Goal: Task Accomplishment & Management: Complete application form

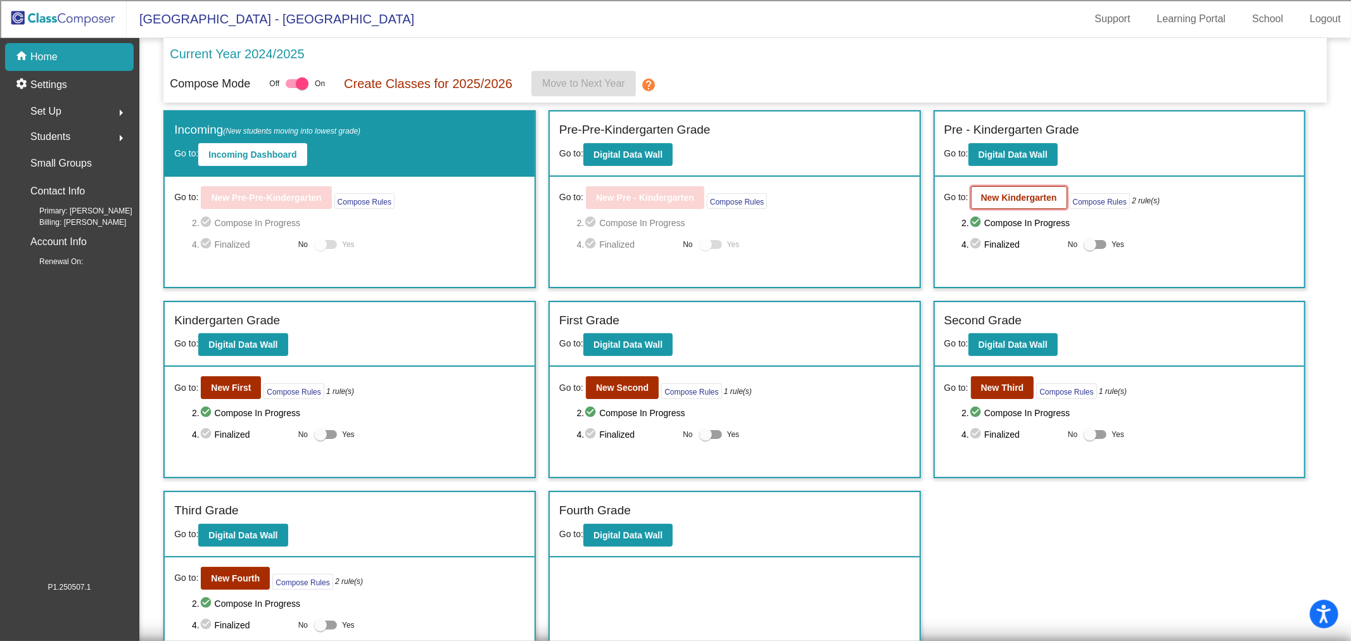
click at [996, 193] on b "New Kindergarten" at bounding box center [1019, 198] width 76 height 10
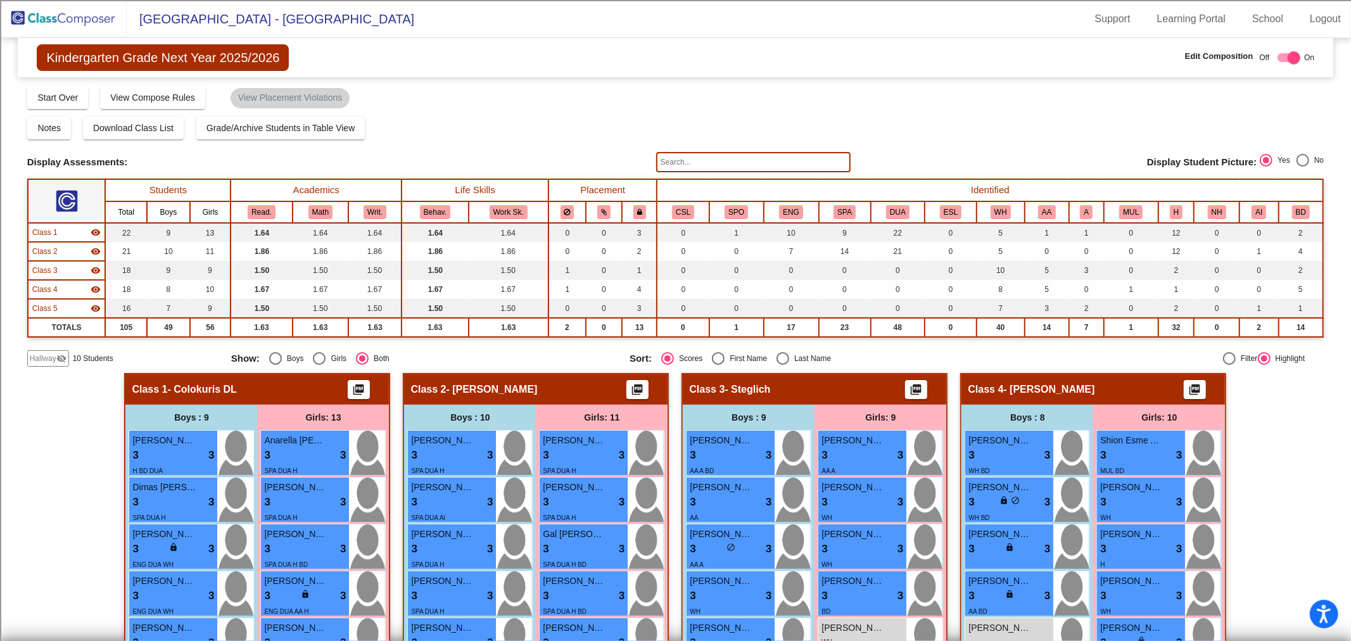
click at [43, 236] on span "Class 1" at bounding box center [44, 232] width 25 height 11
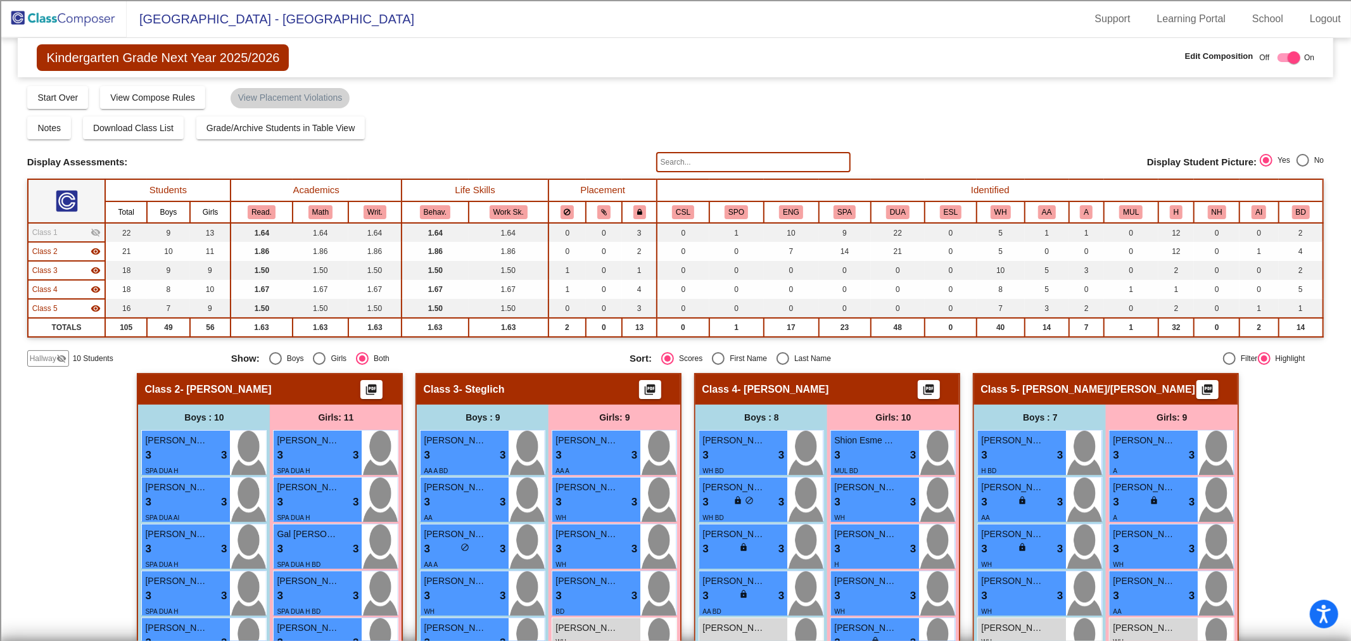
click at [51, 249] on span "Class 2" at bounding box center [44, 251] width 25 height 11
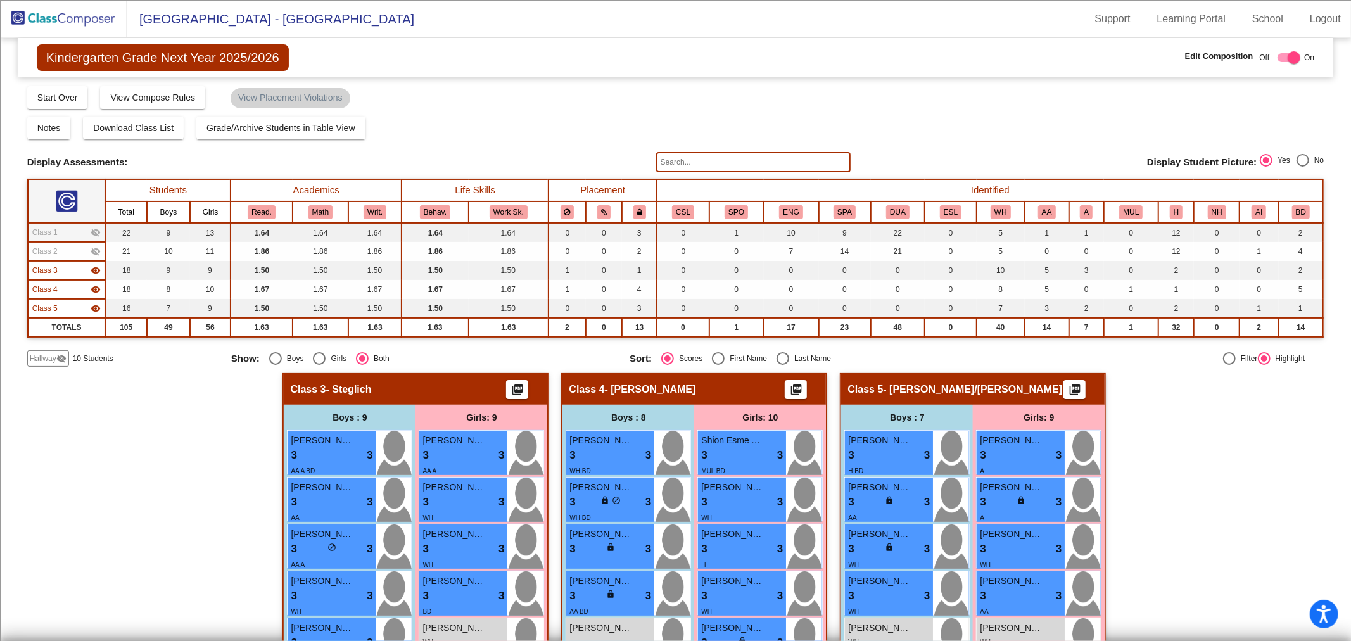
click at [47, 360] on span "Hallway" at bounding box center [43, 358] width 27 height 11
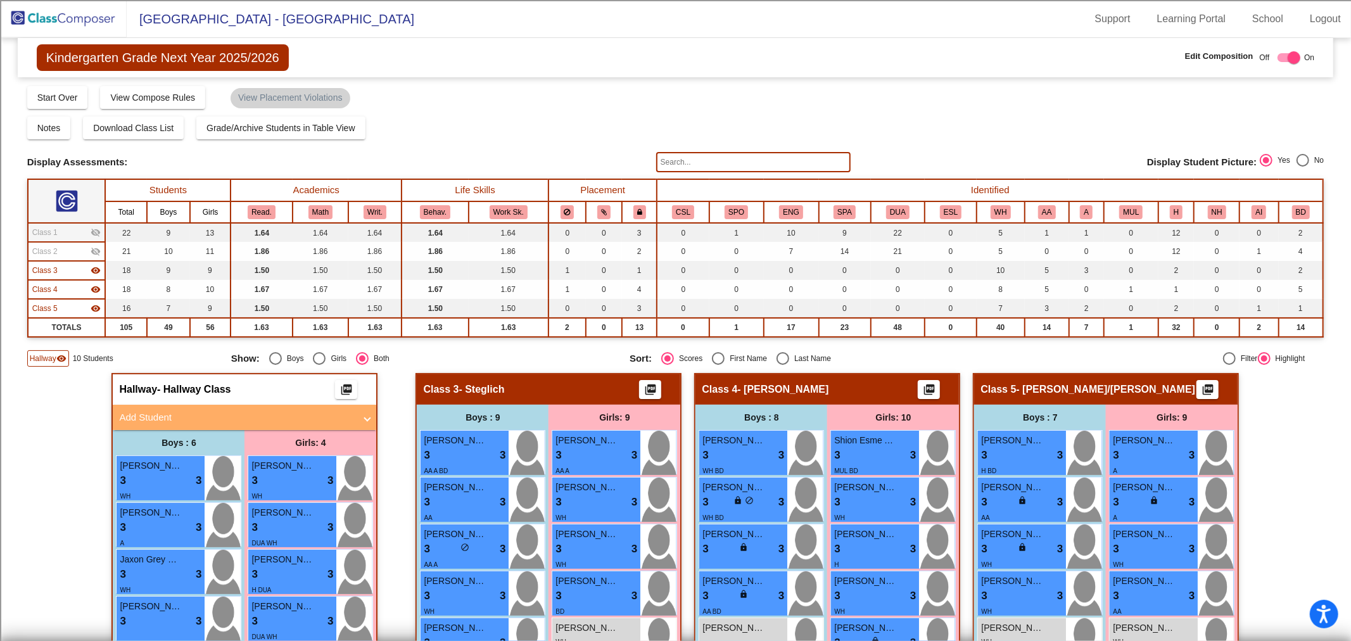
click at [274, 414] on mat-panel-title "Add Student" at bounding box center [237, 417] width 236 height 15
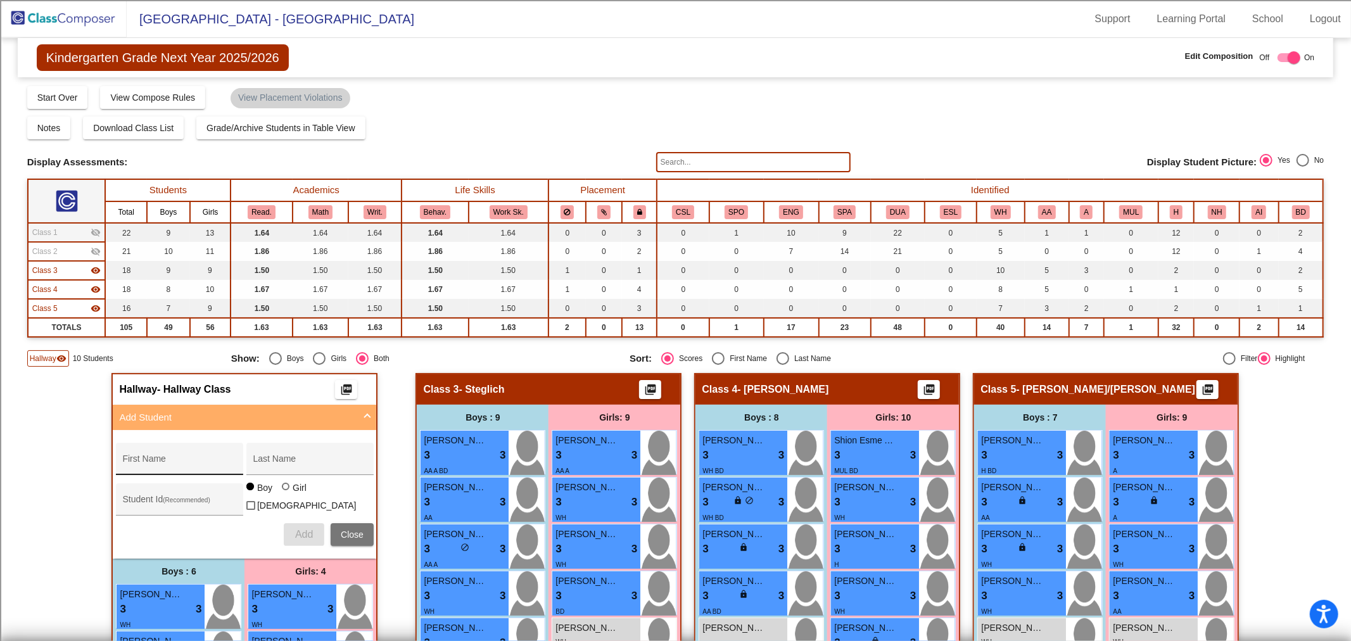
click at [191, 460] on input "First Name" at bounding box center [179, 463] width 114 height 10
type input "Mar'kayez"
type input "[PERSON_NAME]"
type input "100071787"
click at [296, 535] on button "Add" at bounding box center [304, 534] width 41 height 23
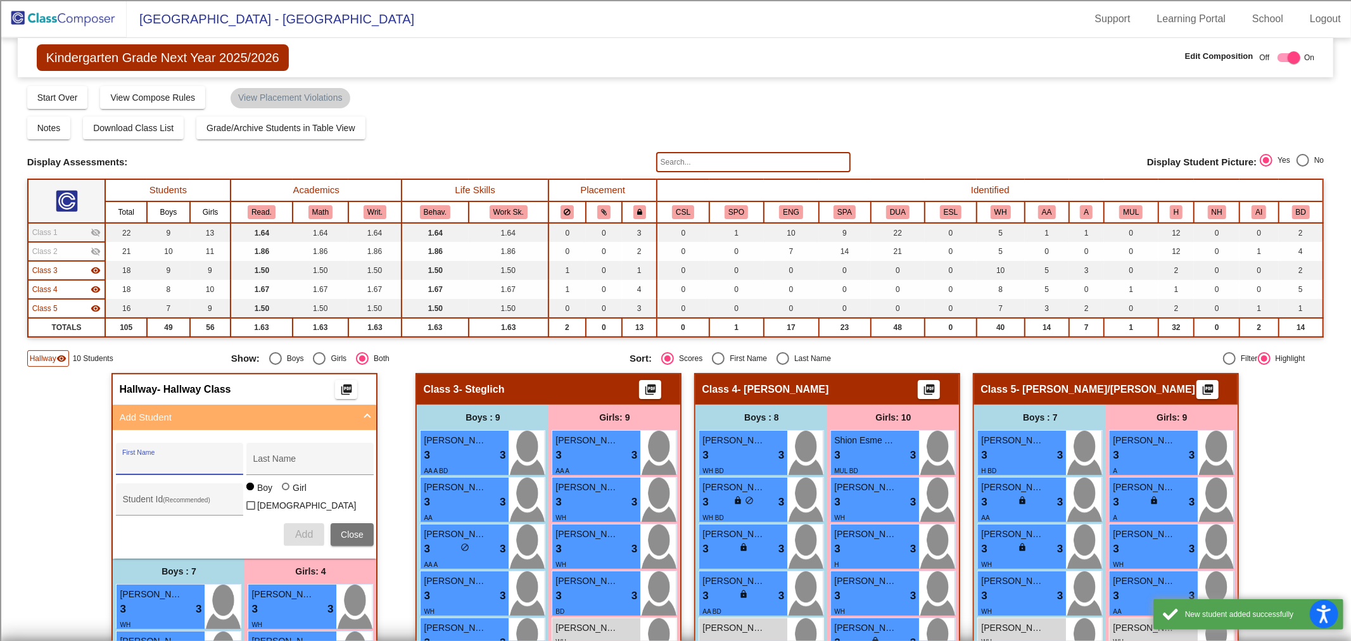
click at [155, 464] on input "First Name" at bounding box center [179, 463] width 114 height 10
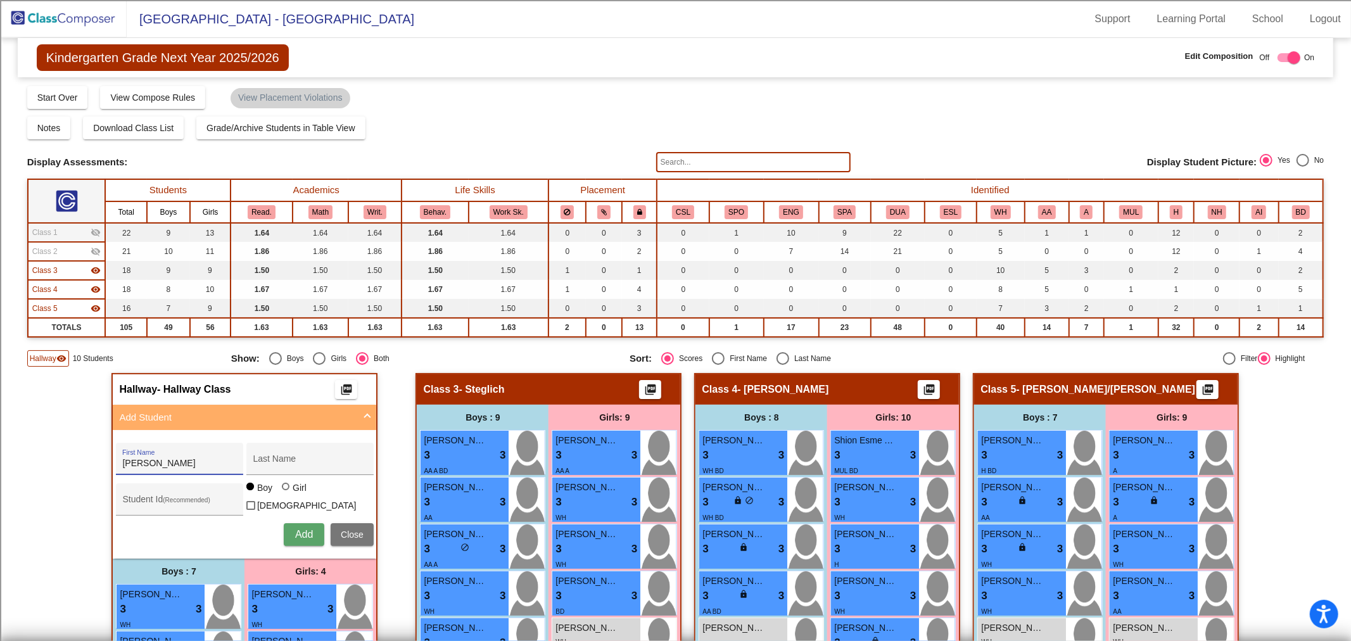
type input "[PERSON_NAME]"
type input "100069062"
click at [282, 489] on div at bounding box center [286, 487] width 8 height 8
click at [286, 493] on input "Girl" at bounding box center [286, 493] width 1 height 1
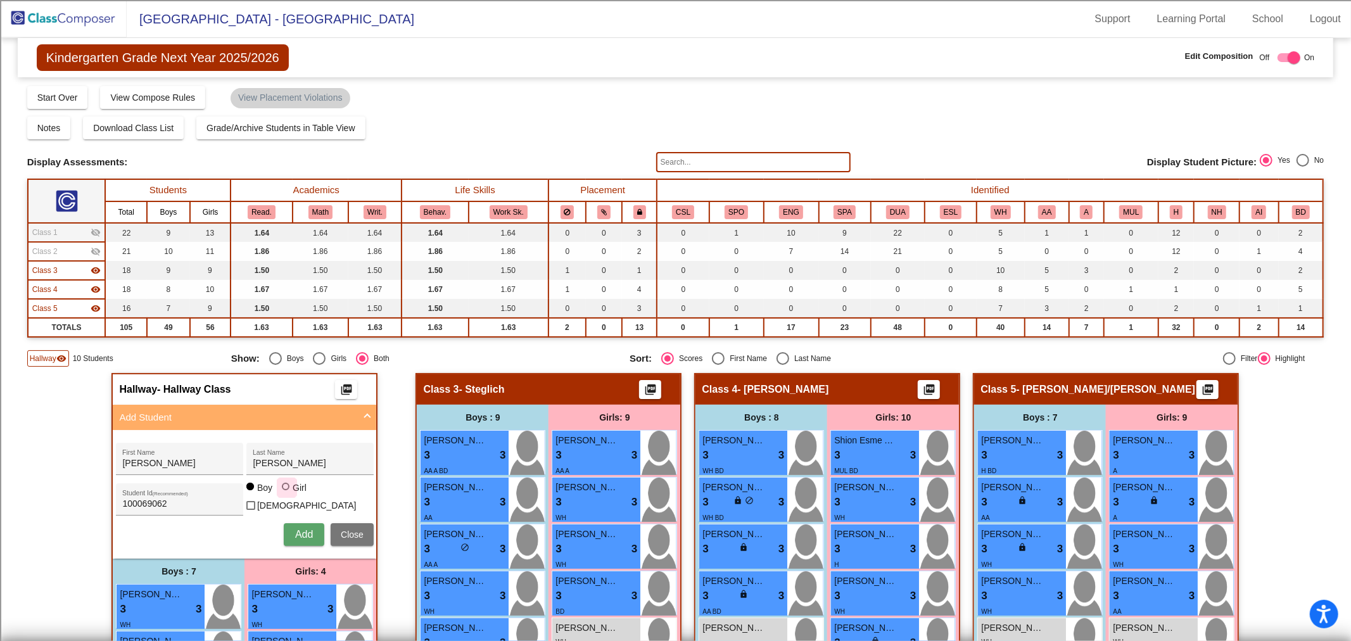
radio input "true"
click at [298, 529] on span "Add" at bounding box center [304, 534] width 18 height 11
type input "Johonni"
type input "[PERSON_NAME]"
type input "100069035"
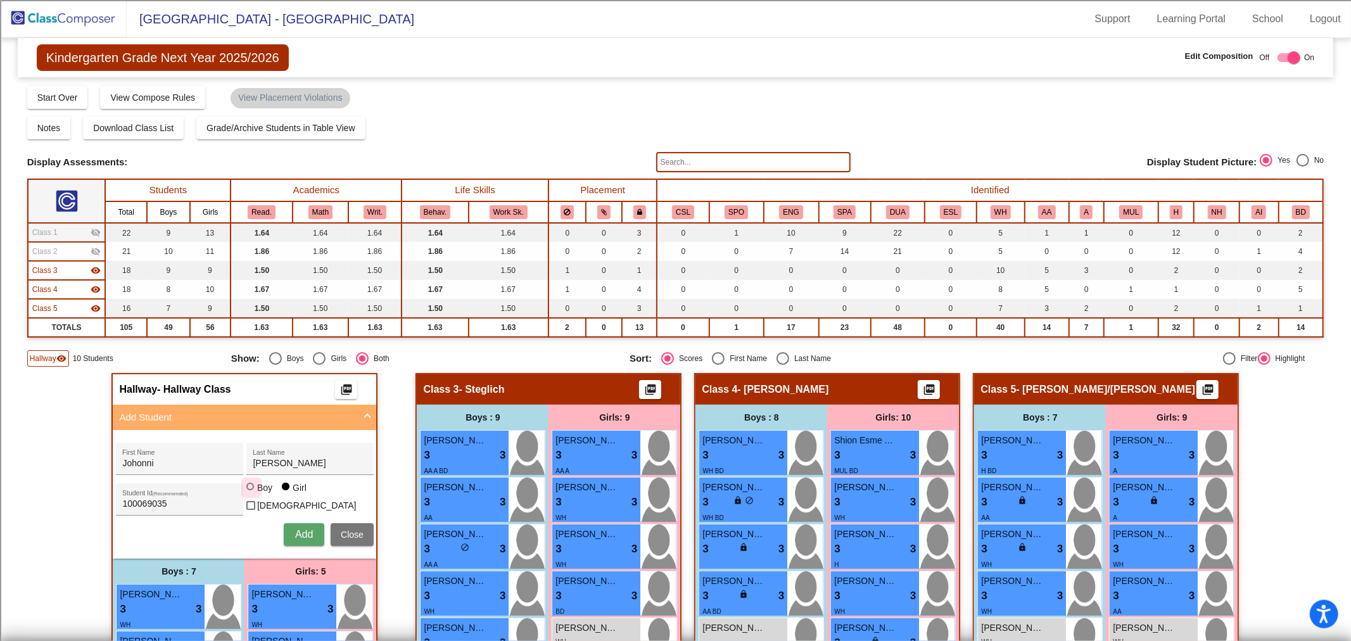
click at [246, 490] on div at bounding box center [250, 487] width 8 height 8
click at [251, 493] on input "Boy" at bounding box center [251, 493] width 1 height 1
radio input "true"
click at [298, 536] on button "Add" at bounding box center [304, 534] width 41 height 23
type input "Diego"
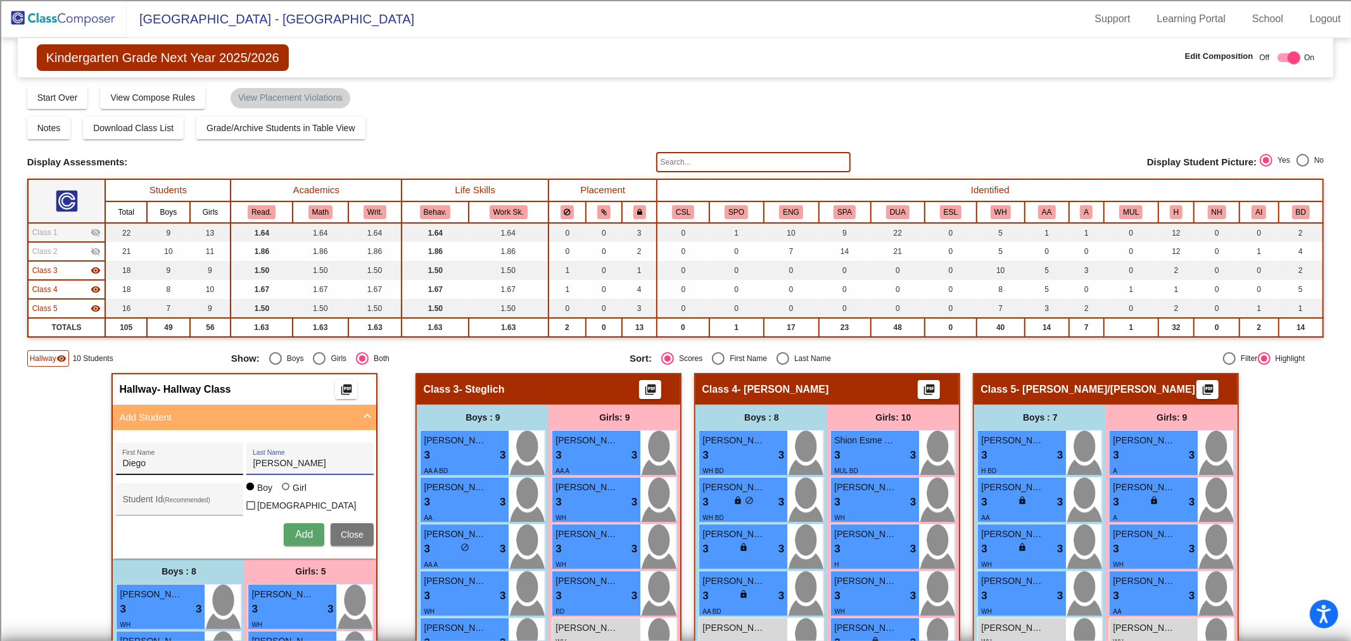
type input "[PERSON_NAME]"
type input "100072909"
click at [285, 533] on button "Add" at bounding box center [304, 534] width 41 height 23
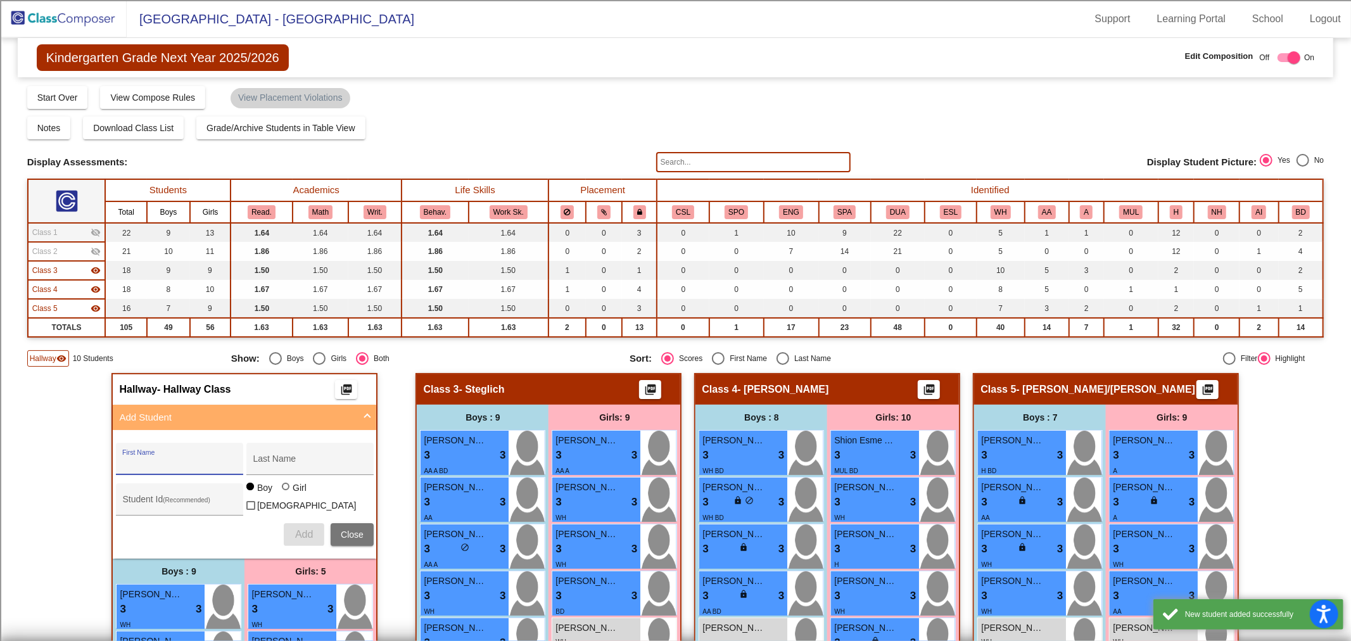
scroll to position [378, 0]
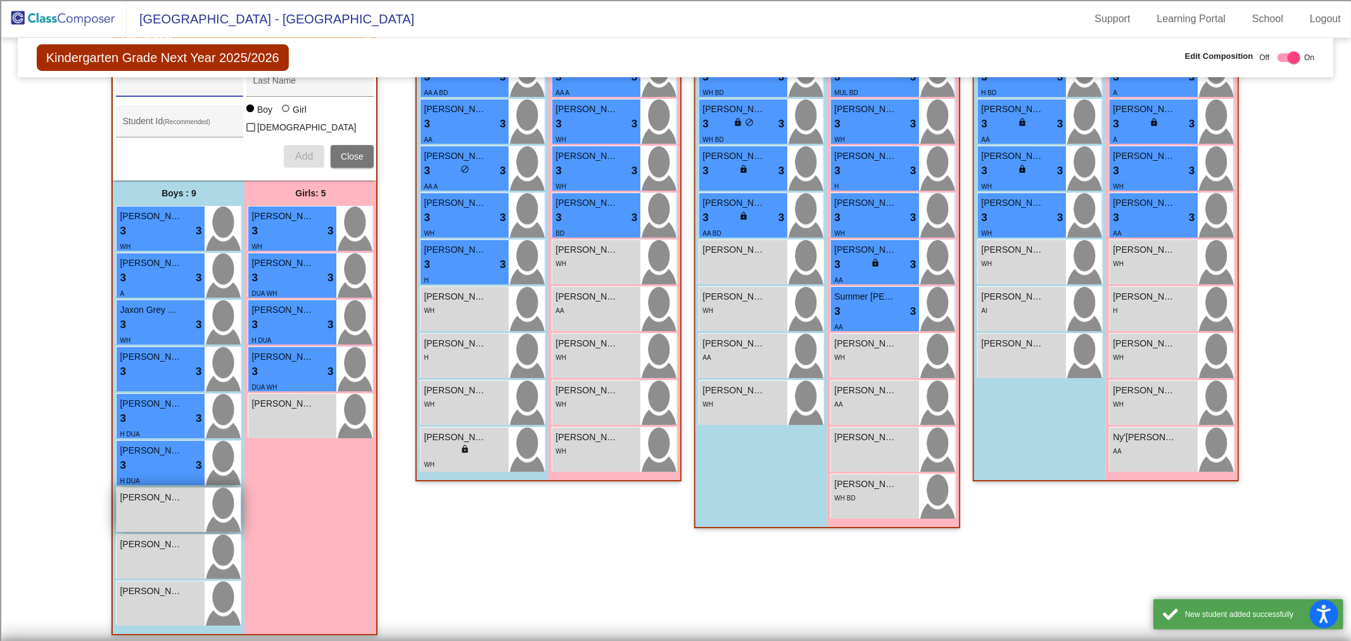
click at [144, 510] on div "[PERSON_NAME] lock do_not_disturb_alt" at bounding box center [161, 510] width 88 height 44
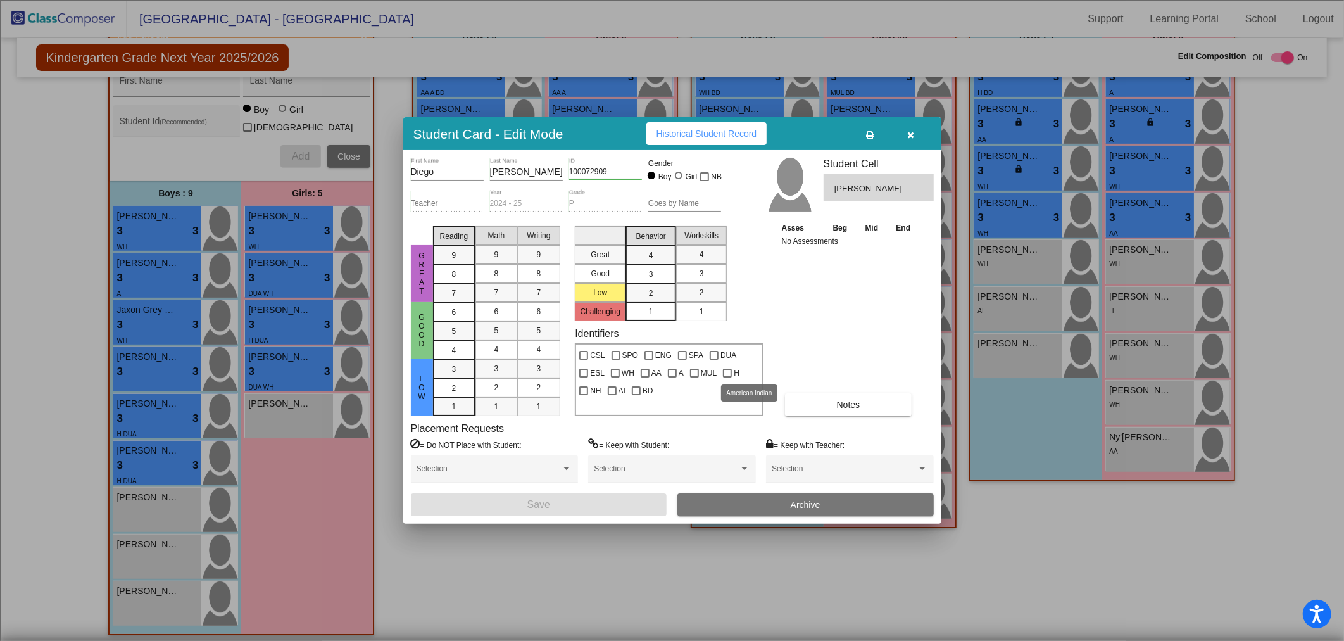
click at [617, 386] on div at bounding box center [612, 390] width 9 height 9
click at [612, 395] on input "AI" at bounding box center [612, 395] width 1 height 1
checkbox input "true"
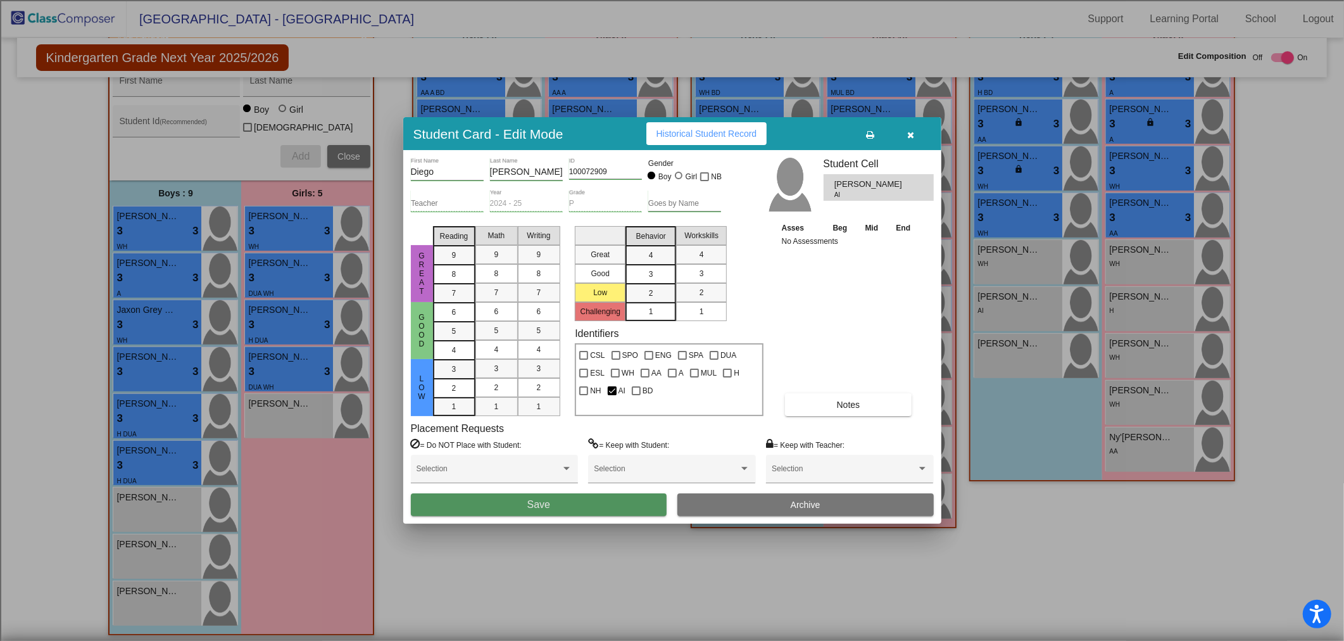
click at [591, 505] on button "Save" at bounding box center [539, 504] width 256 height 23
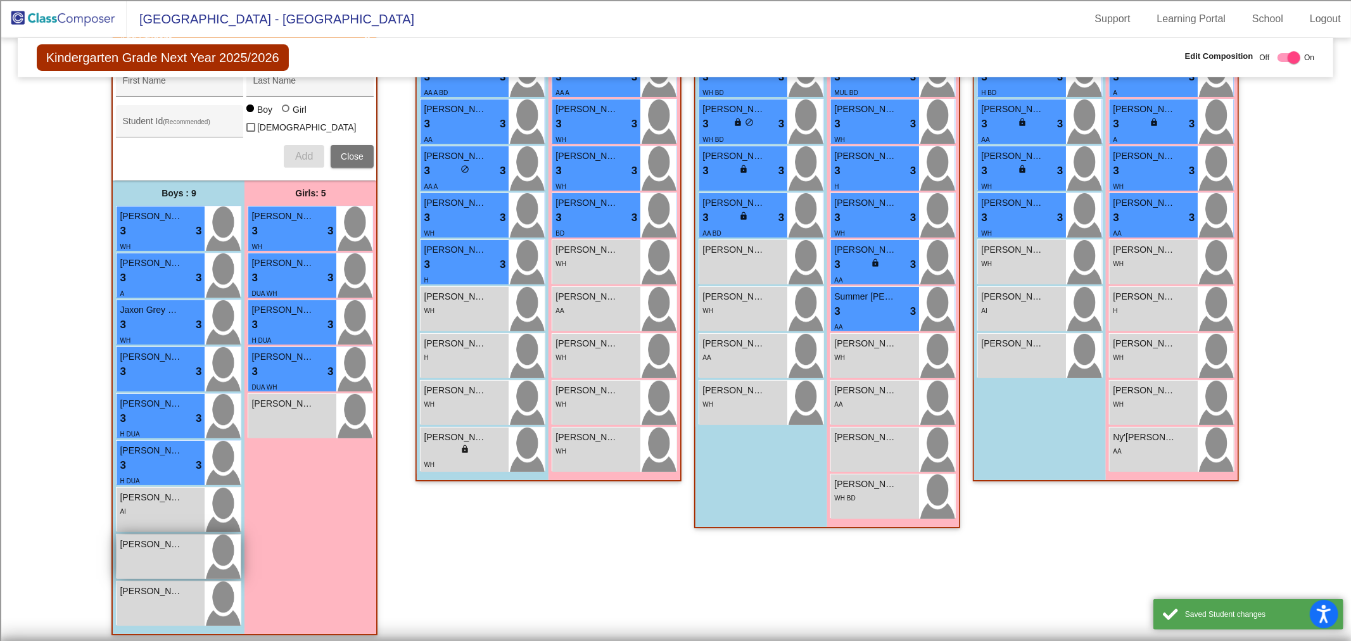
click at [205, 551] on img at bounding box center [223, 556] width 36 height 44
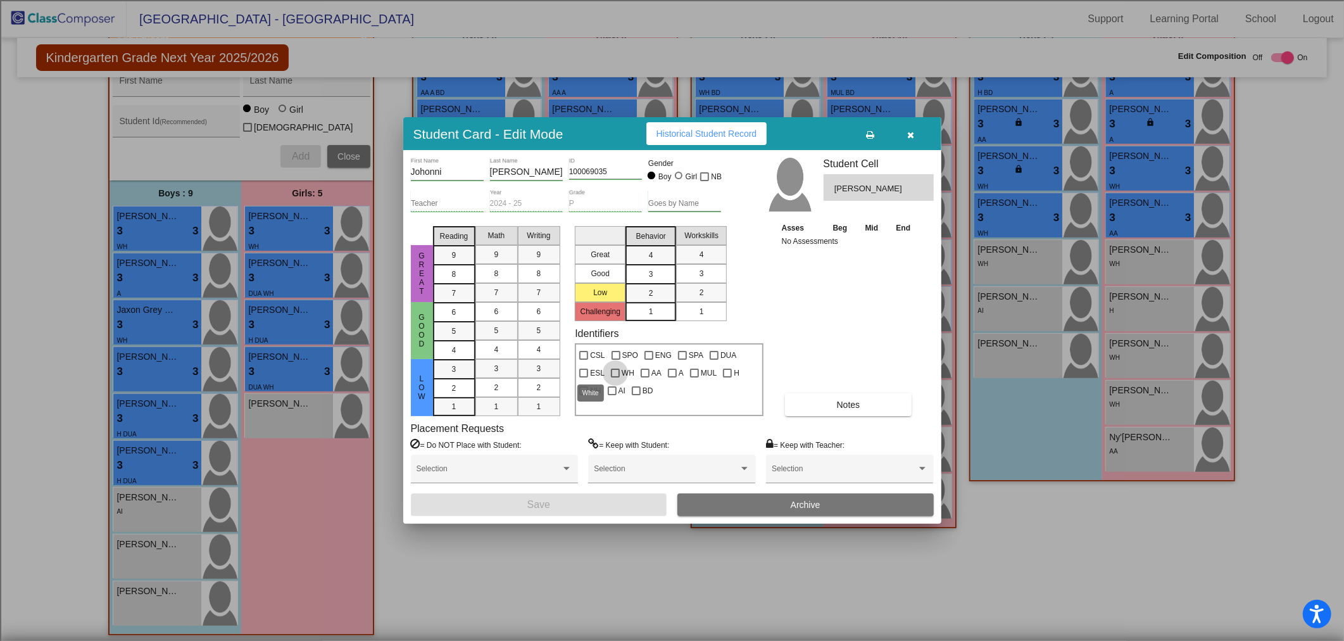
click at [611, 372] on div at bounding box center [615, 373] width 9 height 9
click at [615, 377] on input "WH" at bounding box center [615, 377] width 1 height 1
checkbox input "true"
click at [545, 501] on span "Save" at bounding box center [538, 504] width 23 height 11
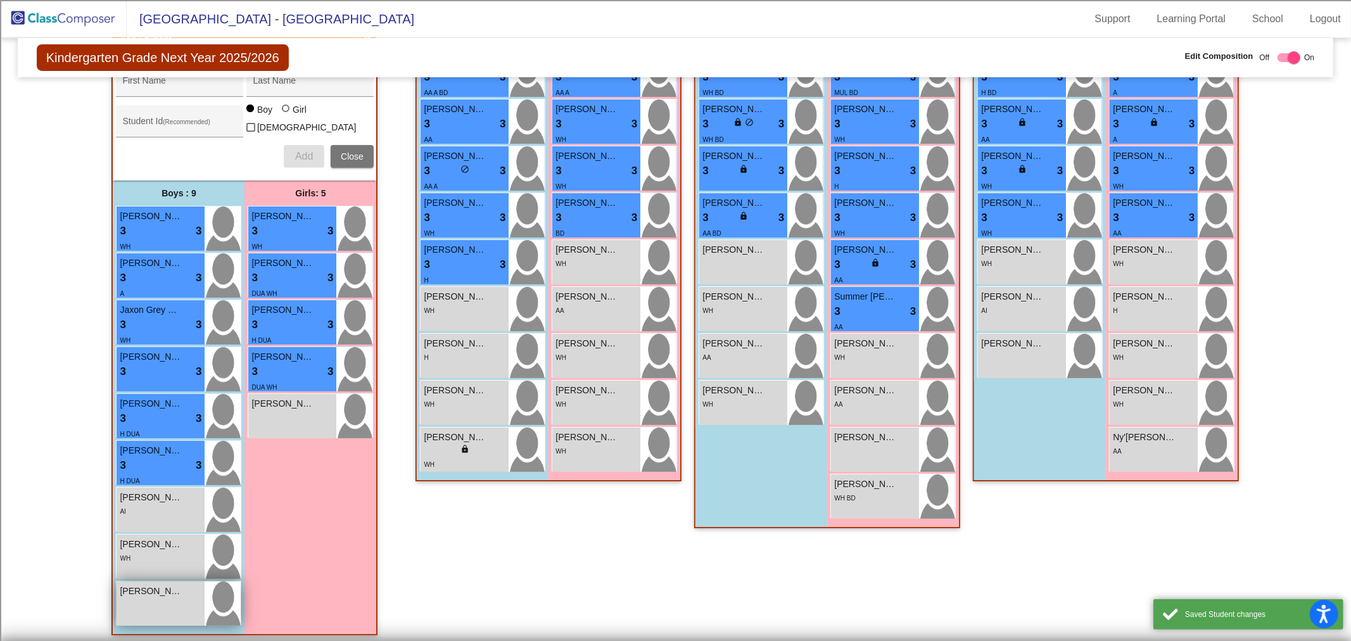
click at [193, 599] on div "[PERSON_NAME] lock do_not_disturb_alt" at bounding box center [161, 603] width 88 height 44
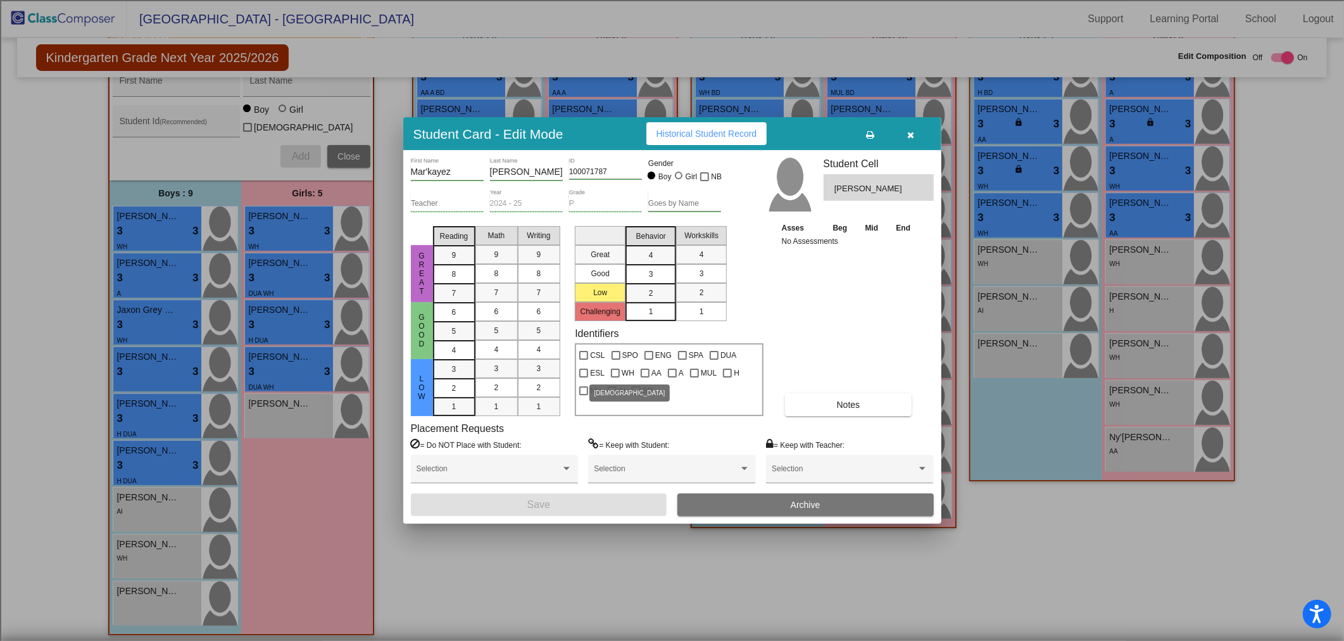
click at [641, 367] on label "AA" at bounding box center [651, 372] width 21 height 15
click at [645, 377] on input "AA" at bounding box center [645, 377] width 1 height 1
checkbox input "true"
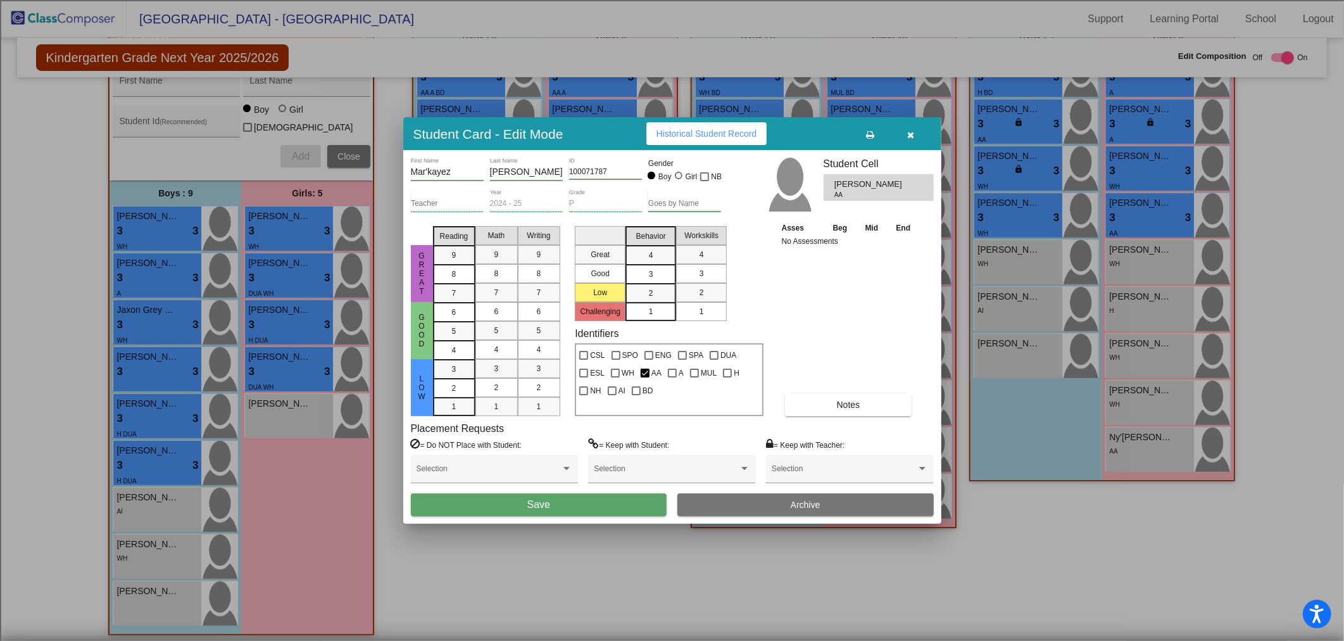
click at [609, 503] on button "Save" at bounding box center [539, 504] width 256 height 23
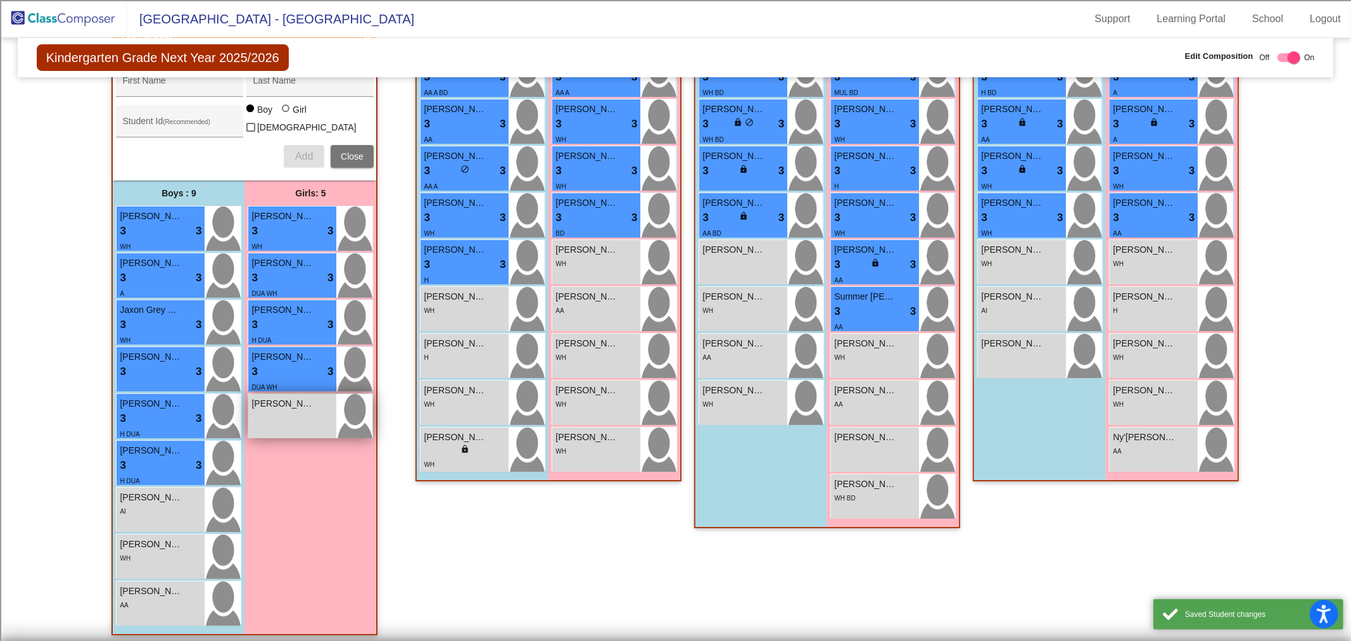
click at [286, 397] on span "[PERSON_NAME]" at bounding box center [282, 403] width 63 height 13
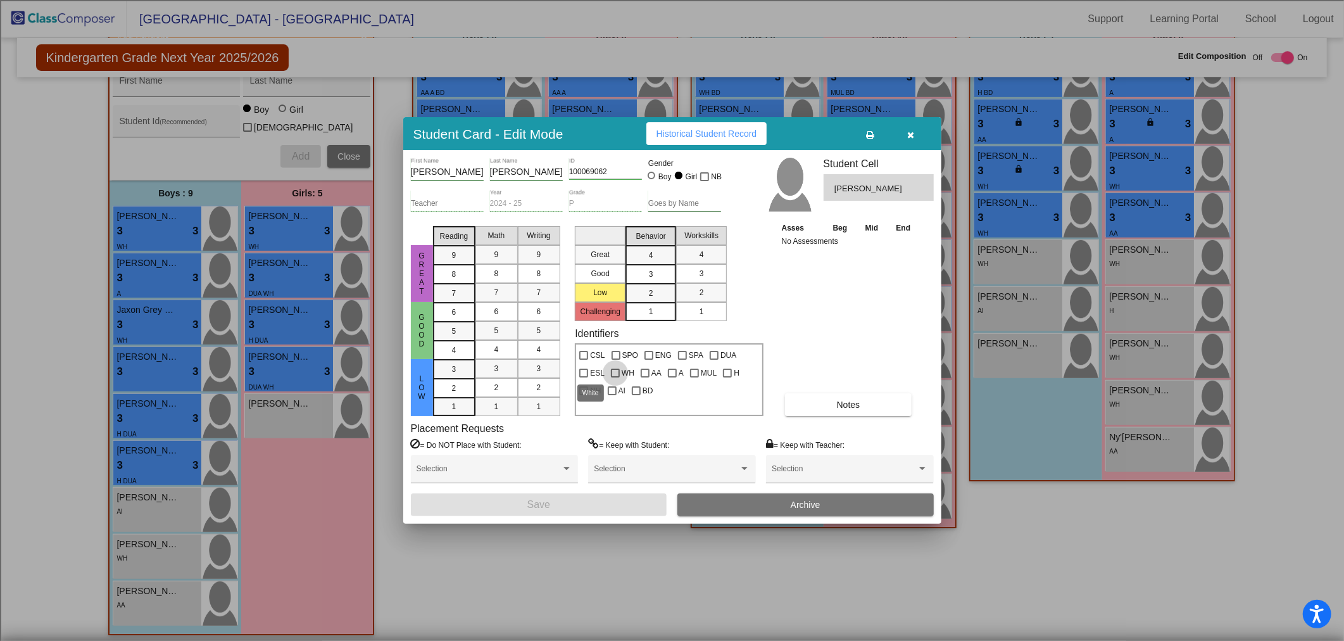
click at [611, 376] on label "WH" at bounding box center [622, 372] width 23 height 15
click at [615, 377] on input "WH" at bounding box center [615, 377] width 1 height 1
checkbox input "true"
click at [567, 505] on button "Save" at bounding box center [539, 504] width 256 height 23
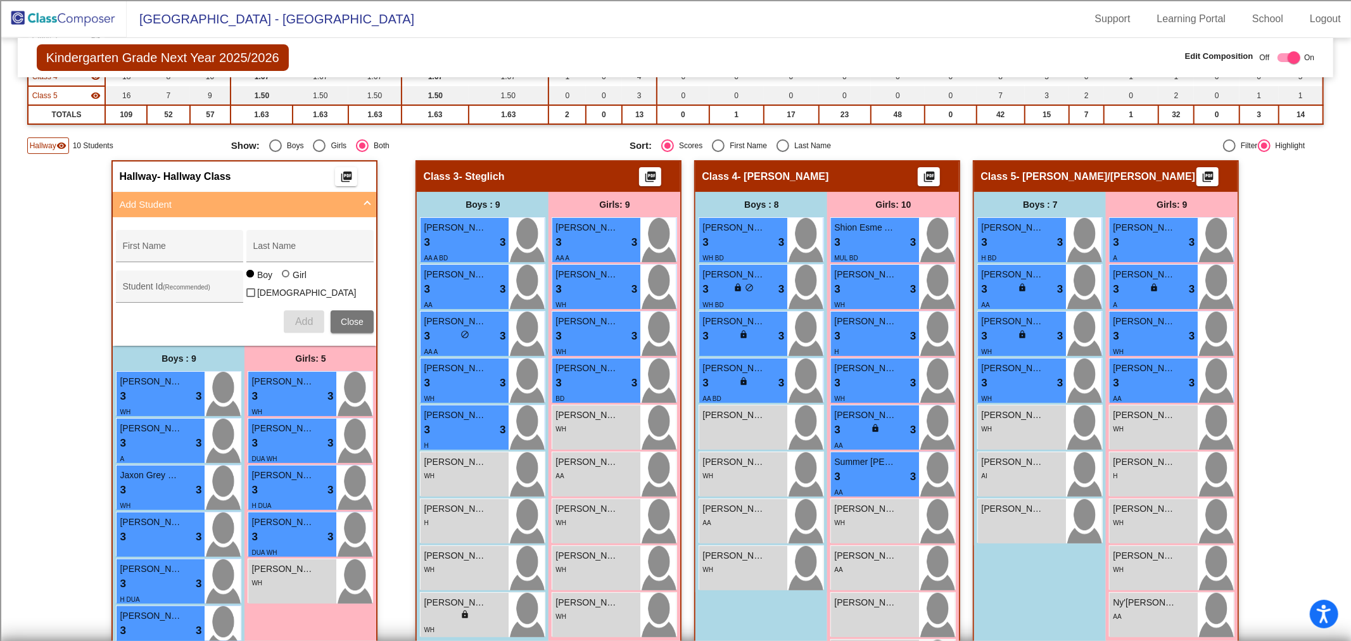
scroll to position [237, 0]
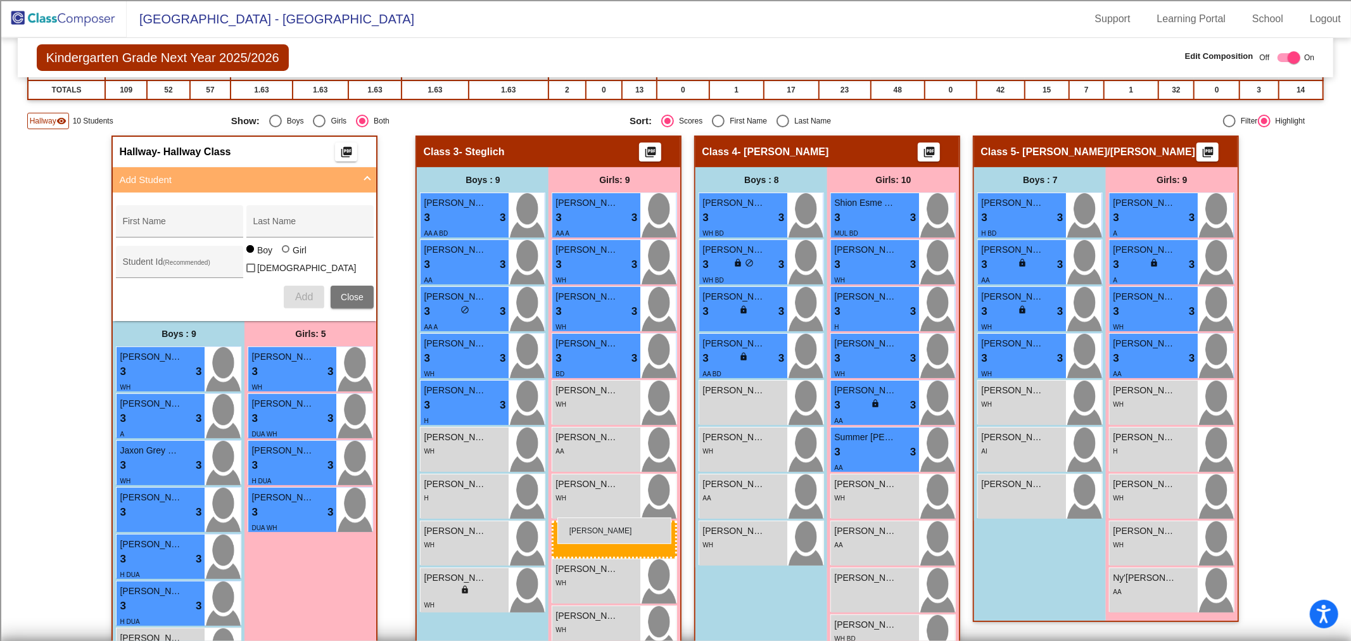
drag, startPoint x: 281, startPoint y: 548, endPoint x: 557, endPoint y: 517, distance: 277.8
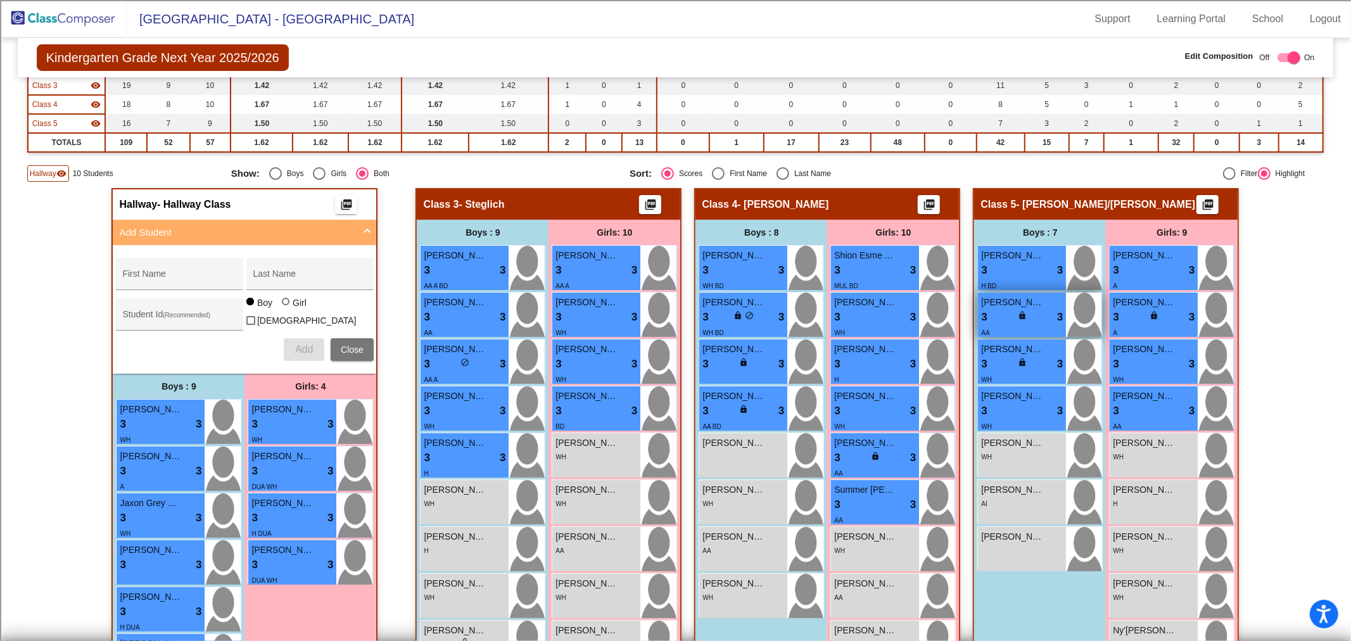
scroll to position [281, 0]
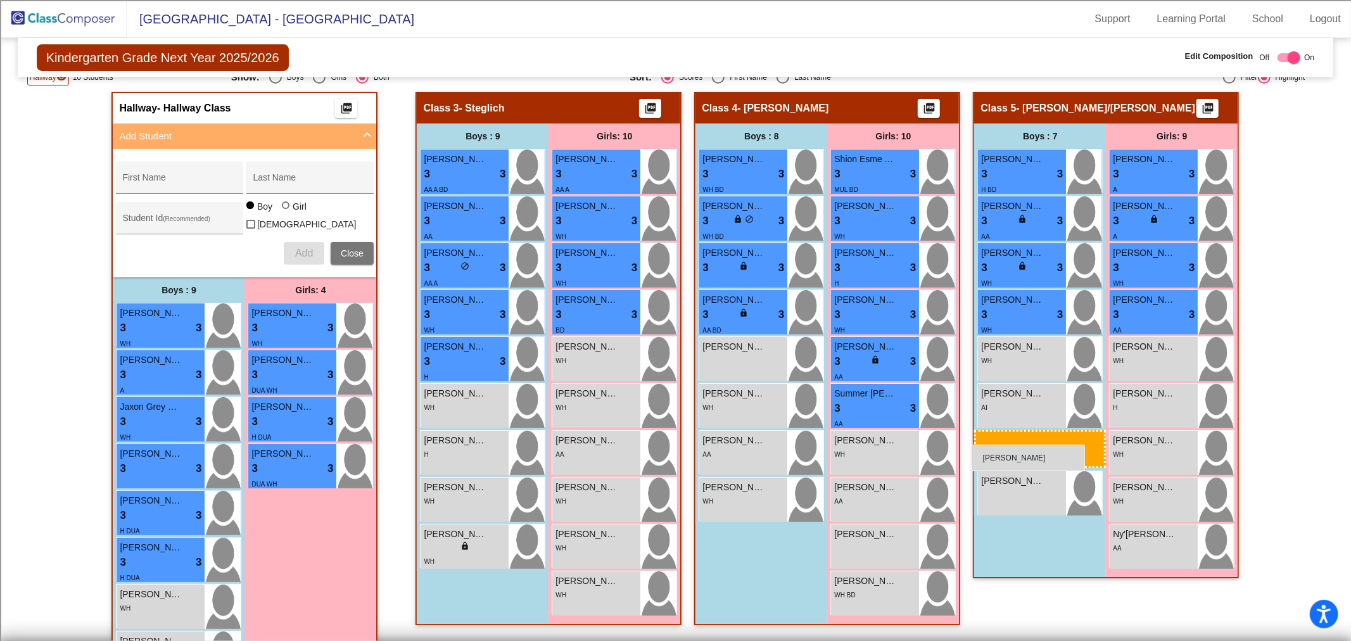
drag, startPoint x: 153, startPoint y: 604, endPoint x: 971, endPoint y: 445, distance: 833.6
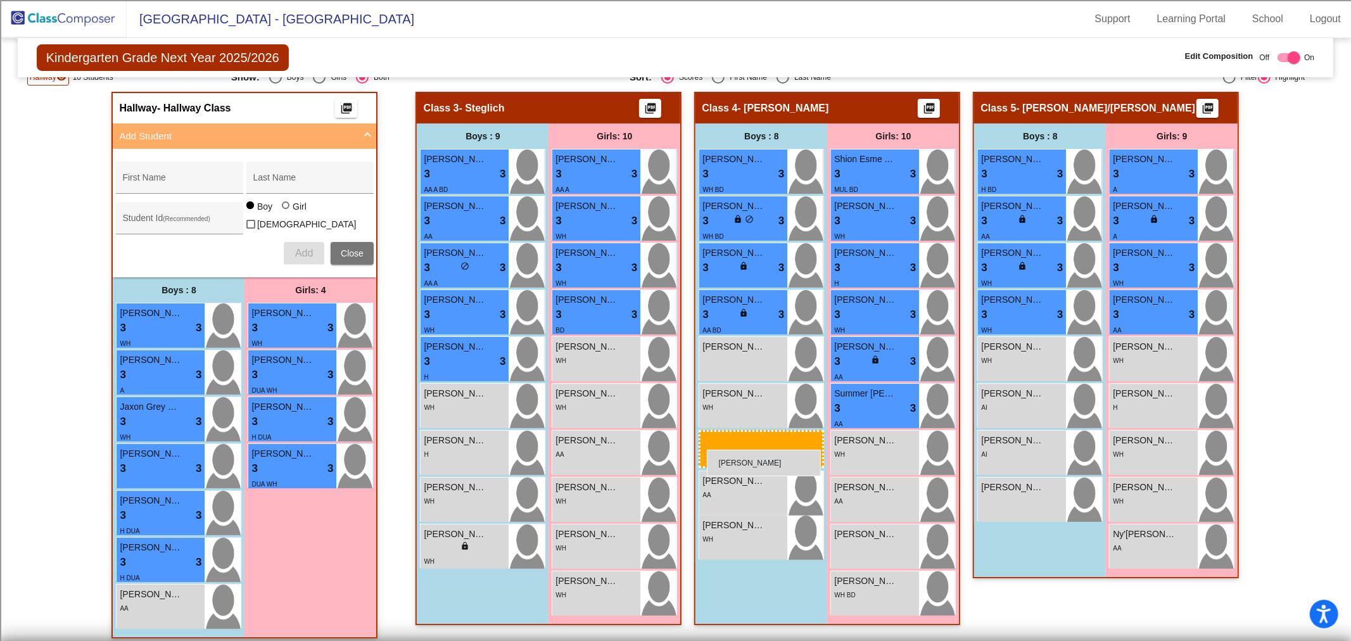
drag, startPoint x: 193, startPoint y: 611, endPoint x: 707, endPoint y: 450, distance: 538.3
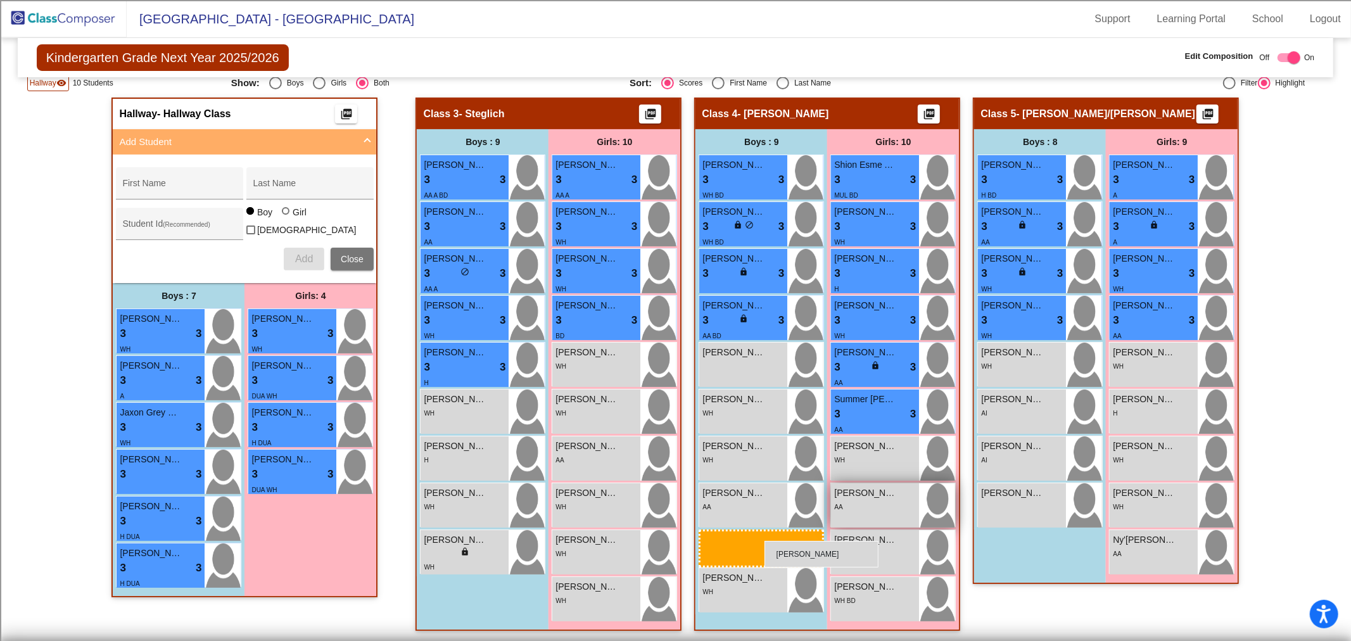
scroll to position [274, 0]
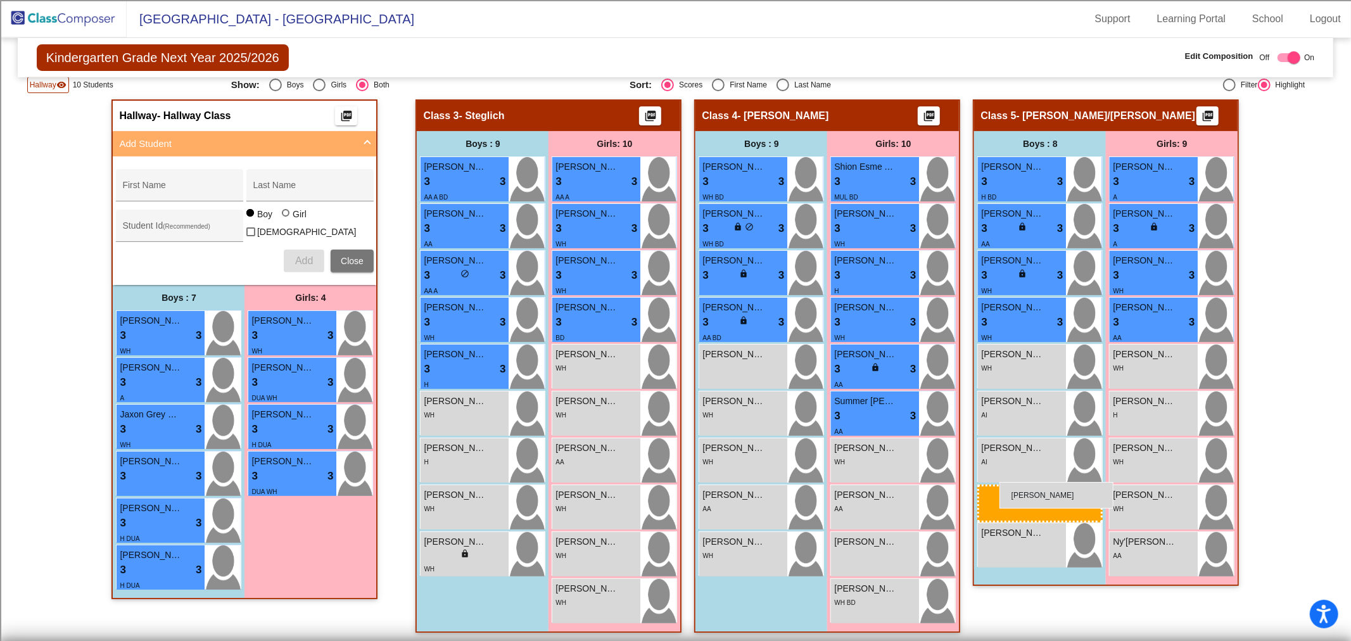
drag, startPoint x: 198, startPoint y: 603, endPoint x: 999, endPoint y: 482, distance: 810.8
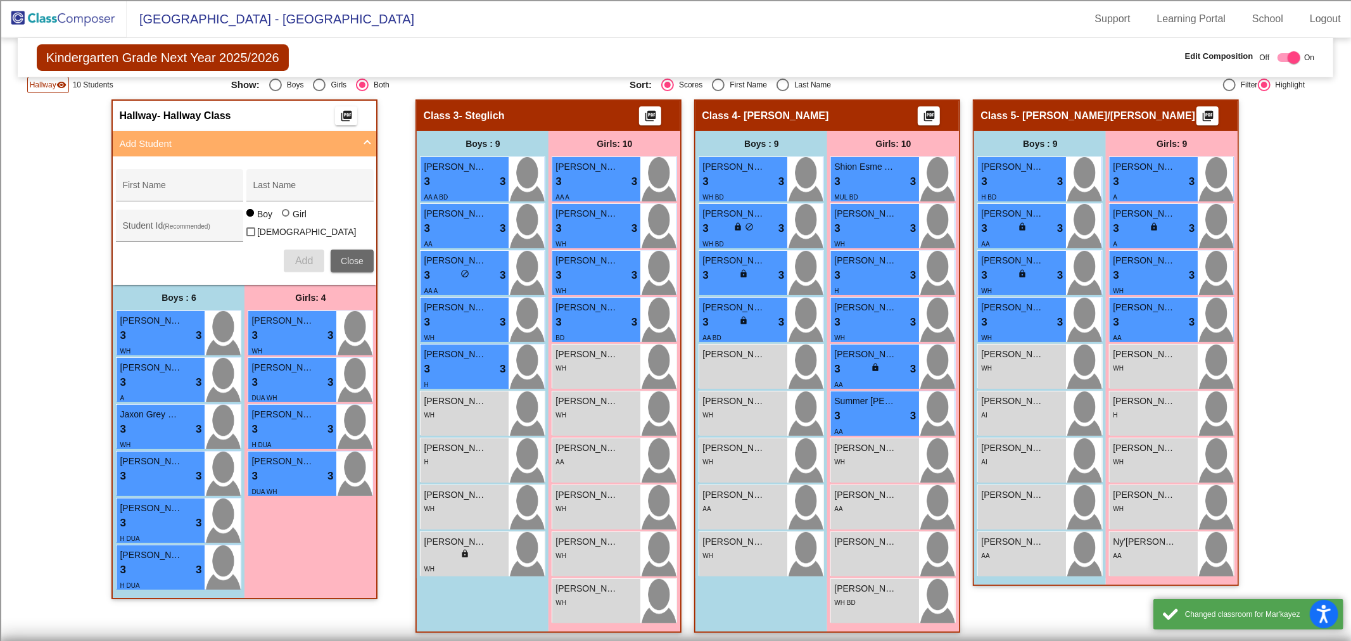
click at [342, 256] on span "Close" at bounding box center [352, 261] width 23 height 10
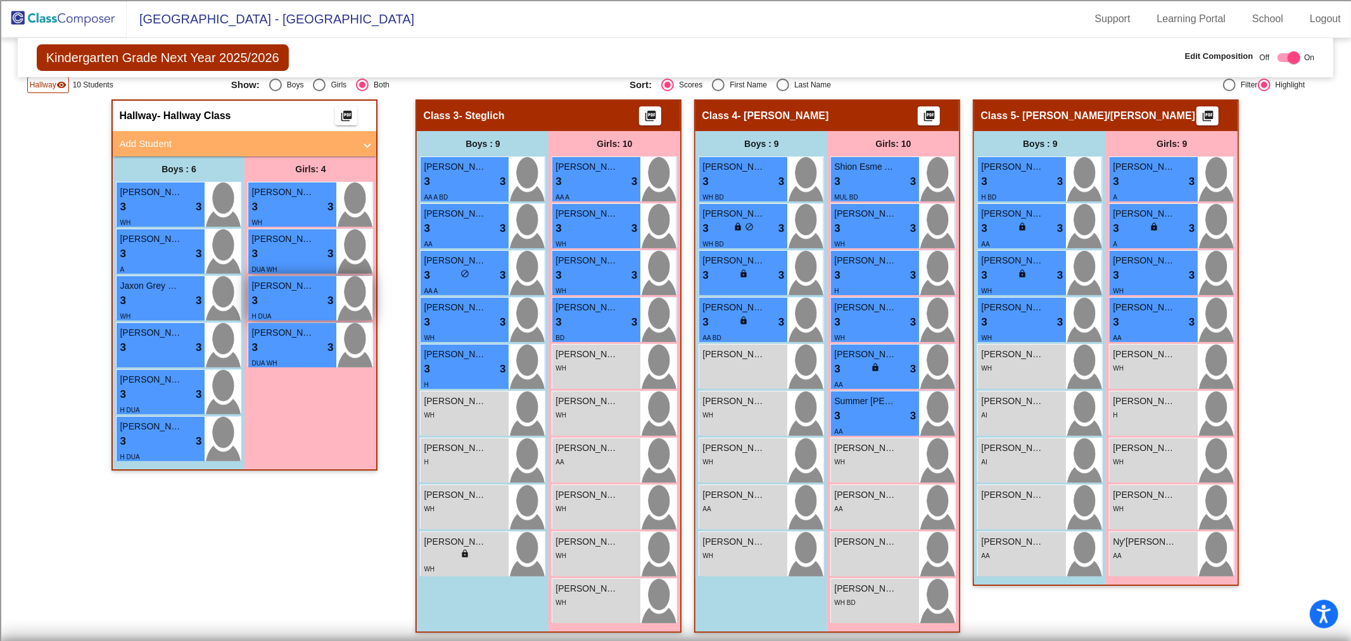
scroll to position [0, 0]
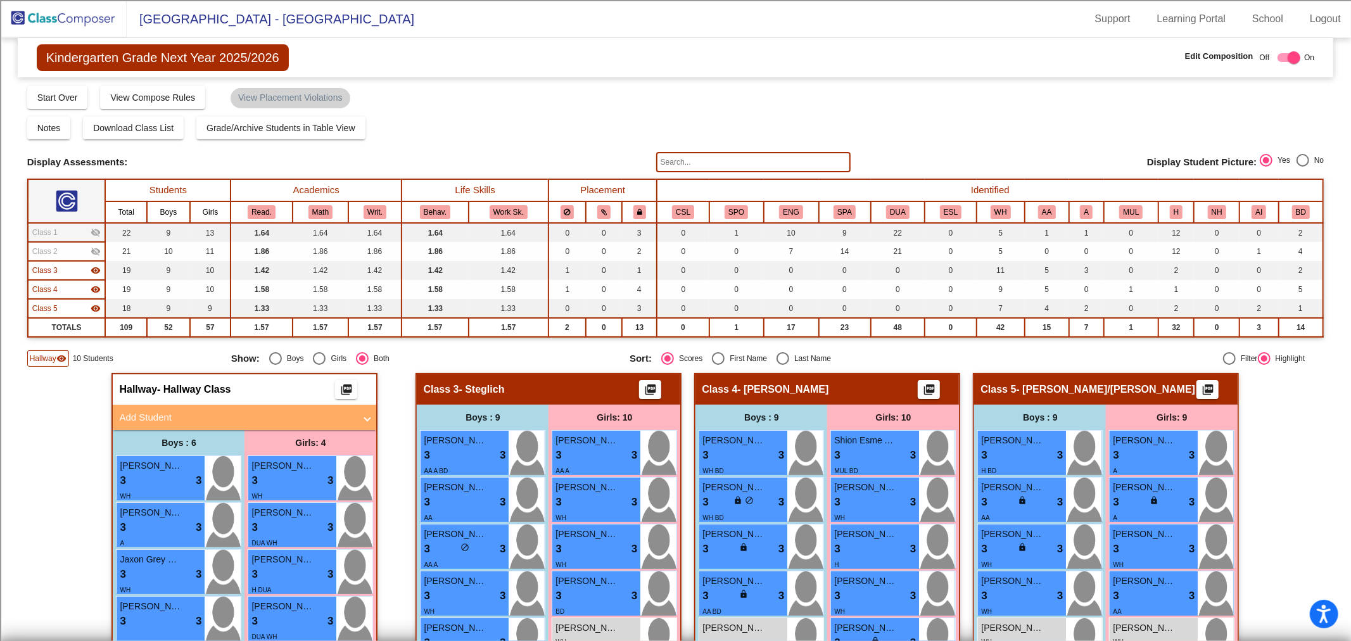
click at [68, 19] on img at bounding box center [63, 18] width 127 height 37
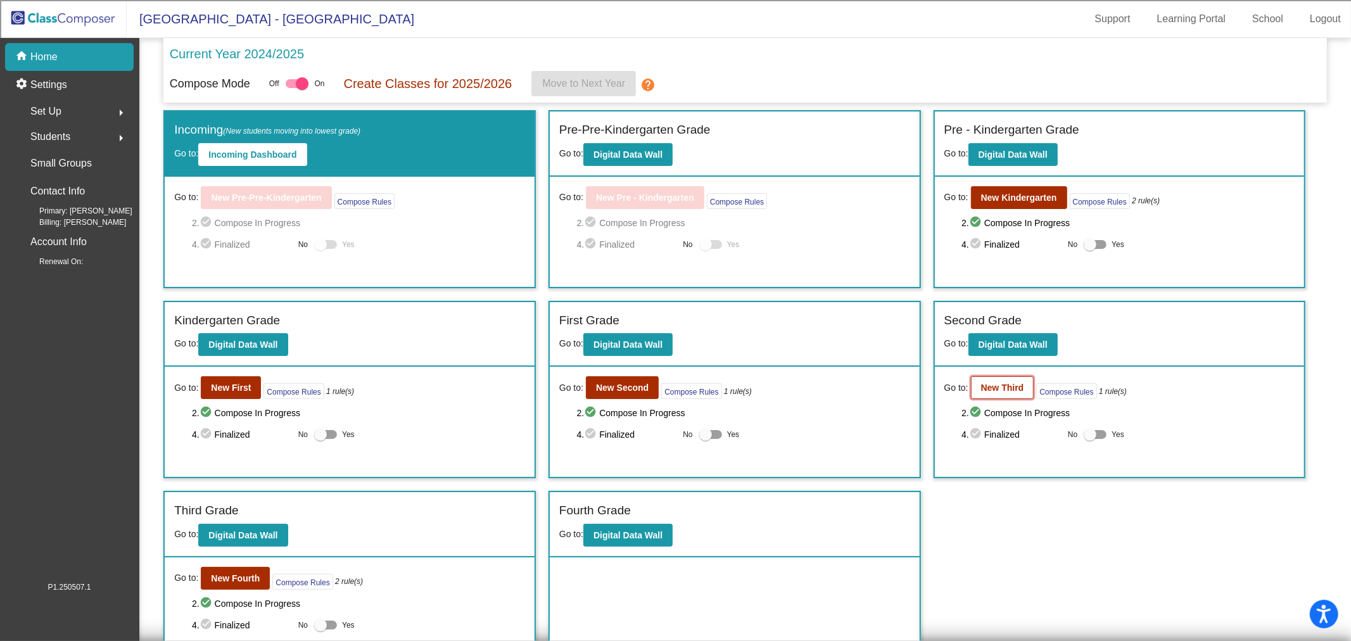
click at [982, 389] on b "New Third" at bounding box center [1002, 387] width 43 height 10
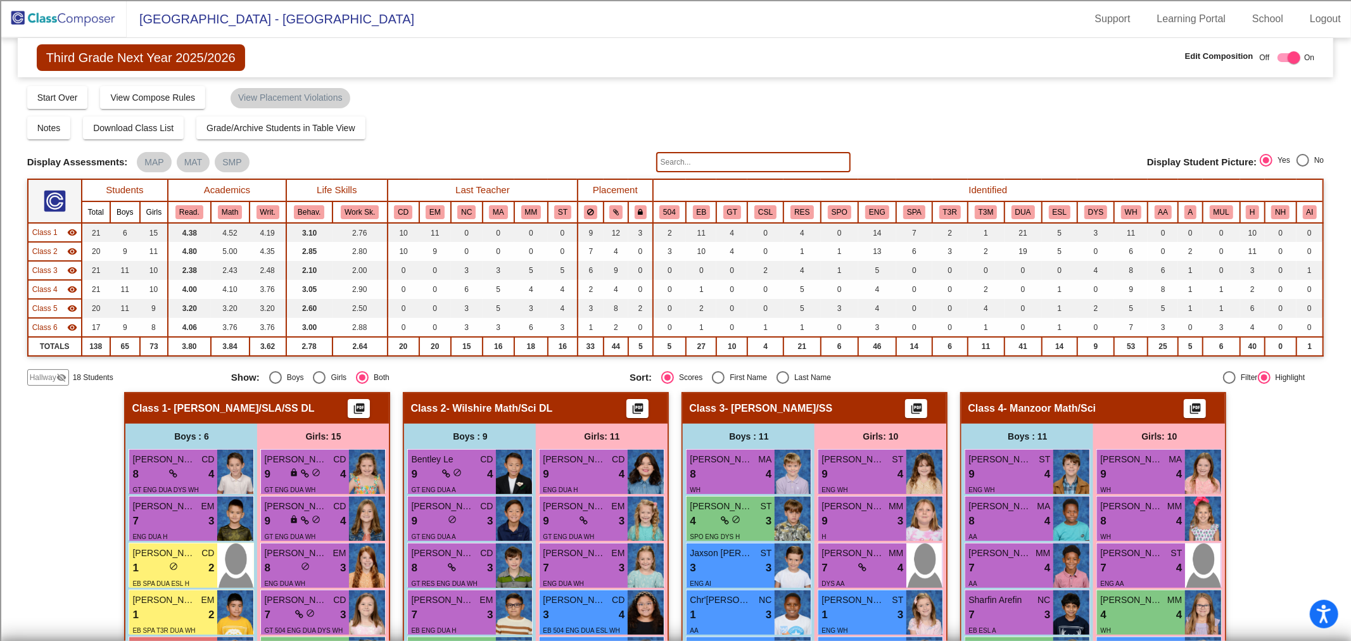
click at [49, 381] on span "Hallway" at bounding box center [43, 377] width 27 height 11
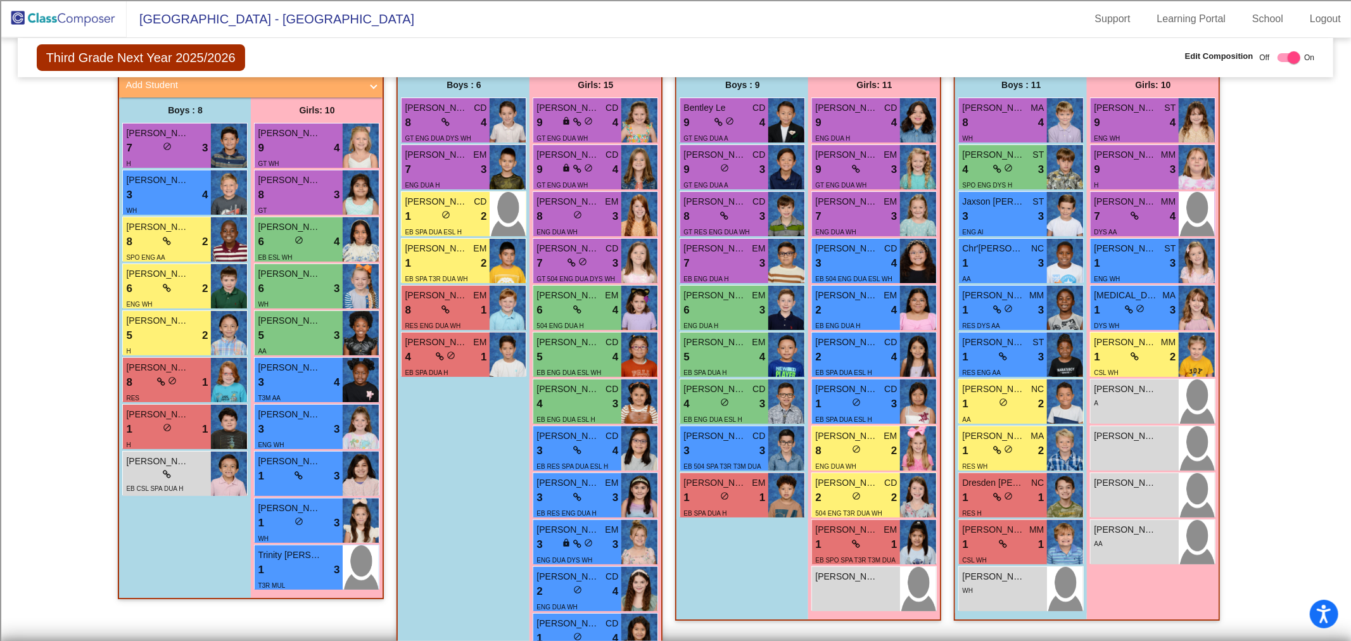
scroll to position [281, 0]
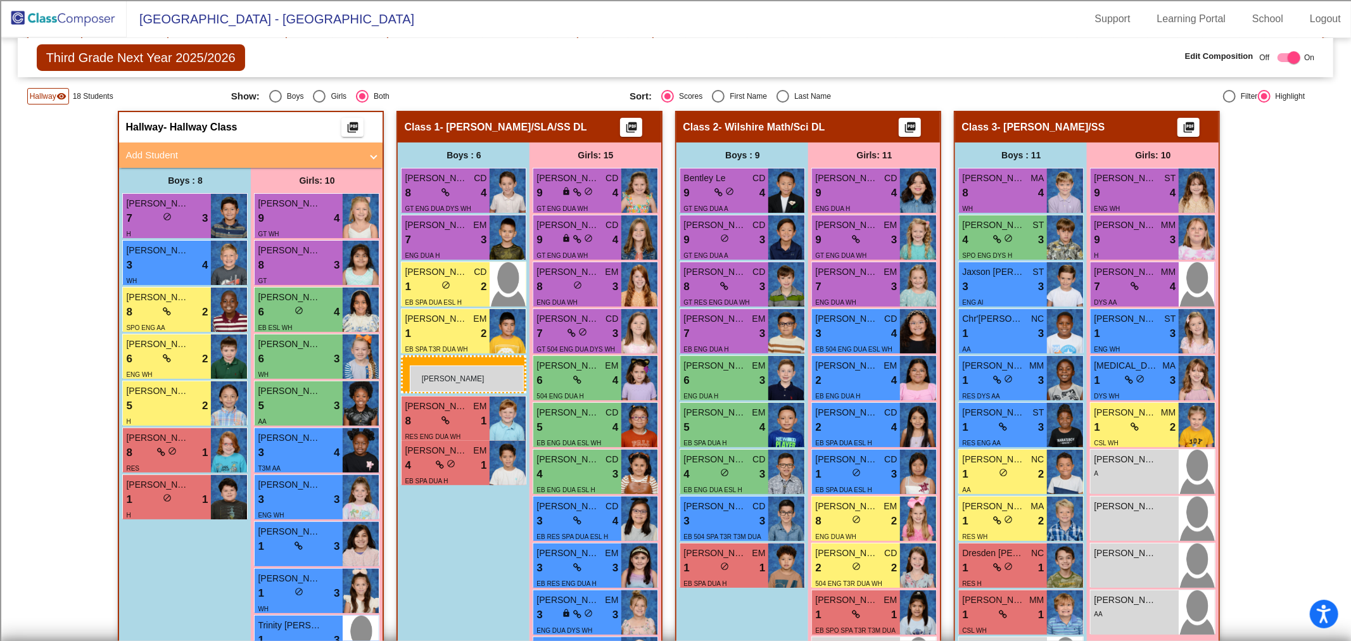
drag, startPoint x: 162, startPoint y: 546, endPoint x: 410, endPoint y: 365, distance: 306.4
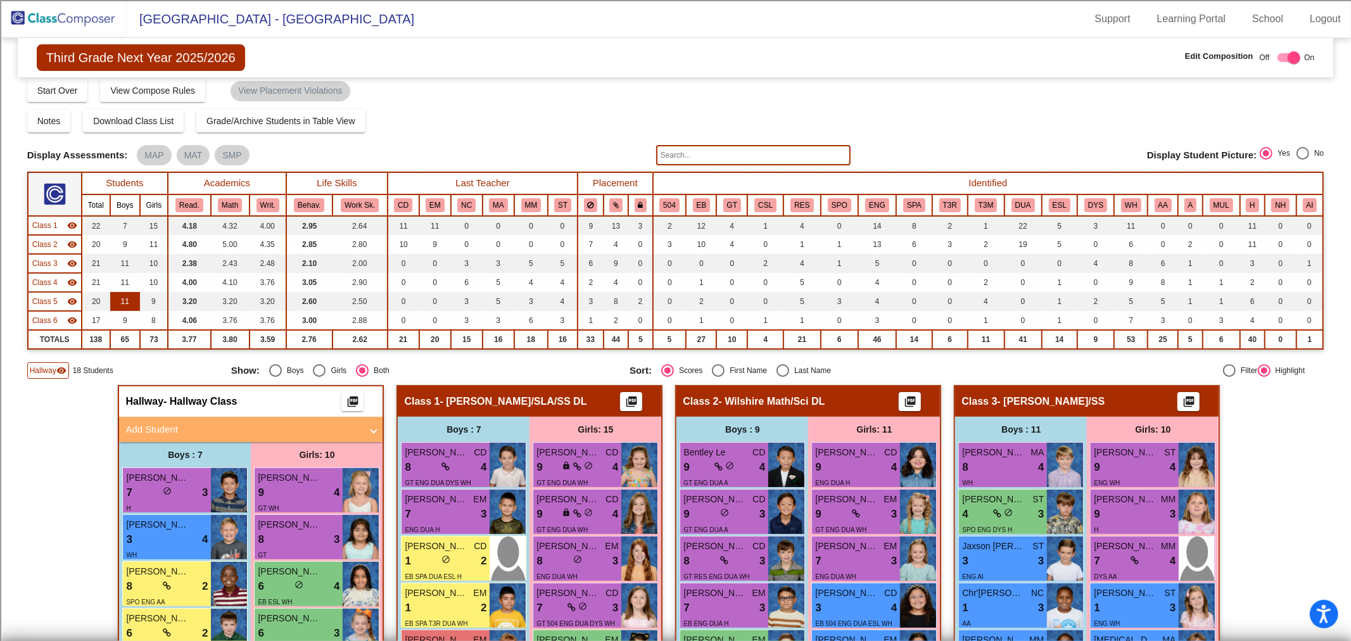
scroll to position [0, 0]
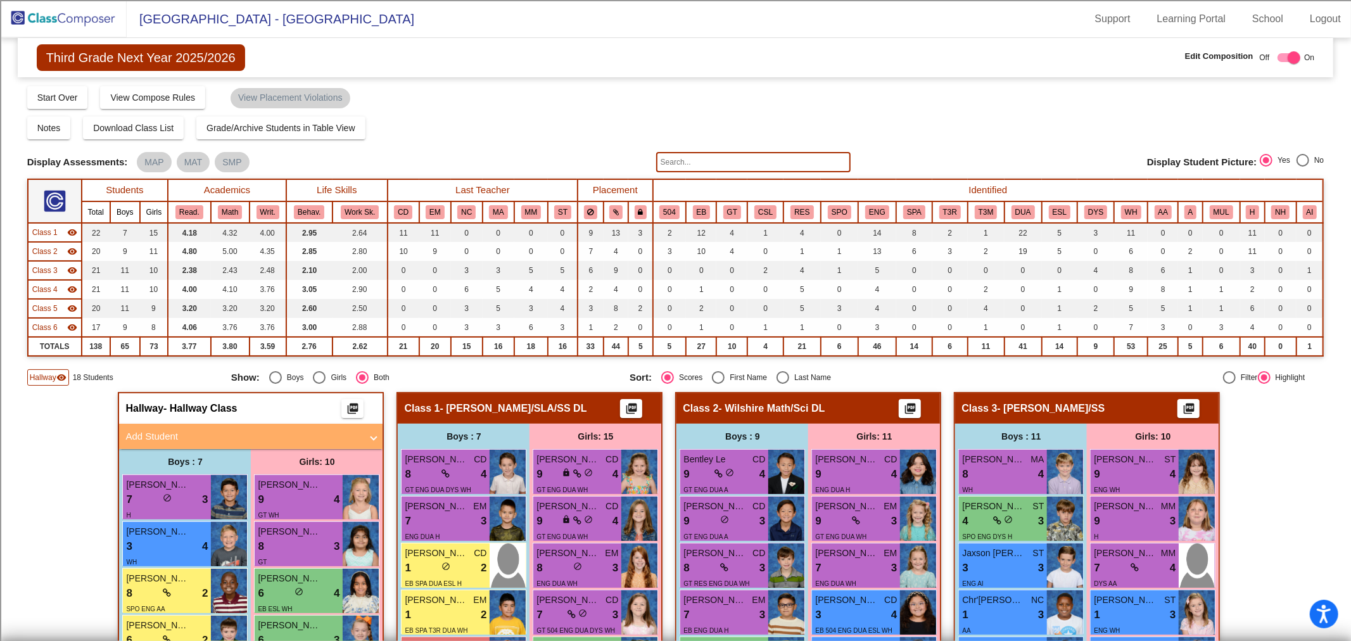
click at [51, 229] on span "Class 1" at bounding box center [44, 232] width 25 height 11
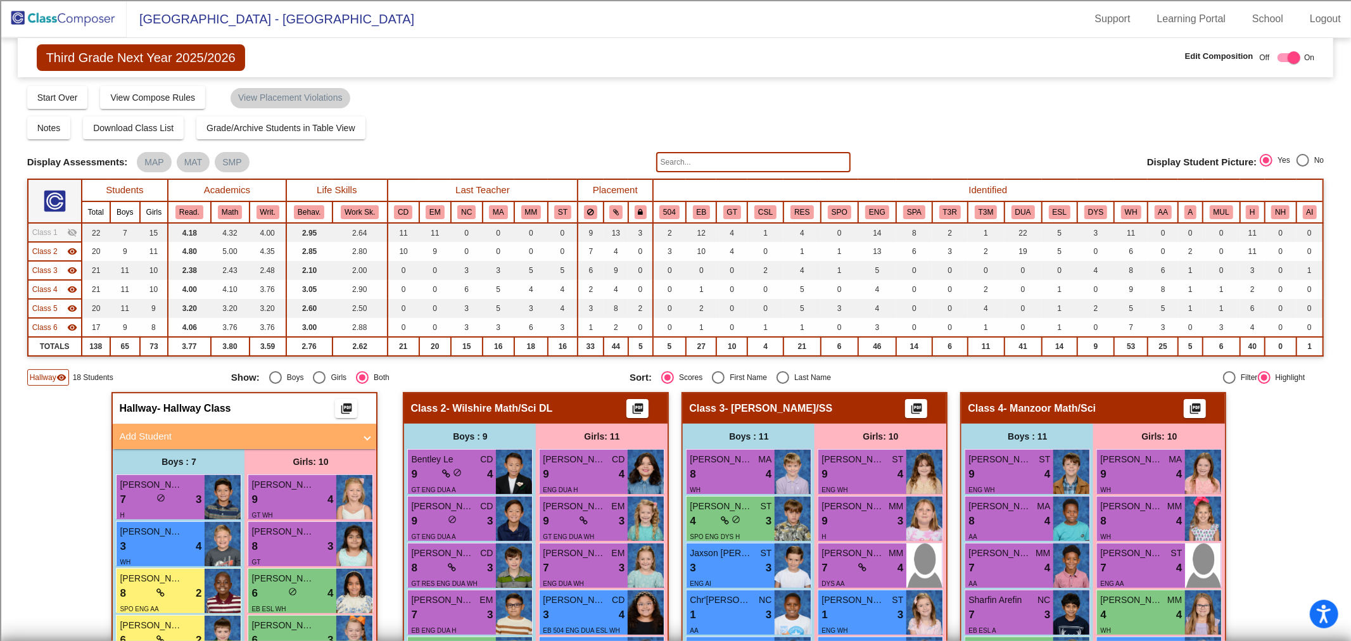
click at [54, 249] on span "Class 2" at bounding box center [44, 251] width 25 height 11
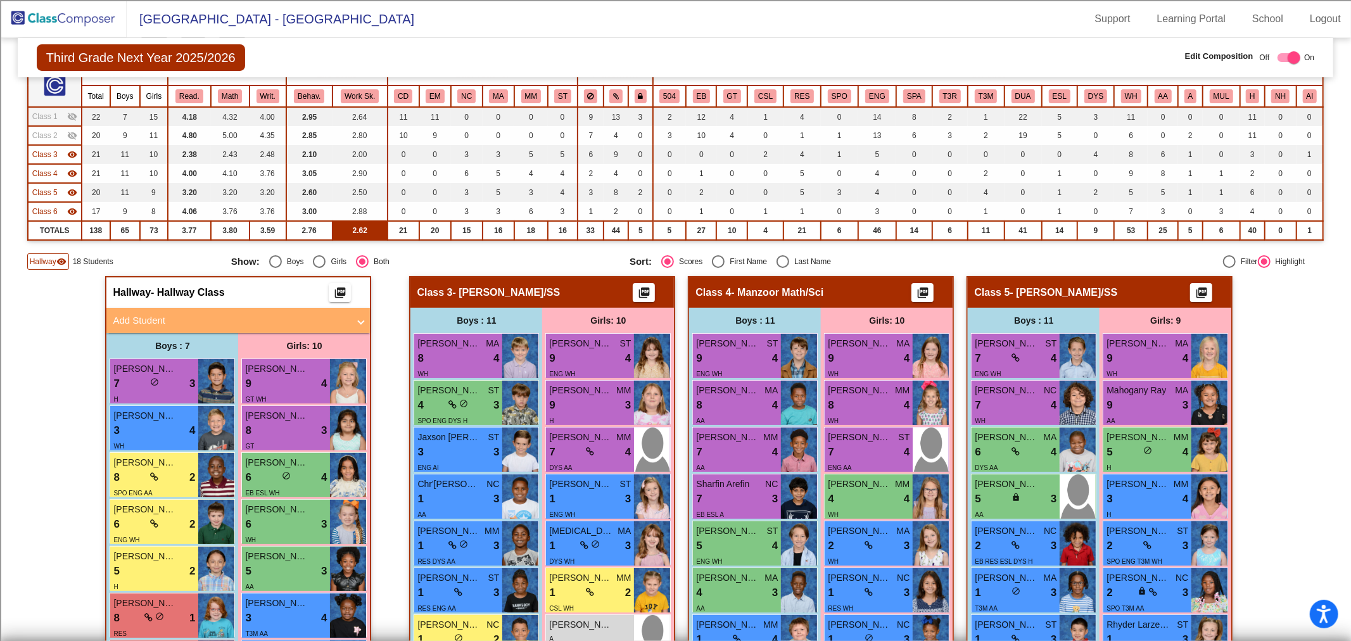
scroll to position [65, 0]
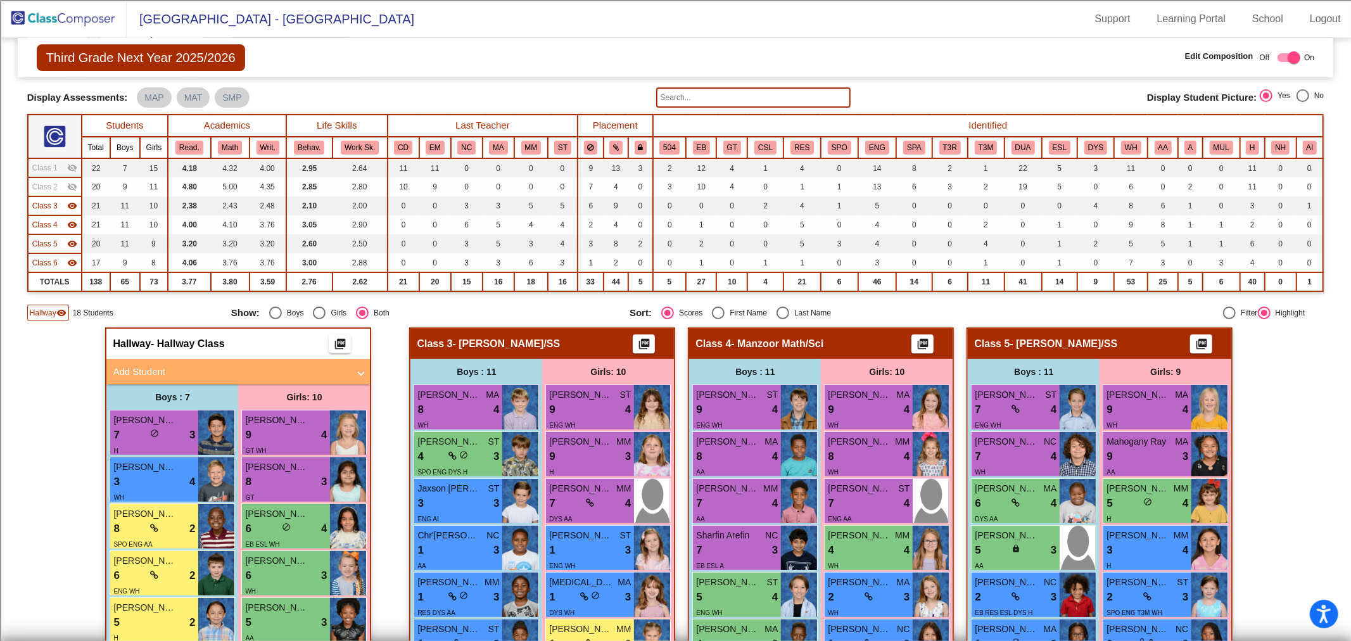
click at [58, 210] on td "Class 3 visibility" at bounding box center [55, 205] width 54 height 19
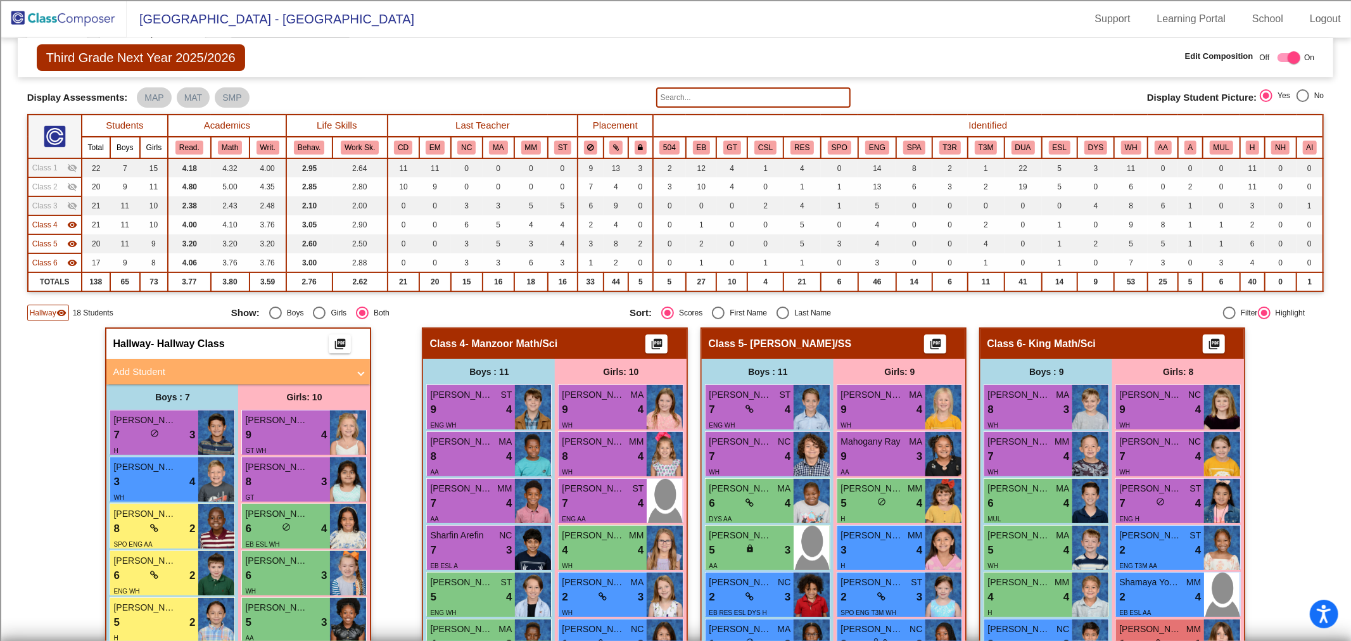
click at [53, 222] on span "Class 4" at bounding box center [44, 224] width 25 height 11
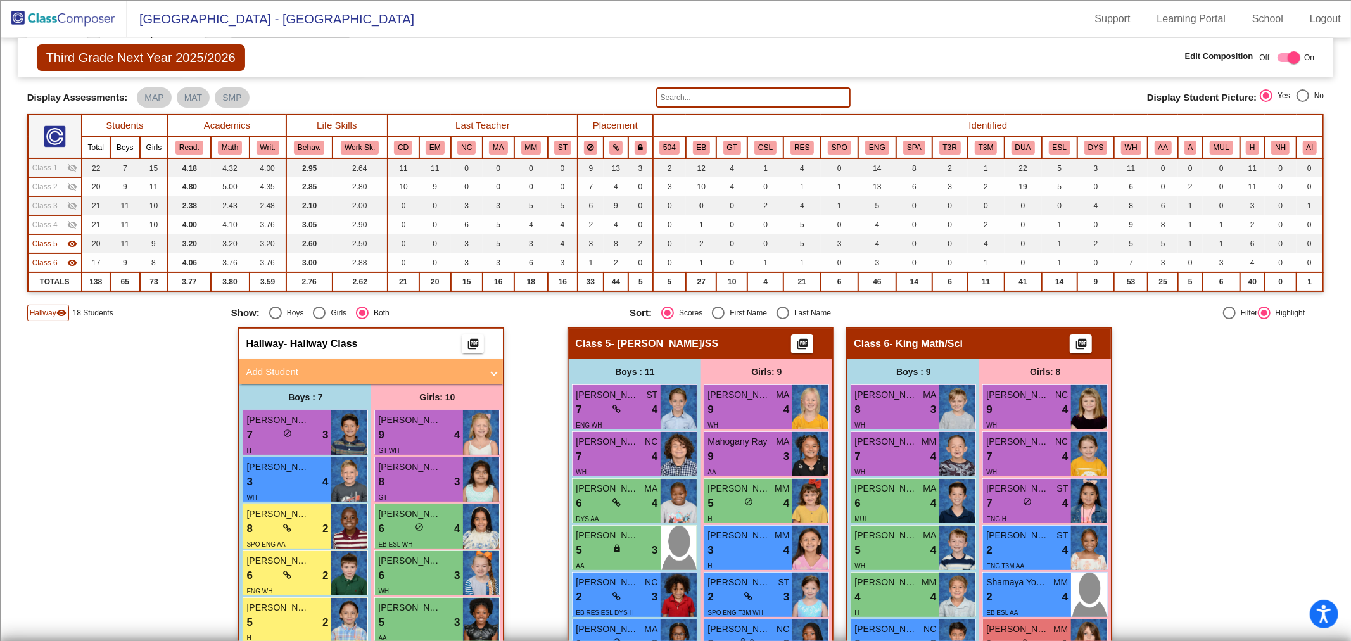
click at [52, 244] on span "Class 5" at bounding box center [44, 243] width 25 height 11
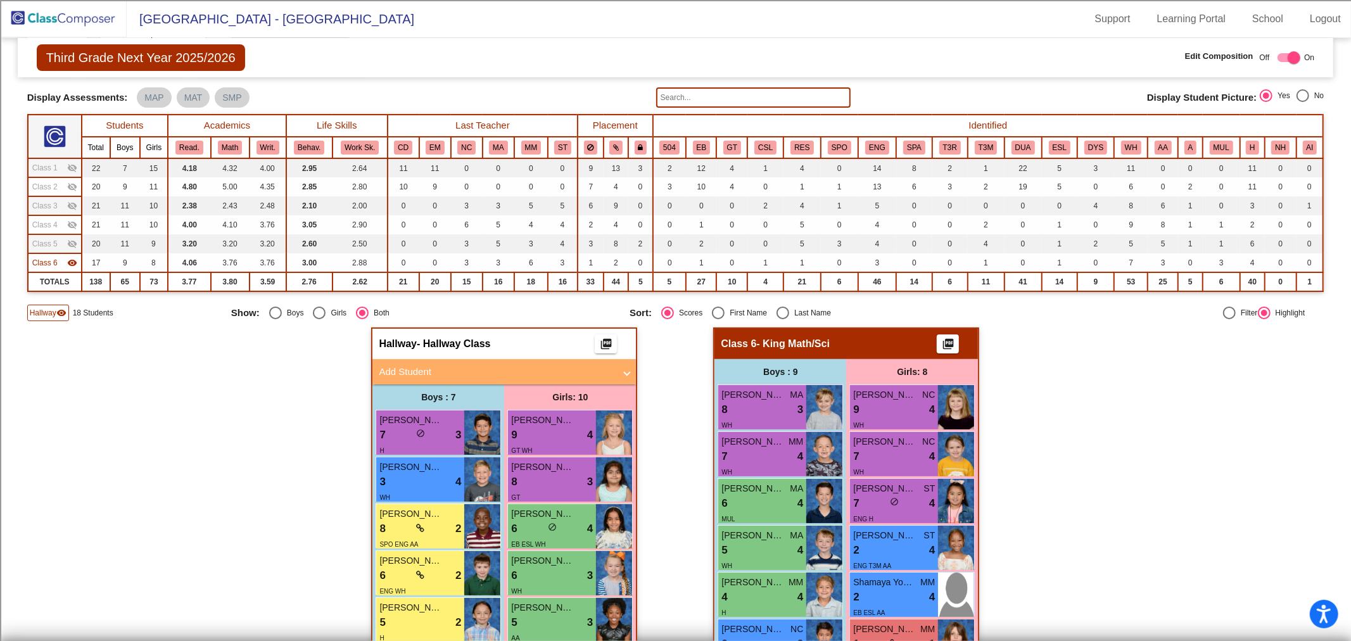
click at [441, 370] on mat-panel-title "Add Student" at bounding box center [497, 372] width 236 height 15
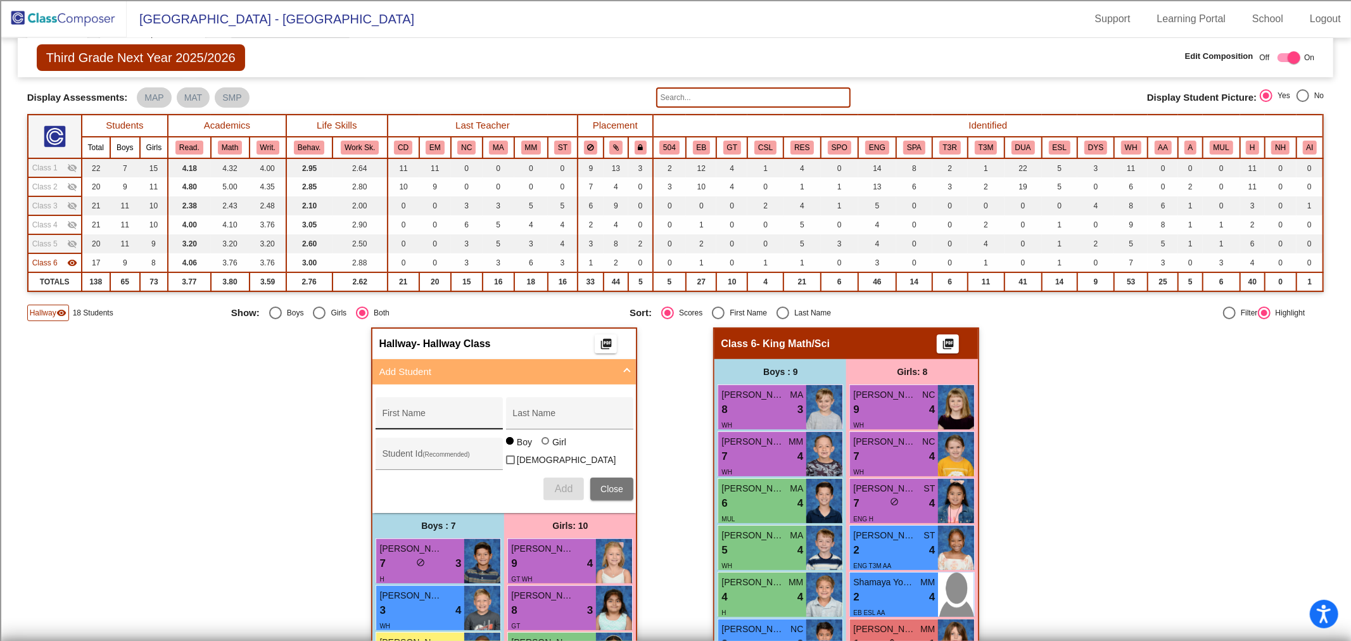
click at [406, 410] on div "First Name" at bounding box center [439, 417] width 114 height 26
type input "[GEOGRAPHIC_DATA]"
type input "Butcher"
type input "100064543"
click at [567, 493] on button "Add" at bounding box center [563, 488] width 41 height 23
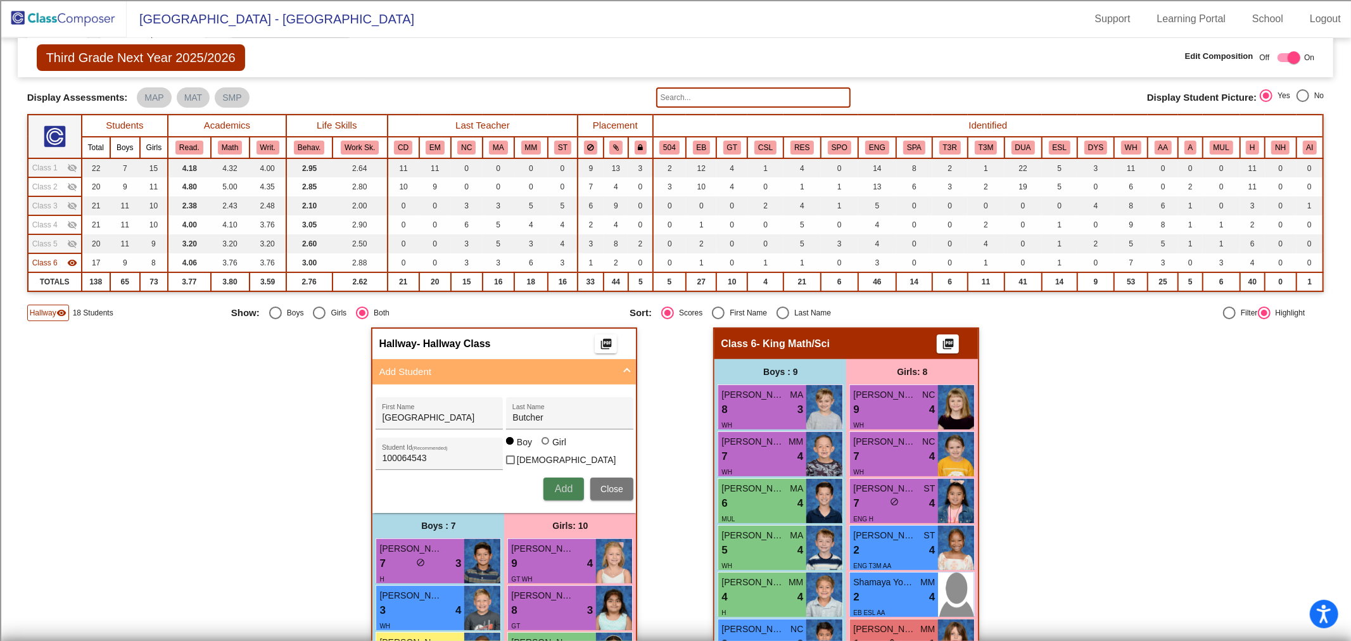
click at [567, 492] on button "Add" at bounding box center [563, 488] width 41 height 23
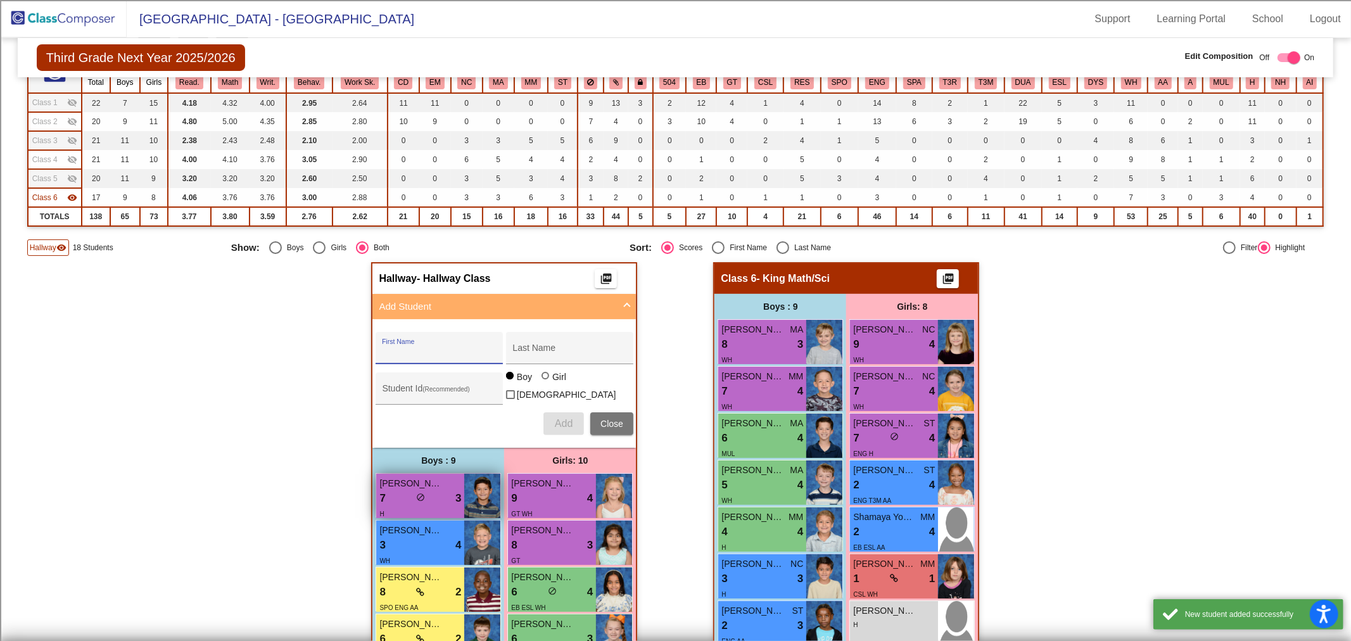
scroll to position [445, 0]
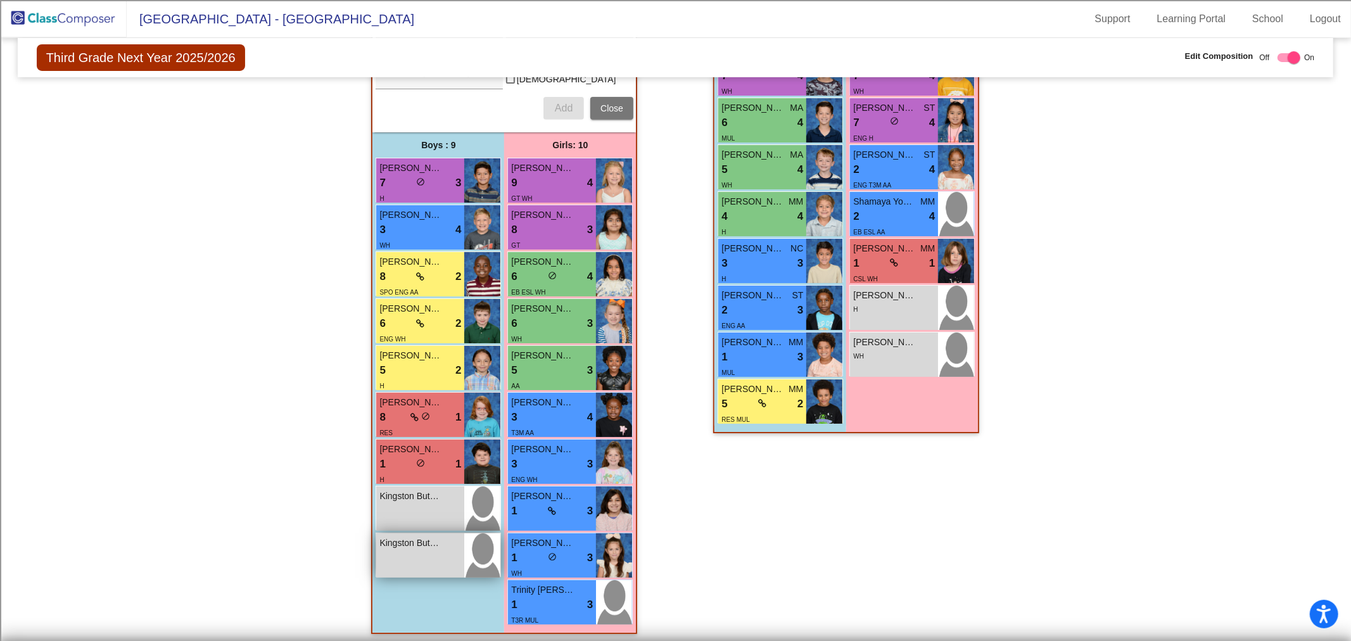
click at [426, 556] on div "Kingston Butcher lock do_not_disturb_alt" at bounding box center [420, 555] width 88 height 44
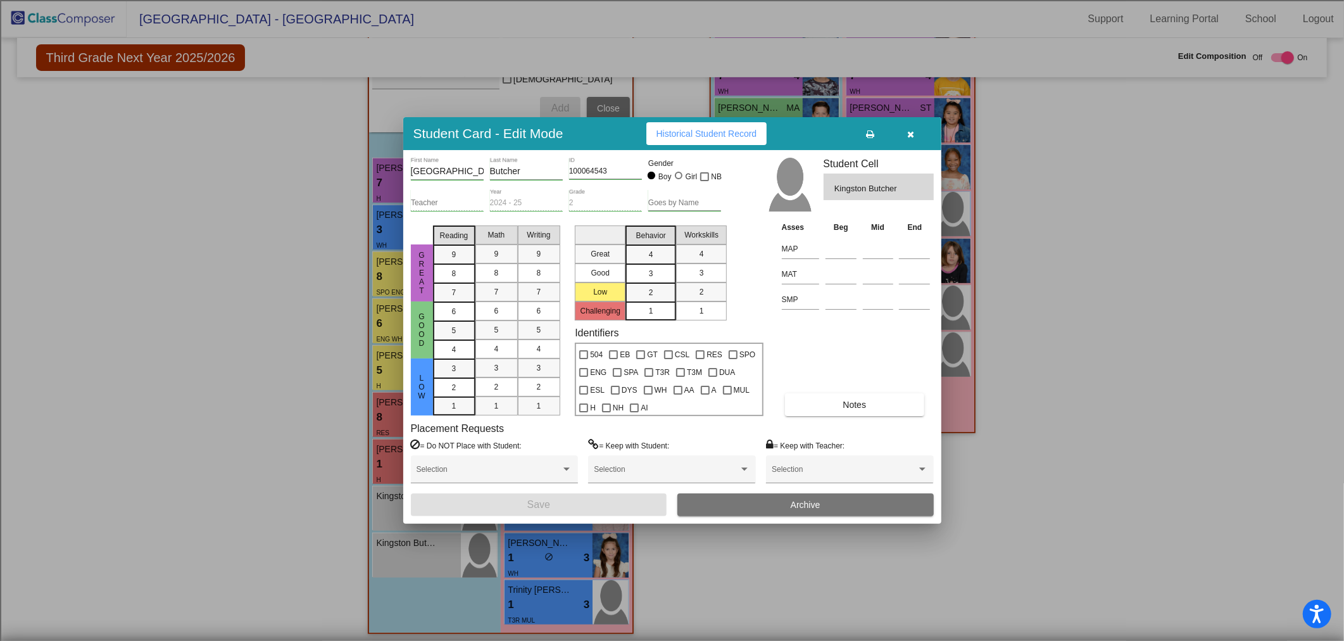
click at [774, 507] on button "Archive" at bounding box center [806, 504] width 256 height 23
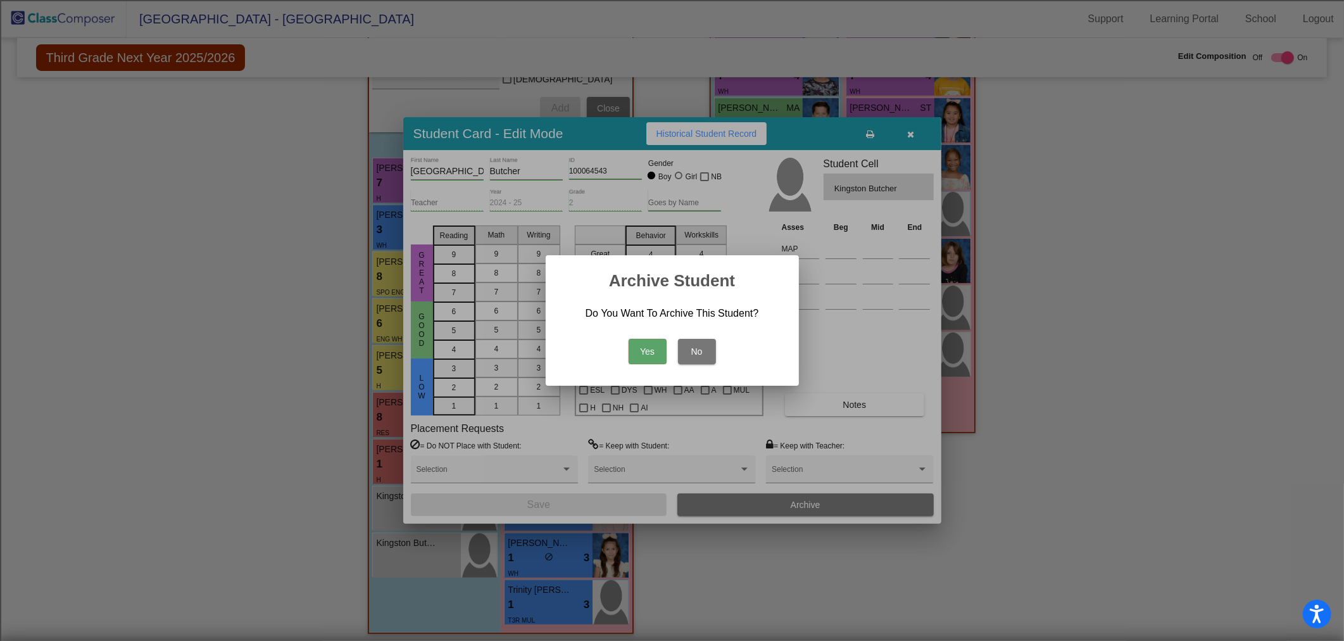
click at [648, 351] on button "Yes" at bounding box center [648, 351] width 38 height 25
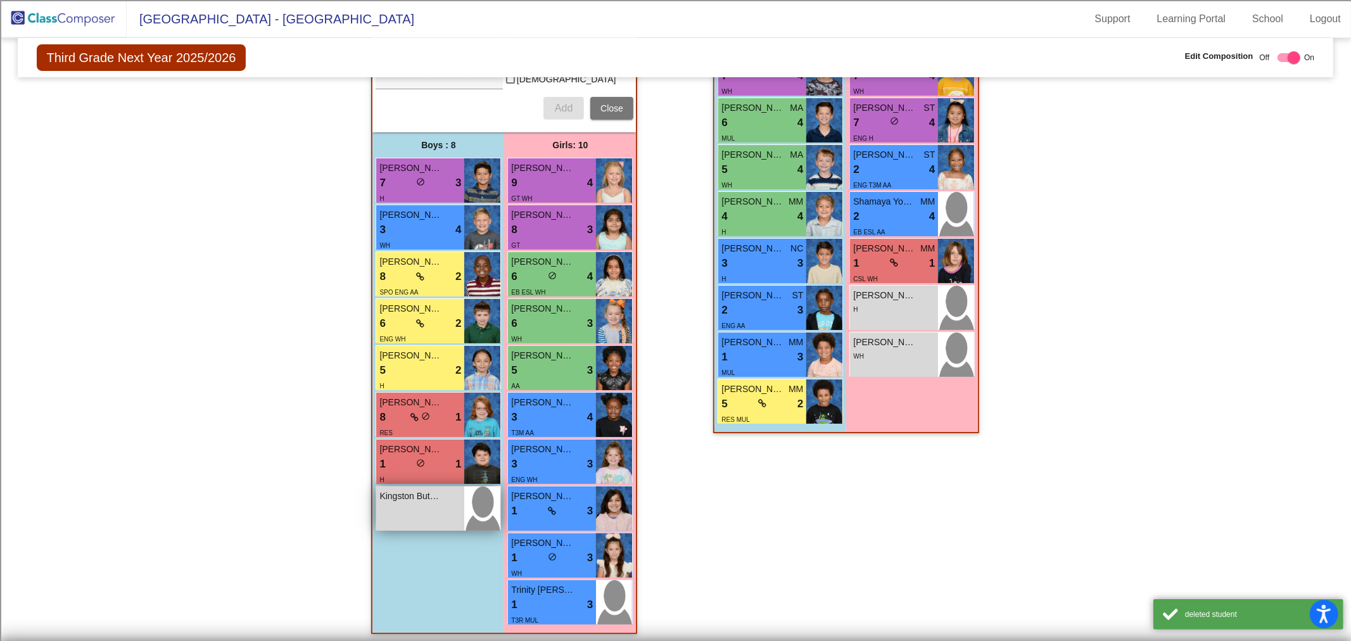
click at [414, 503] on div "Kingston Butcher lock do_not_disturb_alt" at bounding box center [420, 508] width 88 height 44
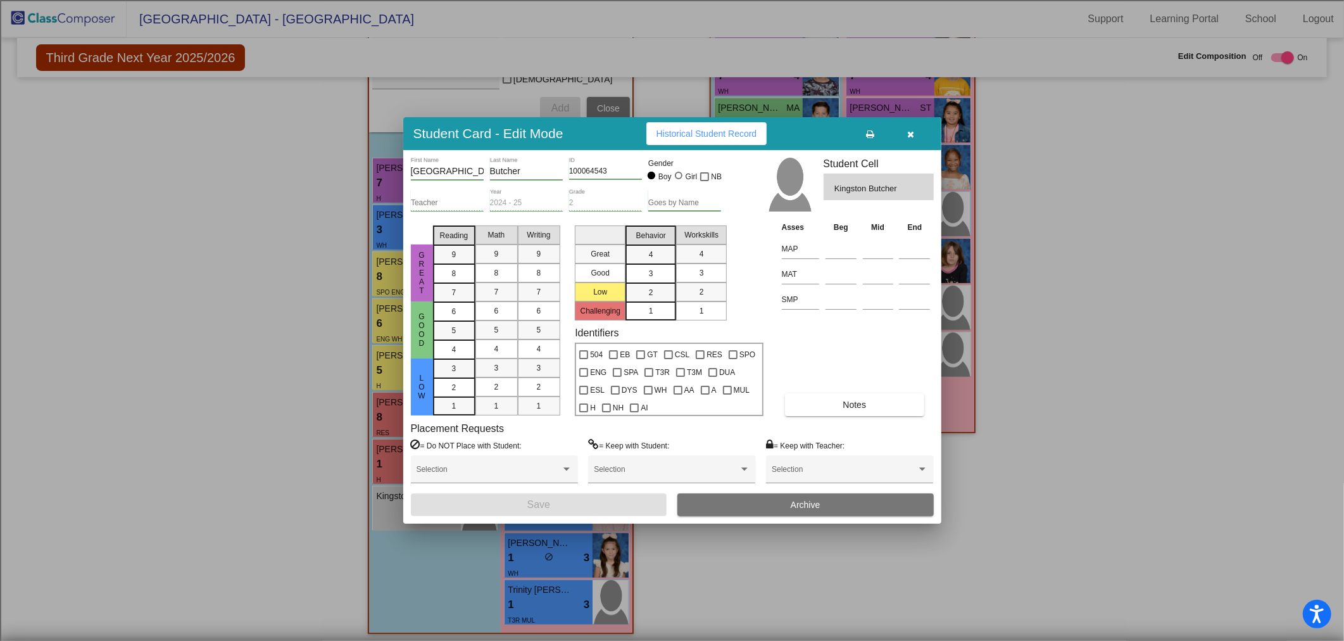
click at [911, 133] on icon "button" at bounding box center [910, 134] width 7 height 9
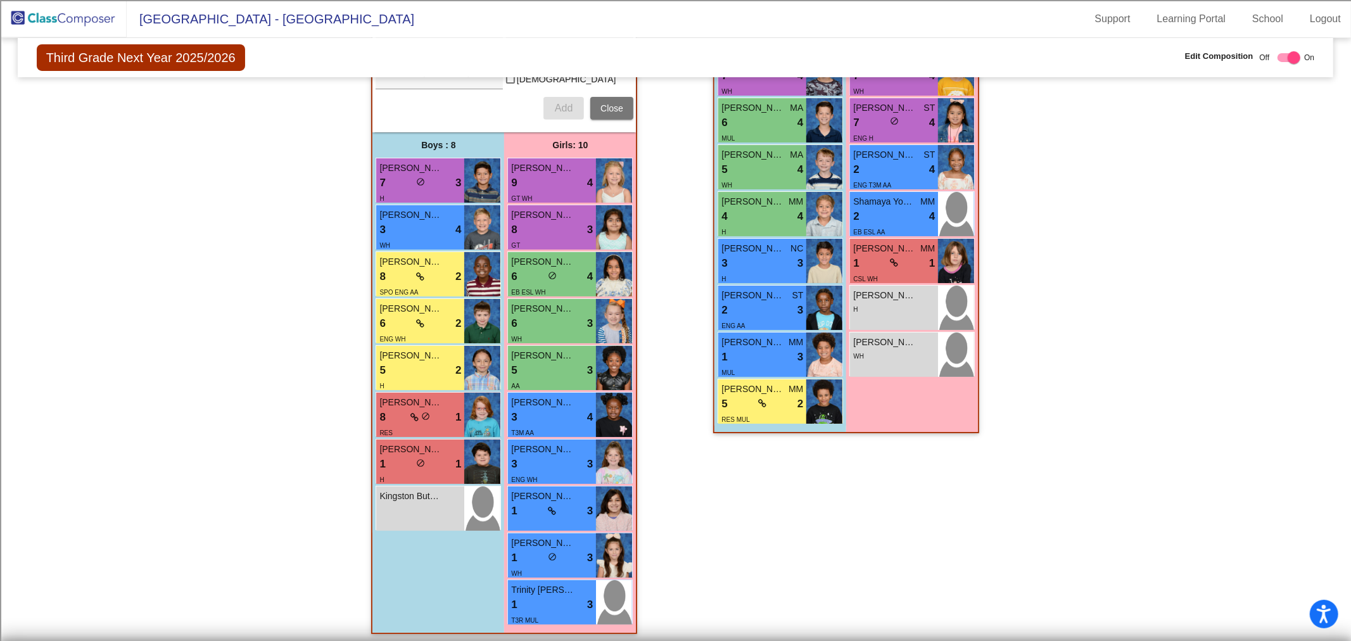
click at [51, 13] on img at bounding box center [63, 18] width 127 height 37
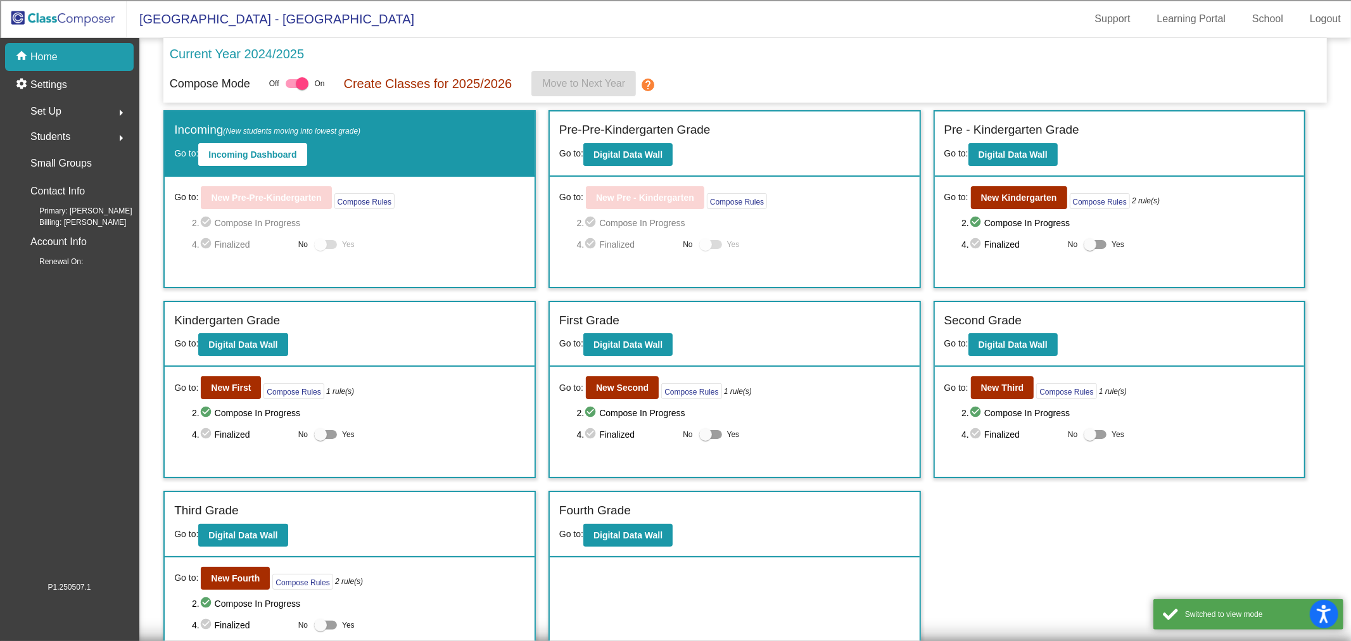
click at [70, 134] on span "Students" at bounding box center [50, 137] width 40 height 18
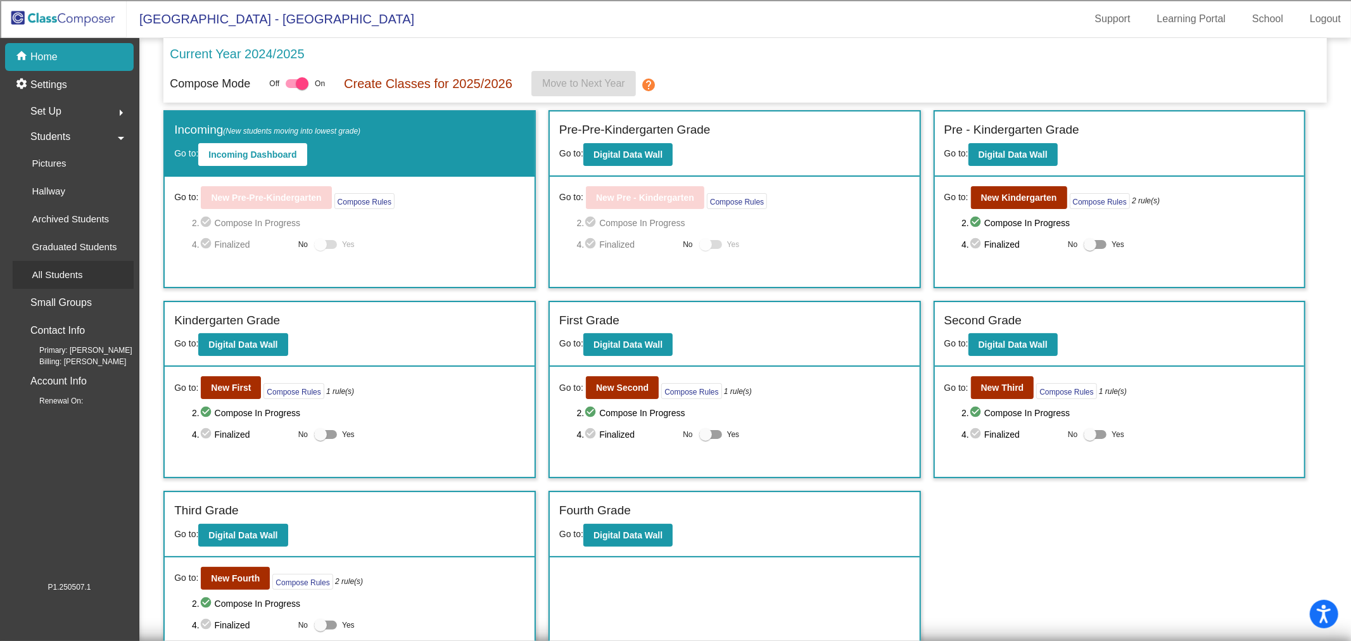
click at [80, 273] on p "All Students" at bounding box center [57, 274] width 51 height 15
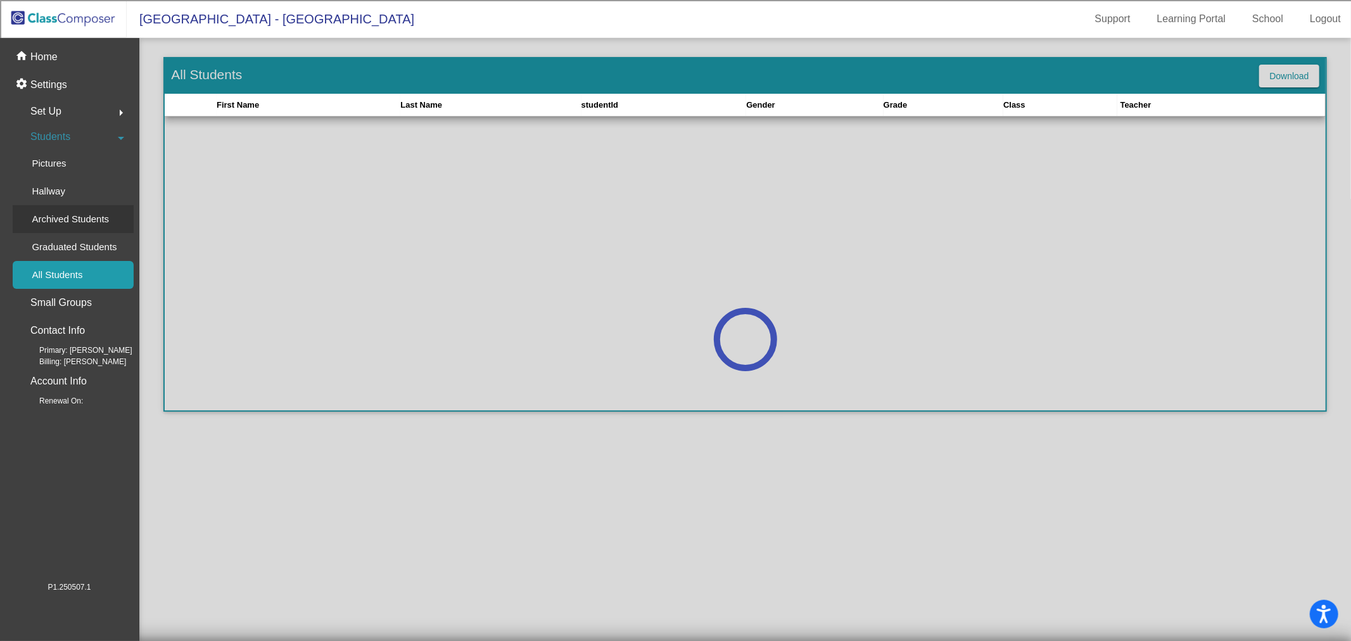
click at [82, 213] on p "Archived Students" at bounding box center [70, 219] width 77 height 15
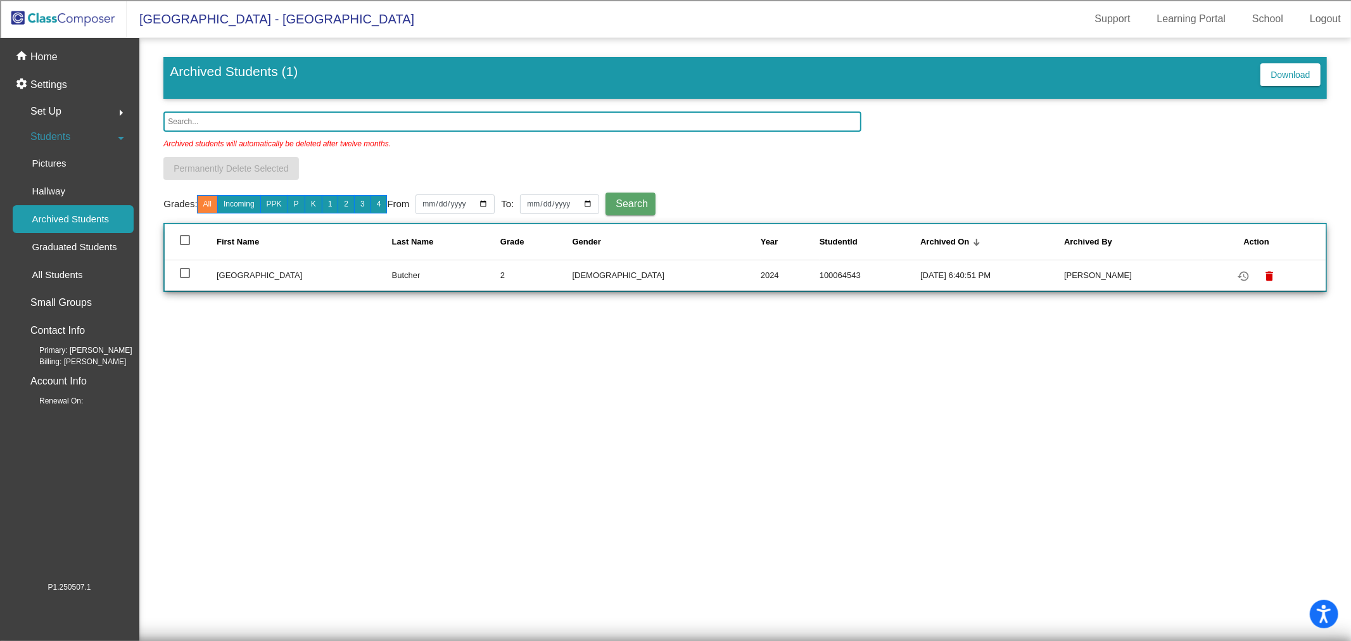
drag, startPoint x: 187, startPoint y: 274, endPoint x: 188, endPoint y: 261, distance: 13.4
click at [186, 274] on div at bounding box center [185, 273] width 10 height 10
click at [185, 278] on input "select row 2" at bounding box center [184, 278] width 1 height 1
checkbox input "true"
click at [218, 171] on span "Permanently Delete Selected" at bounding box center [231, 168] width 115 height 10
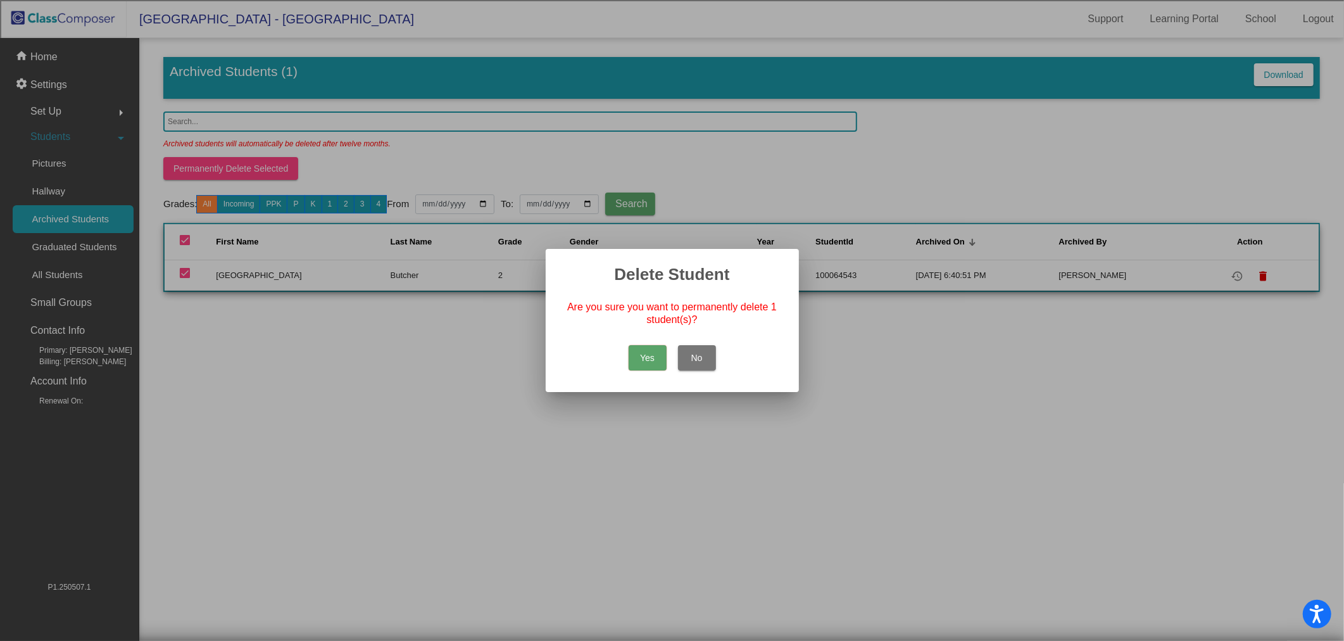
click at [656, 359] on button "Yes" at bounding box center [648, 357] width 38 height 25
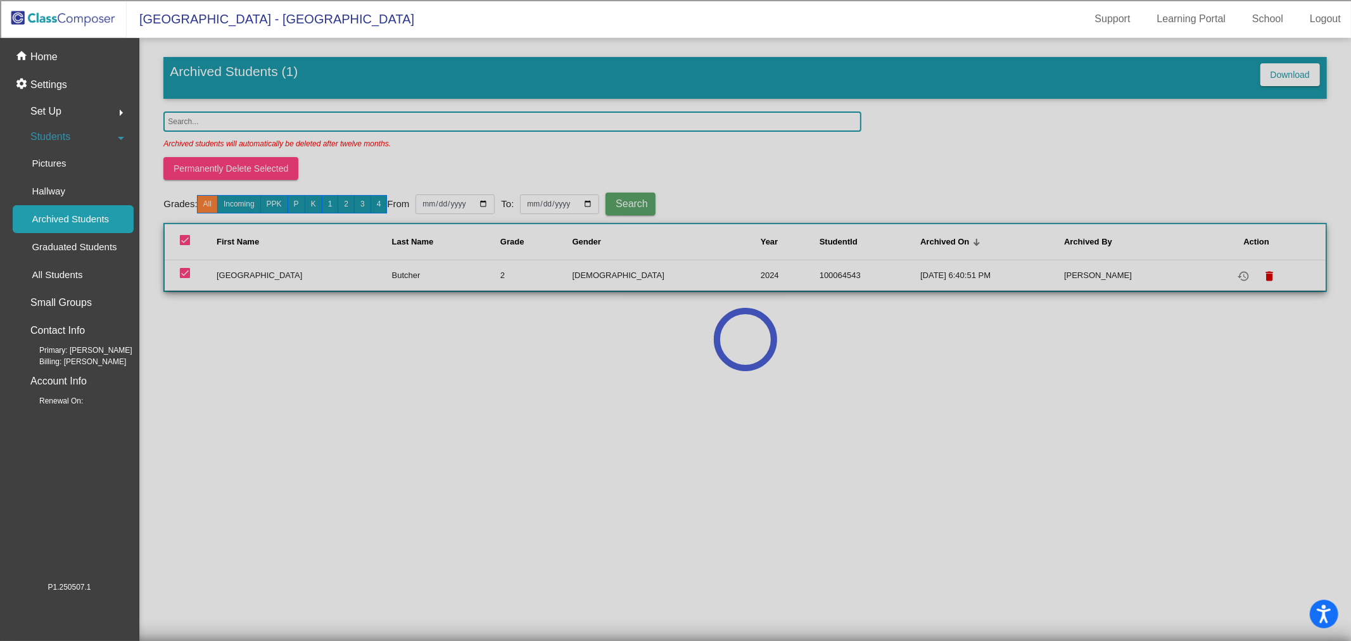
checkbox input "false"
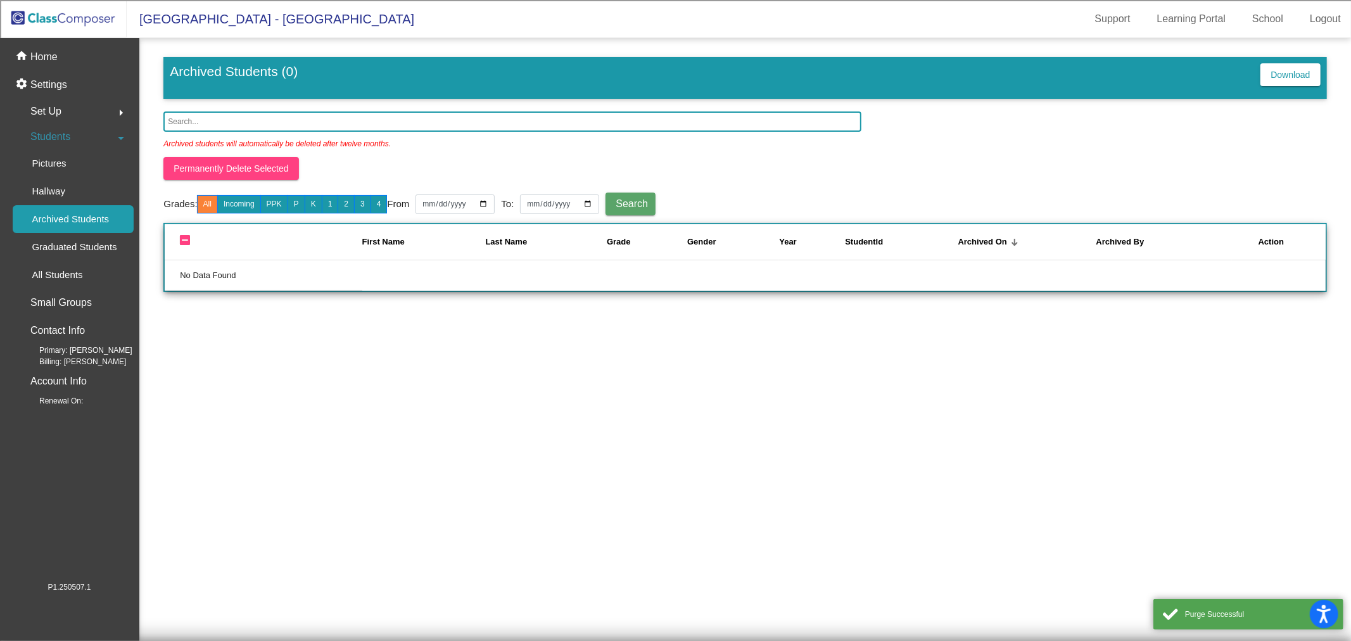
click at [71, 16] on img at bounding box center [63, 18] width 127 height 37
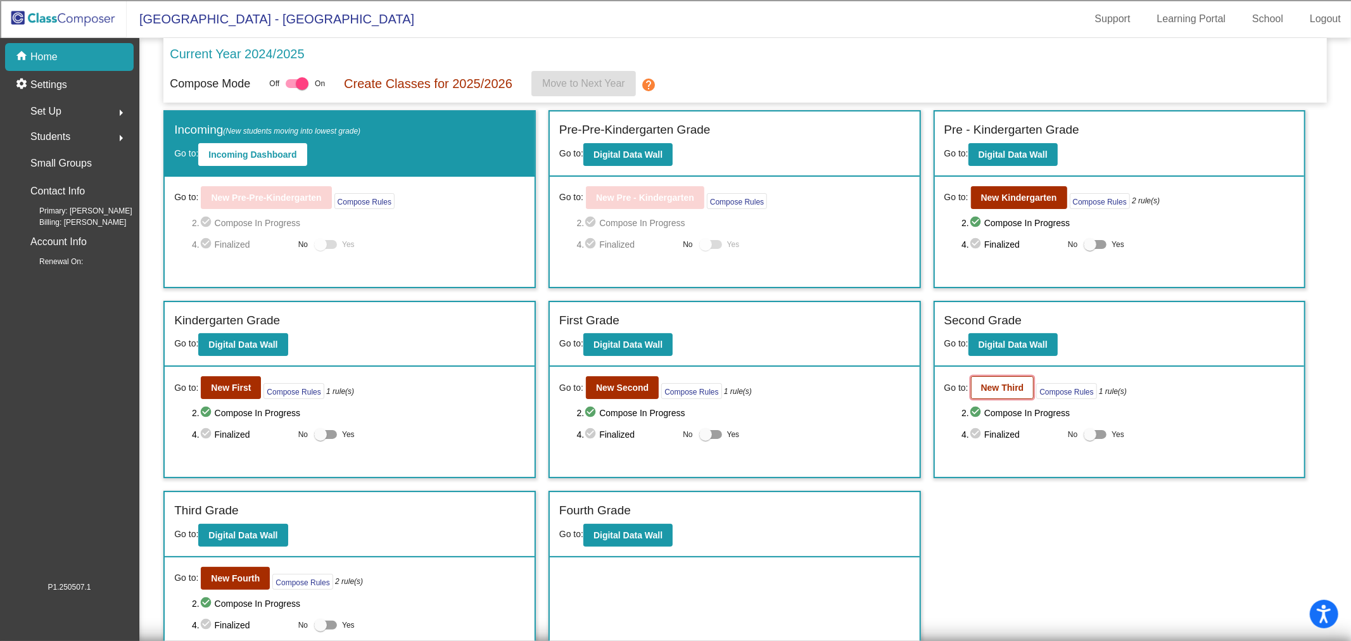
click at [990, 384] on b "New Third" at bounding box center [1002, 387] width 43 height 10
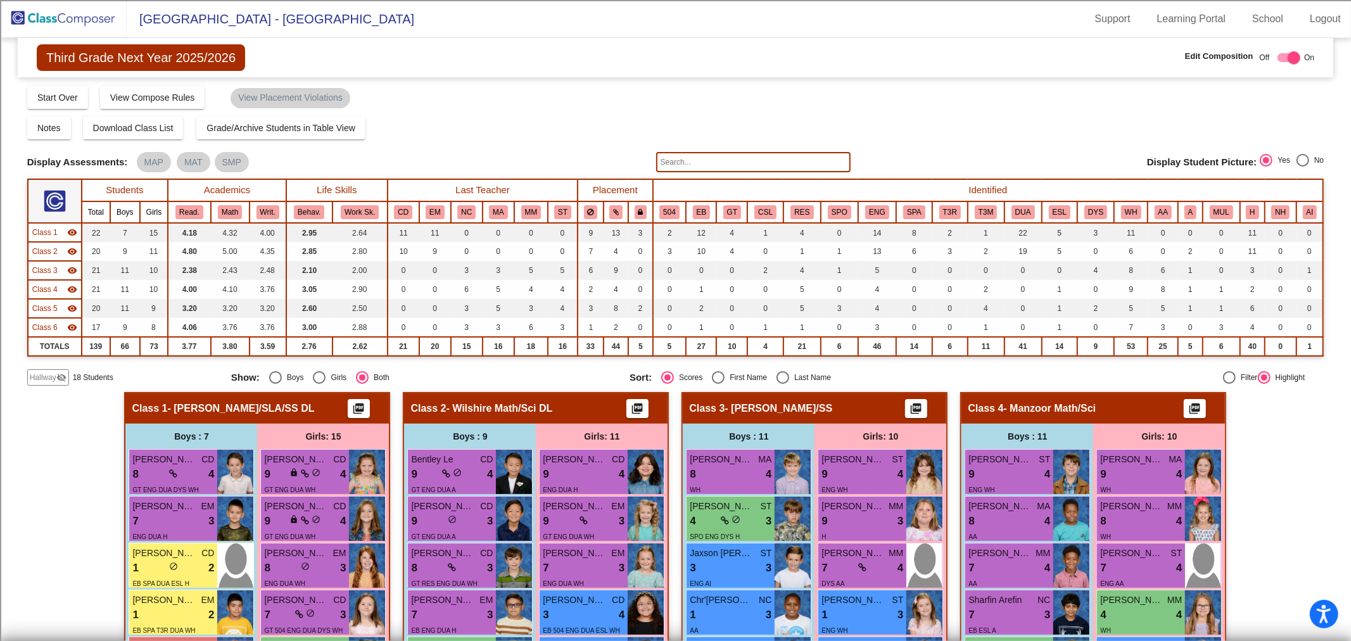
click at [54, 229] on span "Class 1" at bounding box center [44, 232] width 25 height 11
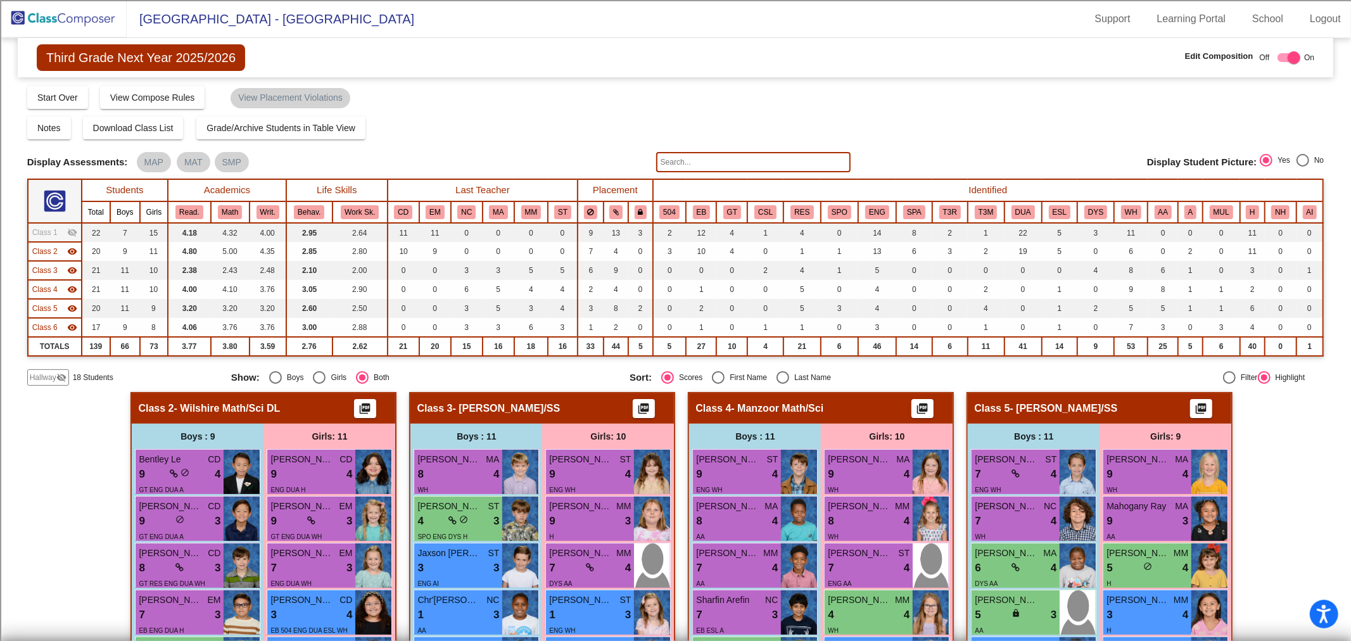
click at [52, 254] on span "Class 2" at bounding box center [44, 251] width 25 height 11
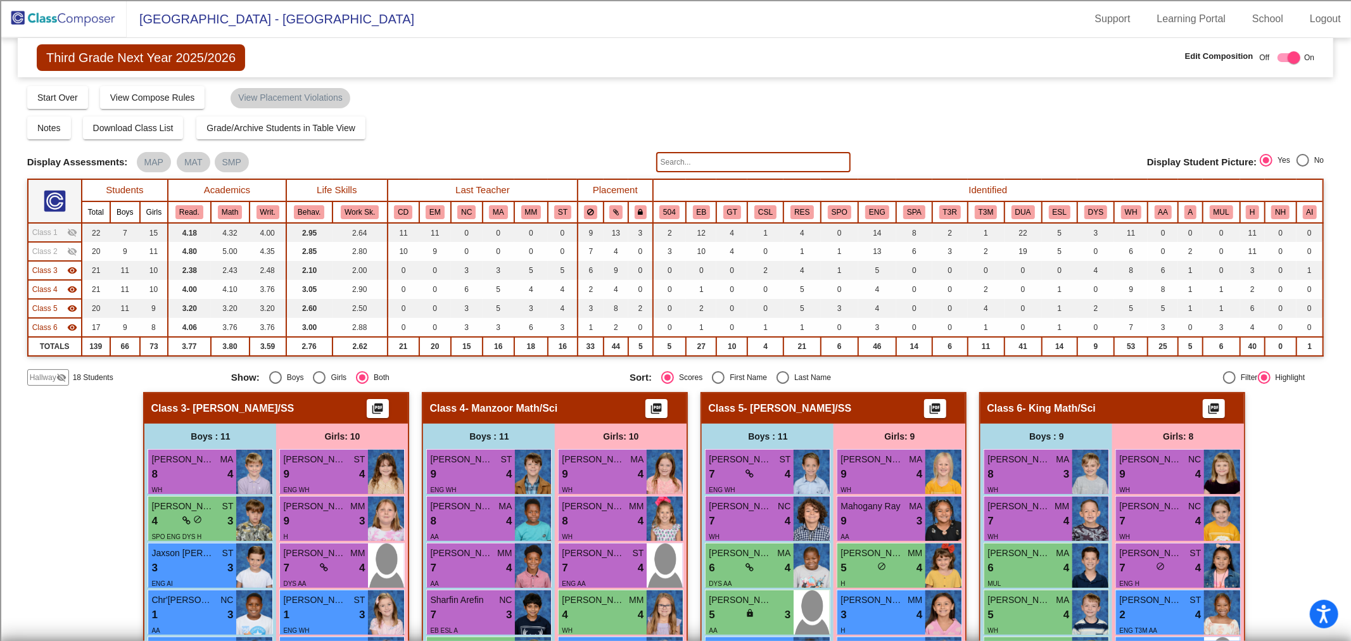
click at [51, 268] on span "Class 3" at bounding box center [44, 270] width 25 height 11
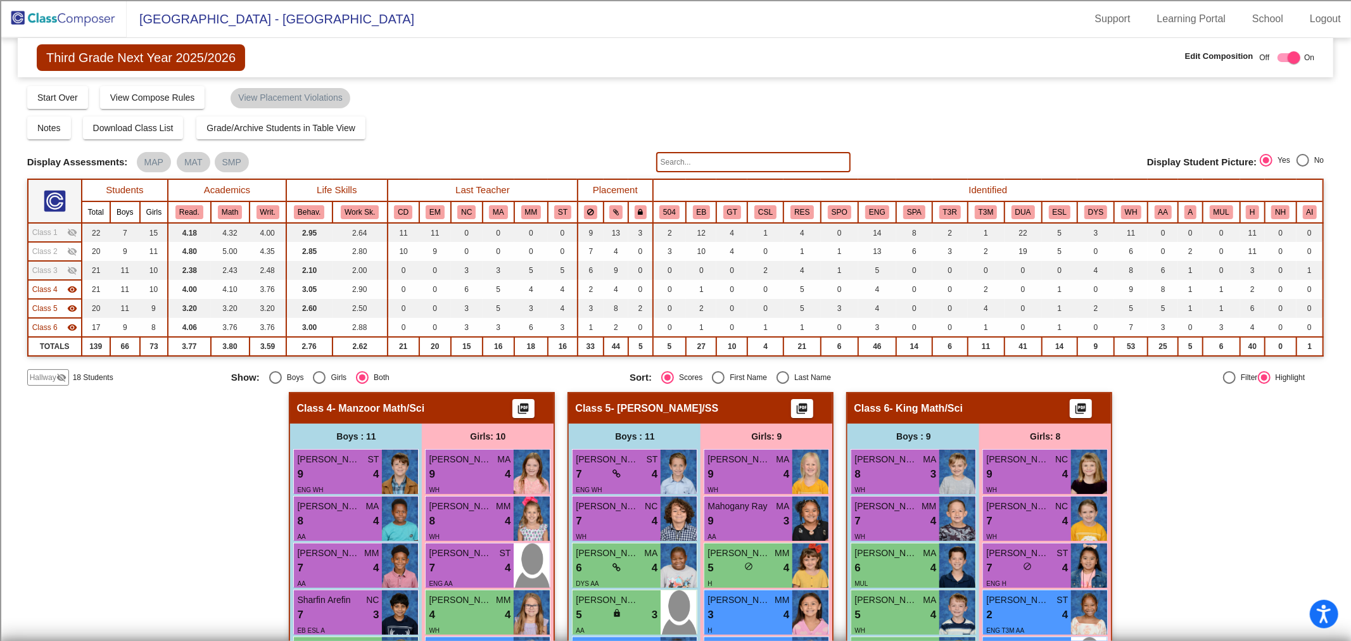
click at [53, 288] on span "Class 4" at bounding box center [44, 289] width 25 height 11
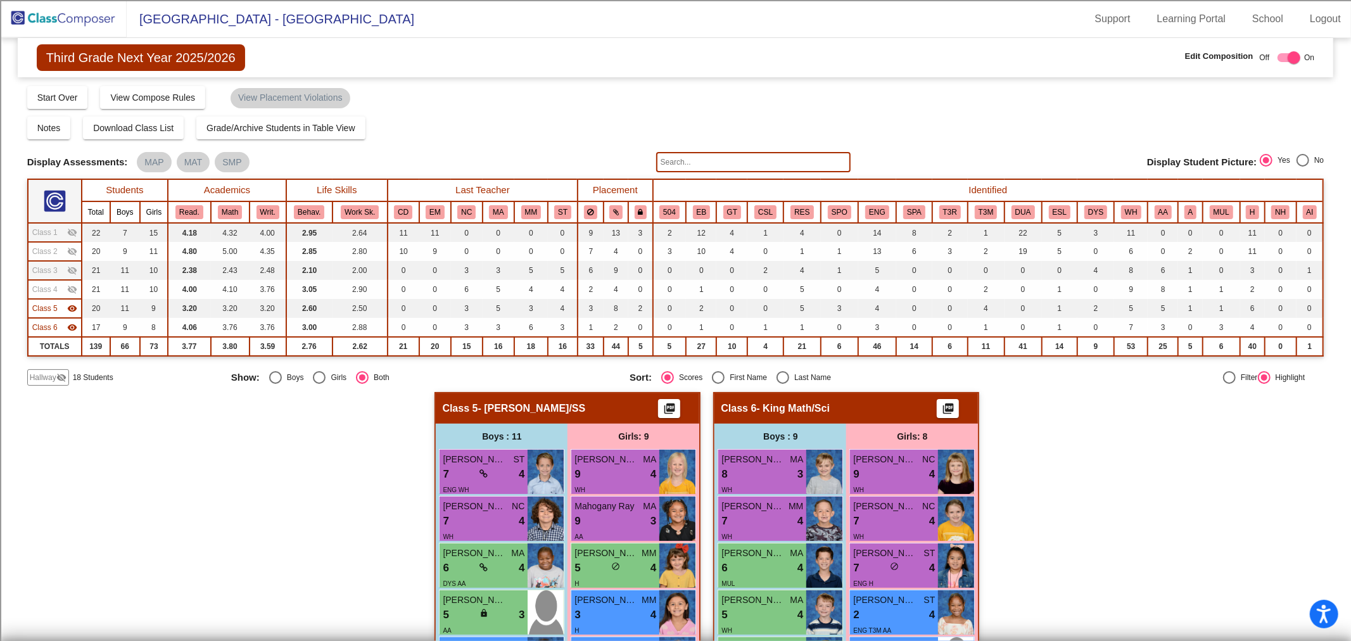
click at [58, 372] on mat-icon "visibility_off" at bounding box center [61, 377] width 10 height 10
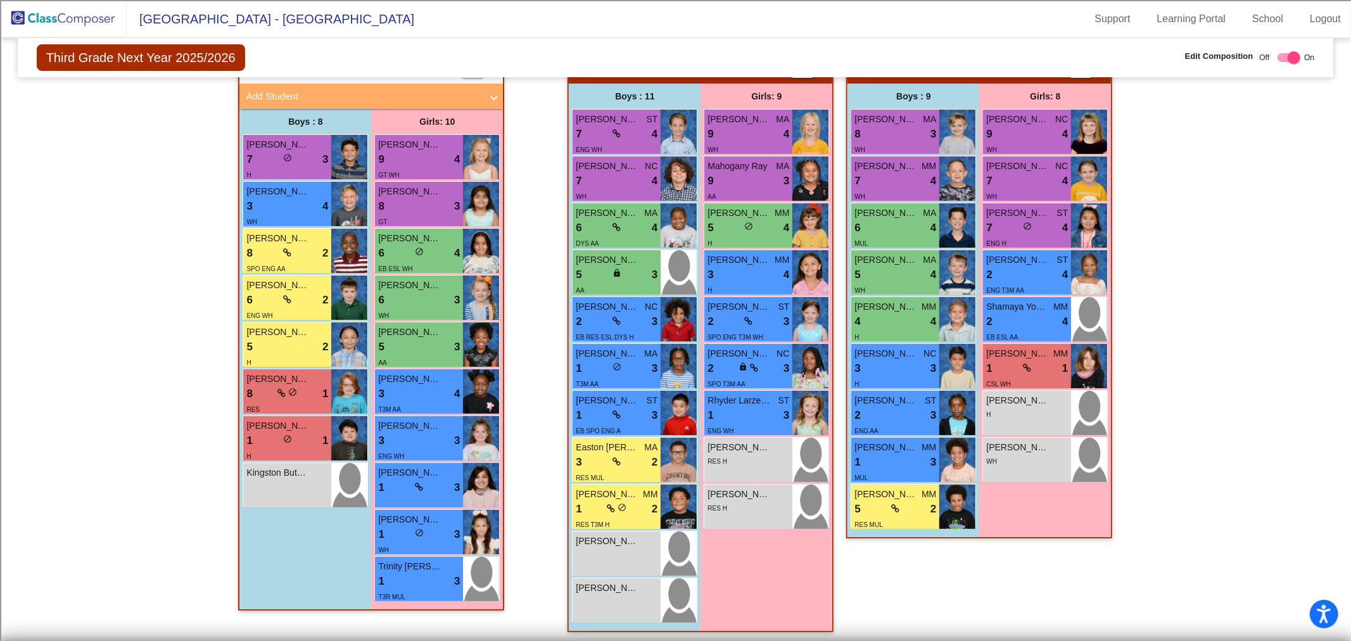
scroll to position [341, 0]
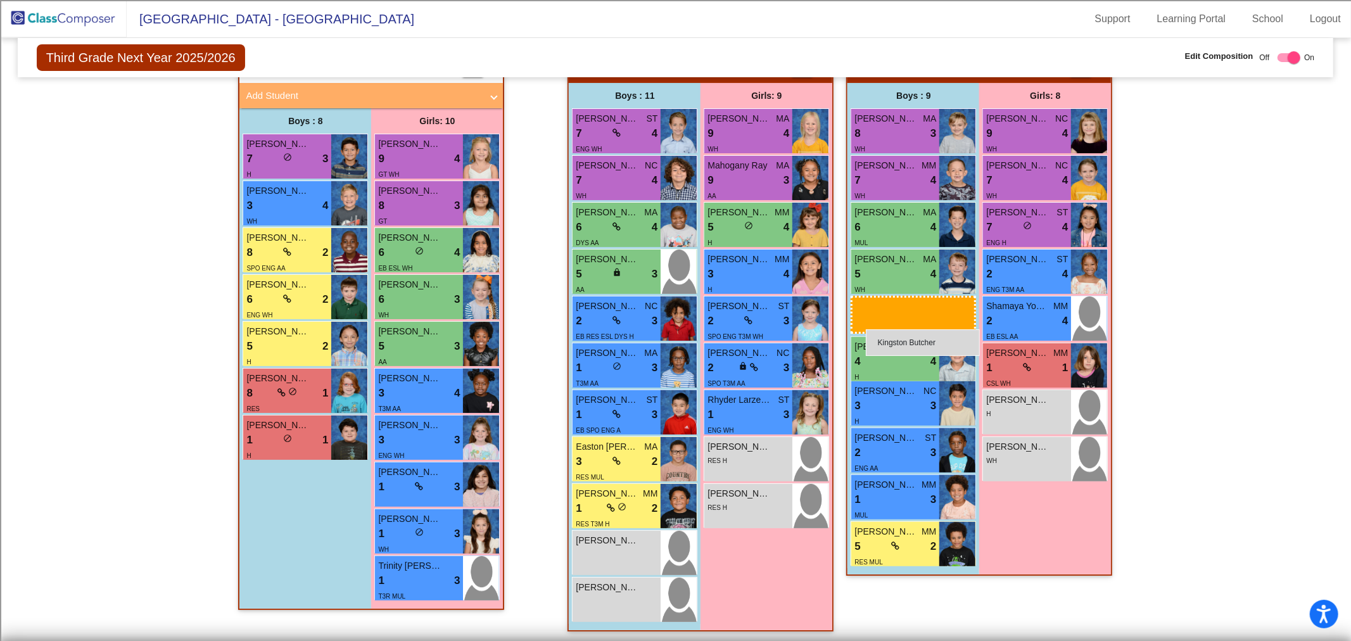
drag, startPoint x: 255, startPoint y: 486, endPoint x: 866, endPoint y: 329, distance: 630.3
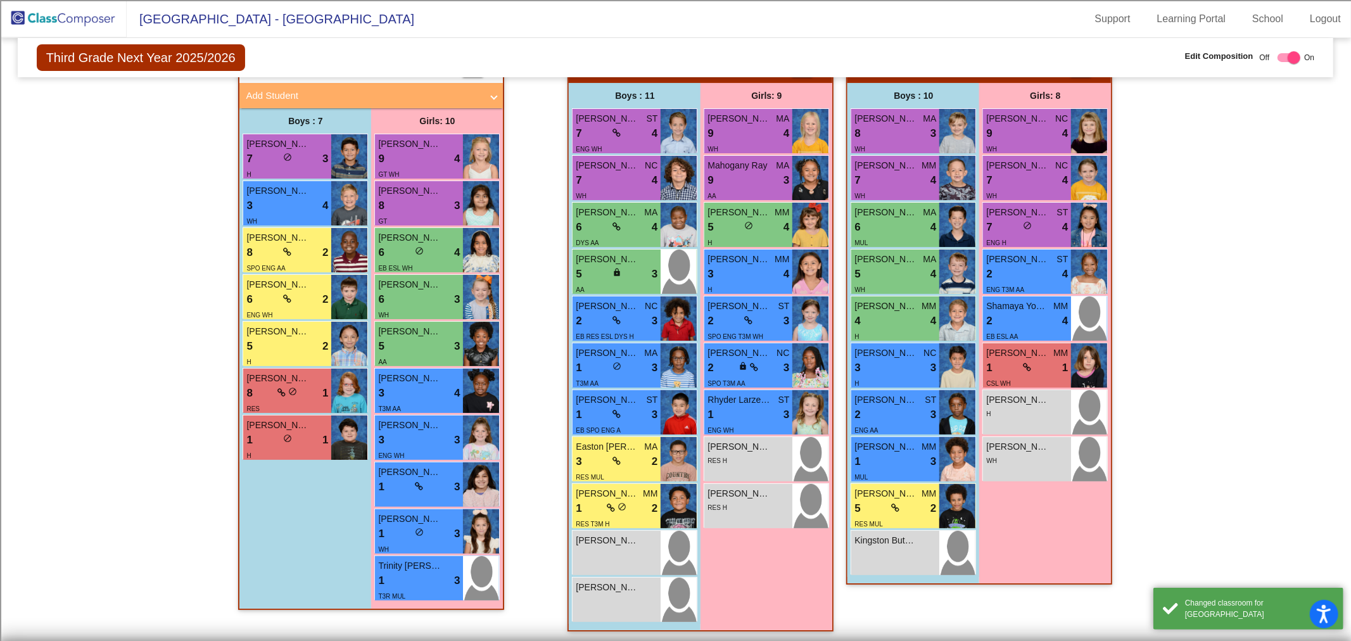
click at [1197, 441] on div "Hallway - Hallway Class picture_as_pdf Add Student First Name Last Name Student…" at bounding box center [675, 347] width 1297 height 593
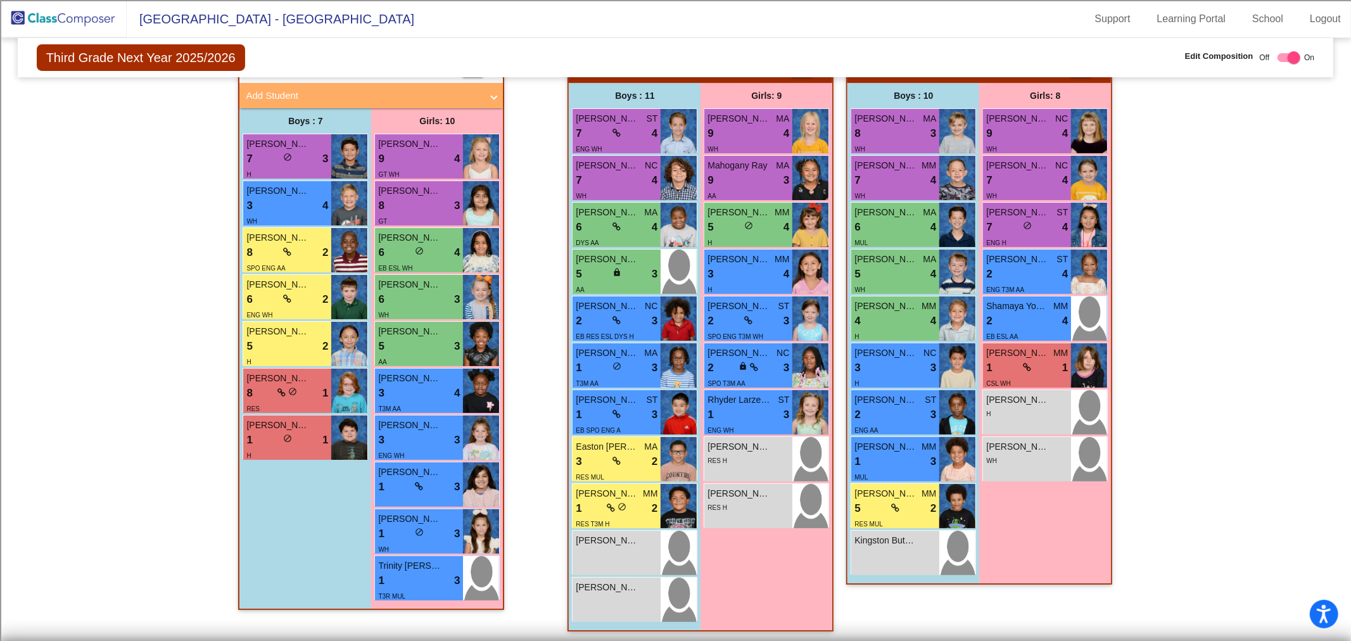
click at [74, 20] on img at bounding box center [63, 18] width 127 height 37
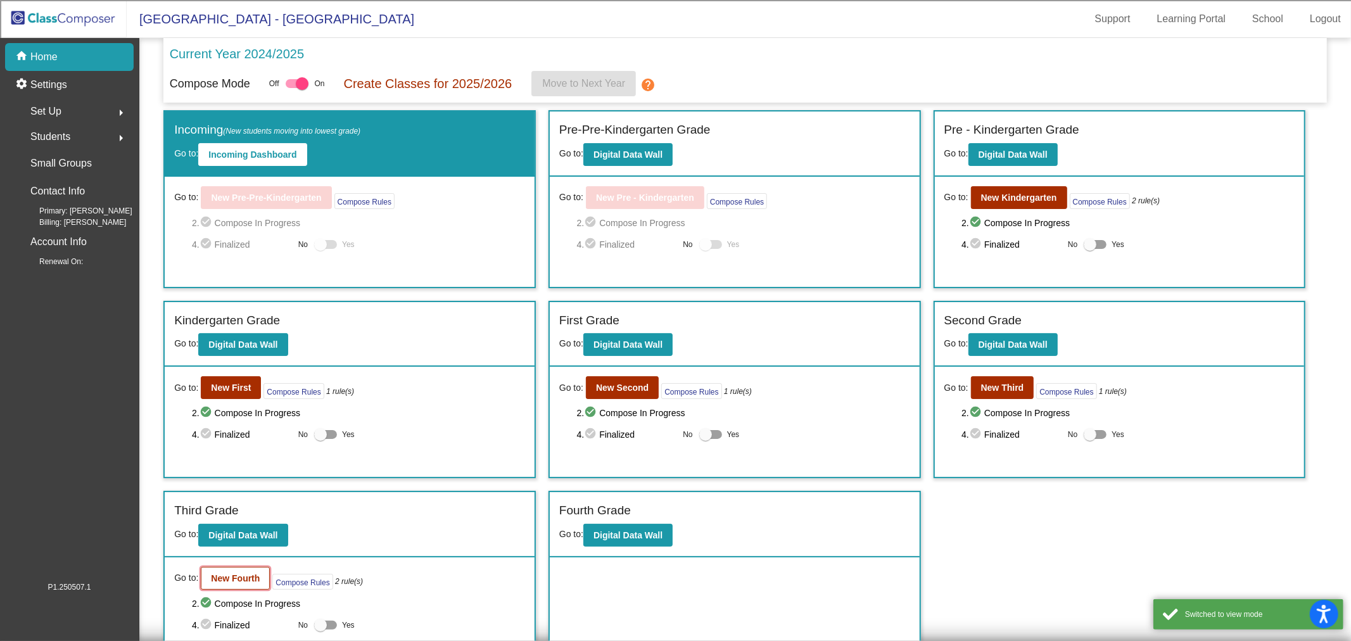
click at [239, 584] on button "New Fourth" at bounding box center [235, 578] width 69 height 23
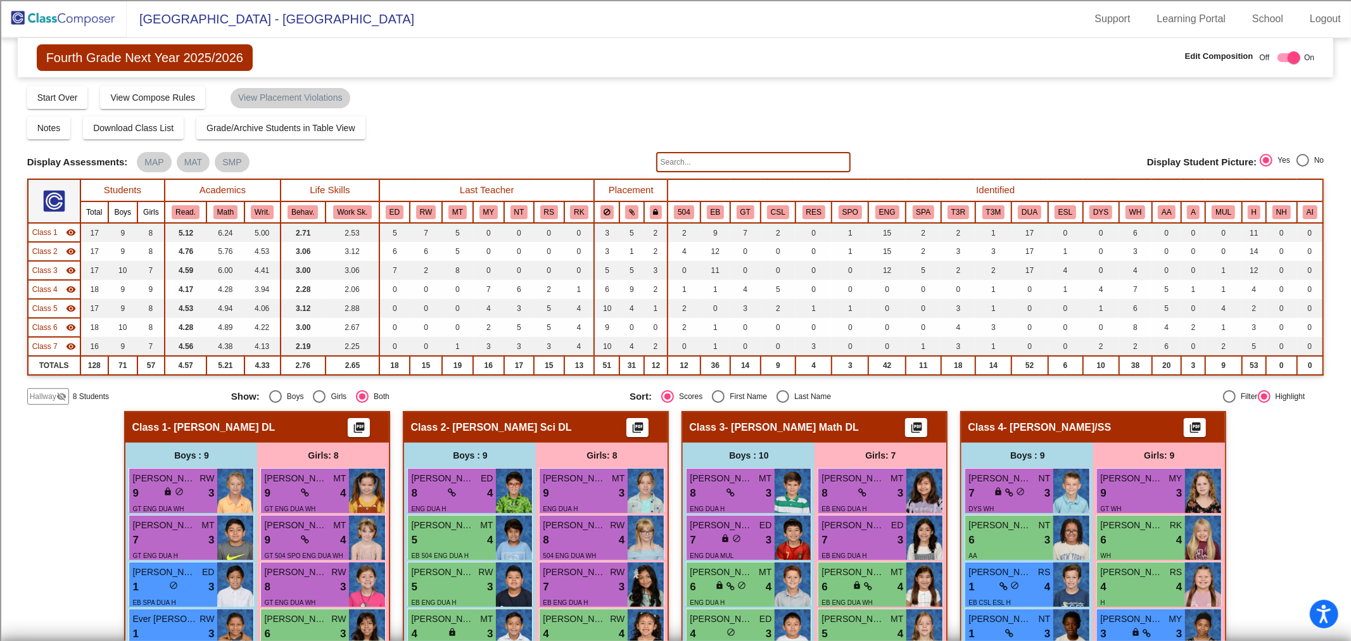
click at [42, 398] on span "Hallway" at bounding box center [43, 396] width 27 height 11
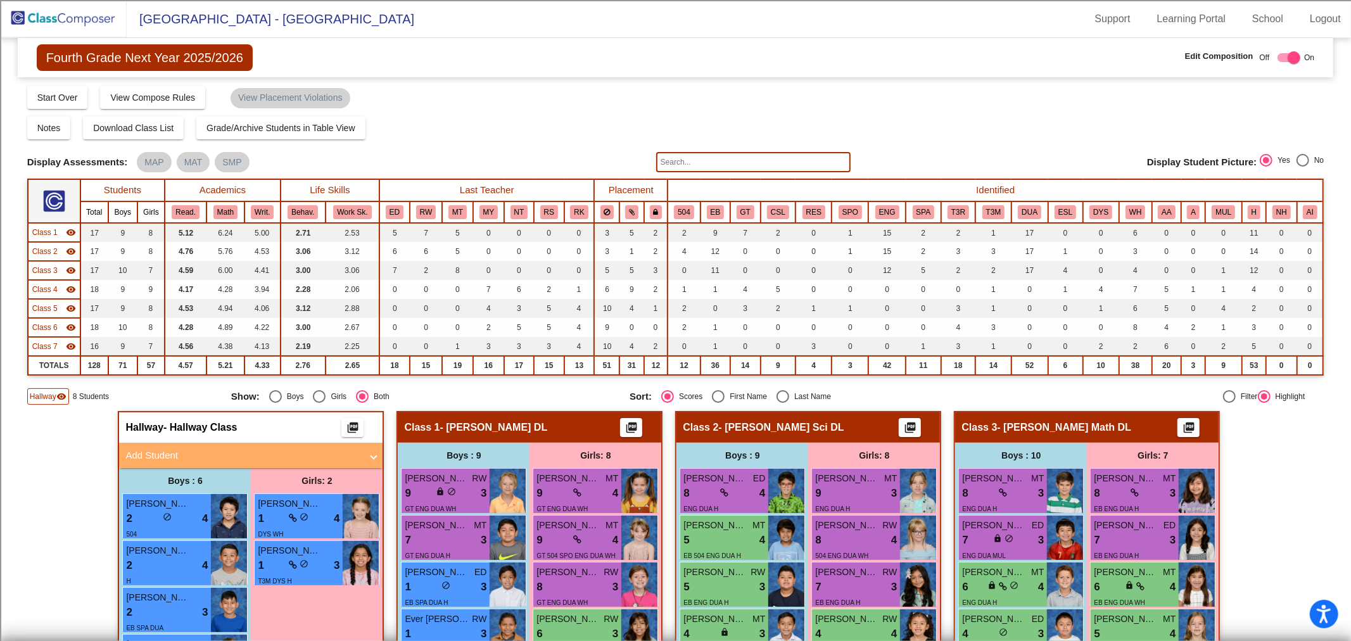
click at [34, 230] on span "Class 1" at bounding box center [44, 232] width 25 height 11
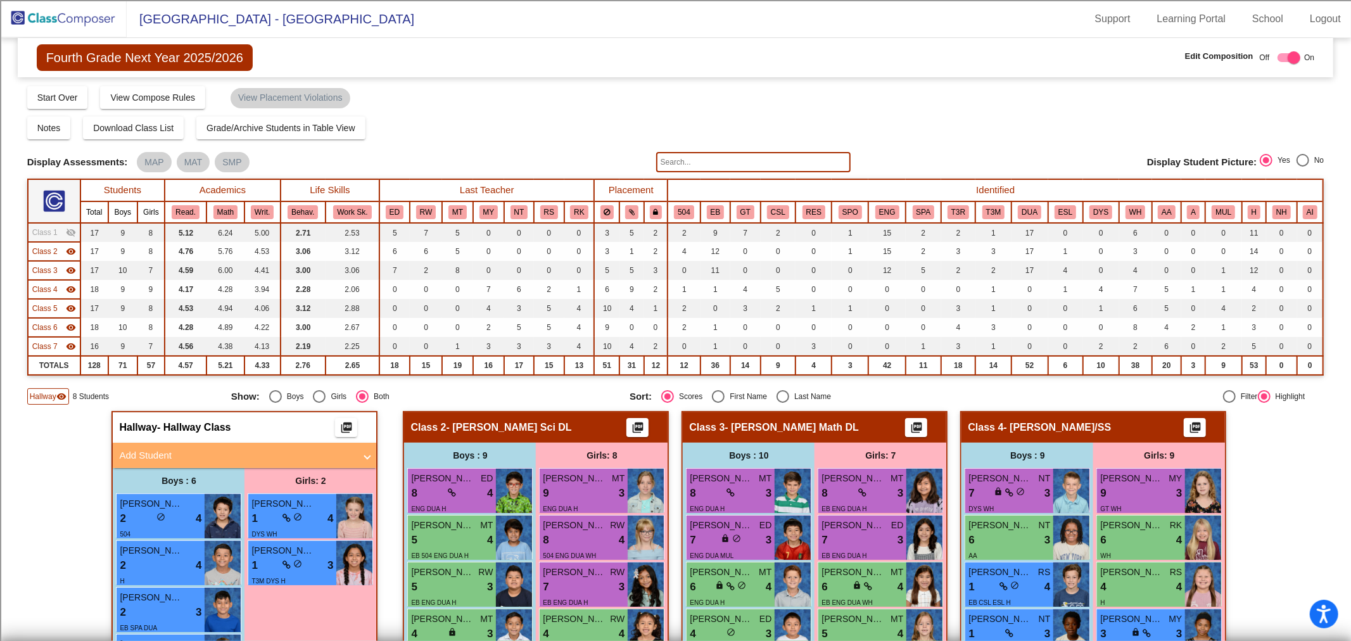
click at [39, 246] on span "Class 2" at bounding box center [44, 251] width 25 height 11
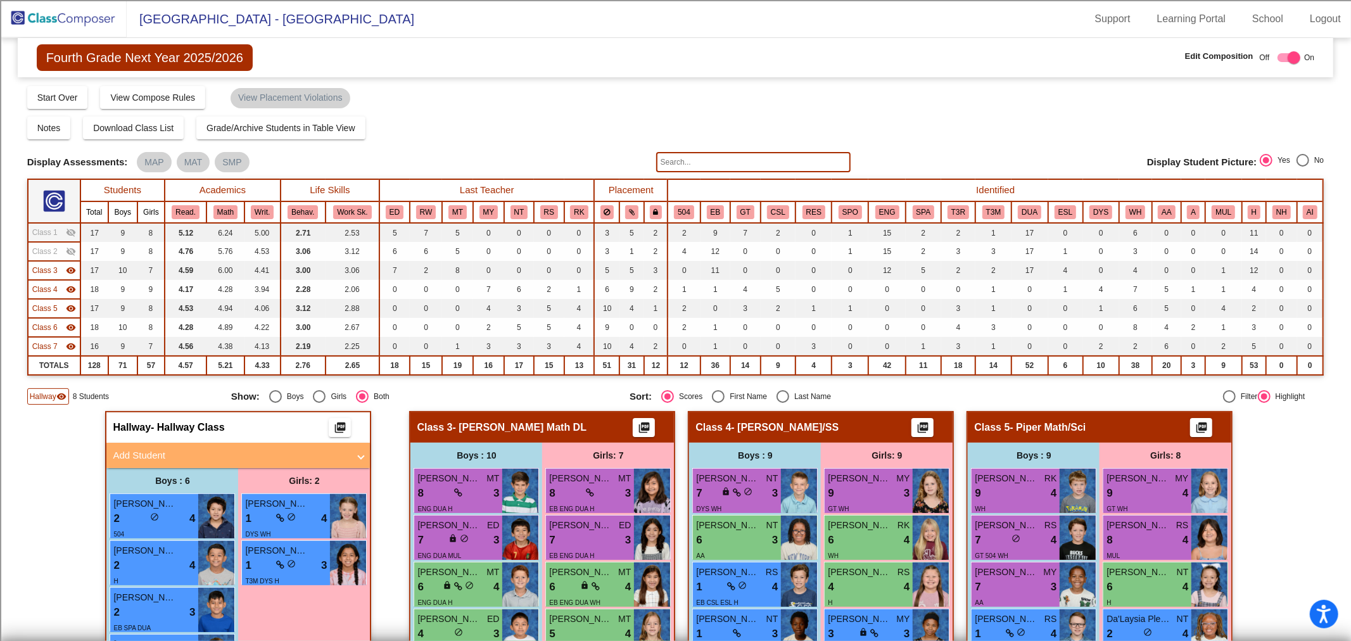
click at [42, 275] on td "Class 3 visibility" at bounding box center [54, 270] width 53 height 19
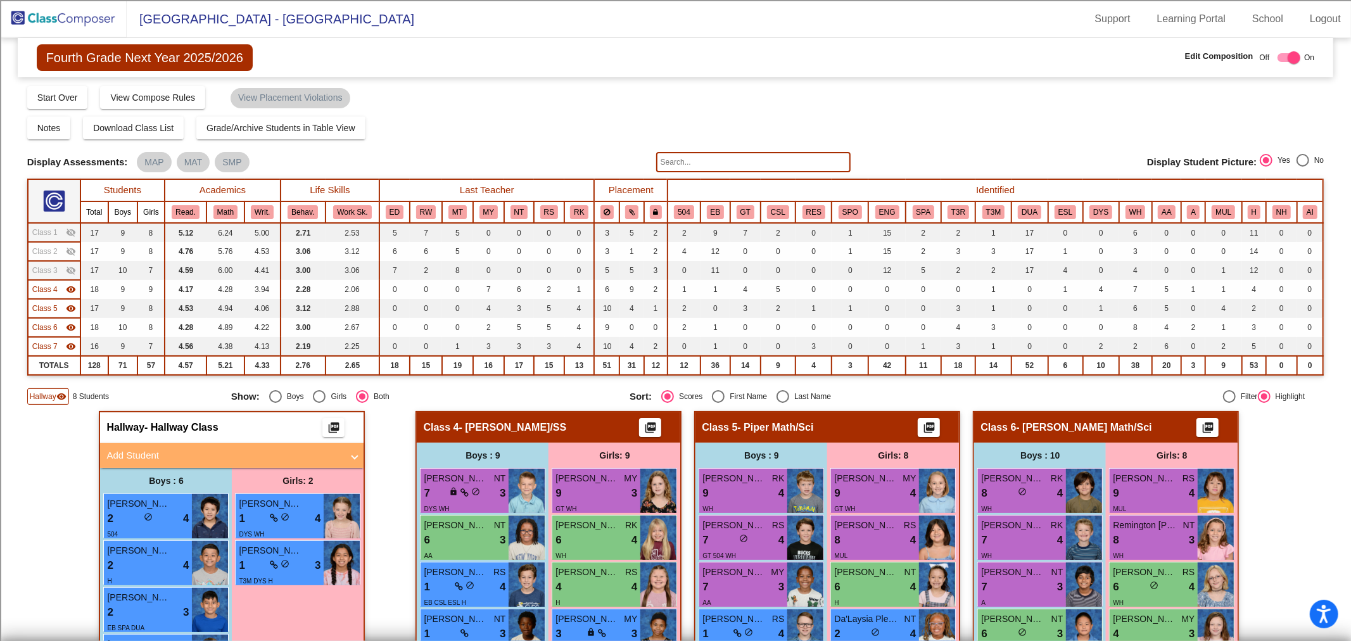
click at [142, 443] on mat-expansion-panel-header "Add Student" at bounding box center [231, 455] width 263 height 25
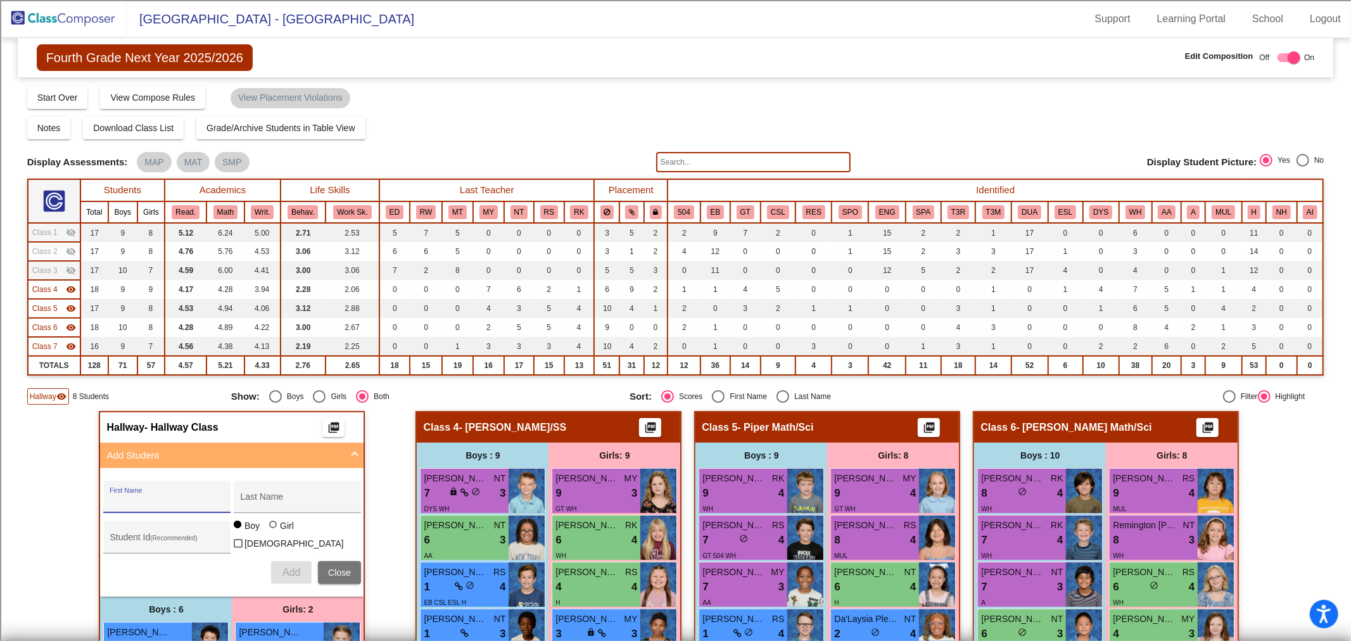
click at [154, 499] on input "First Name" at bounding box center [167, 501] width 114 height 10
type input "[PERSON_NAME]"
type input "100073466"
click at [287, 569] on span "Add" at bounding box center [291, 572] width 18 height 11
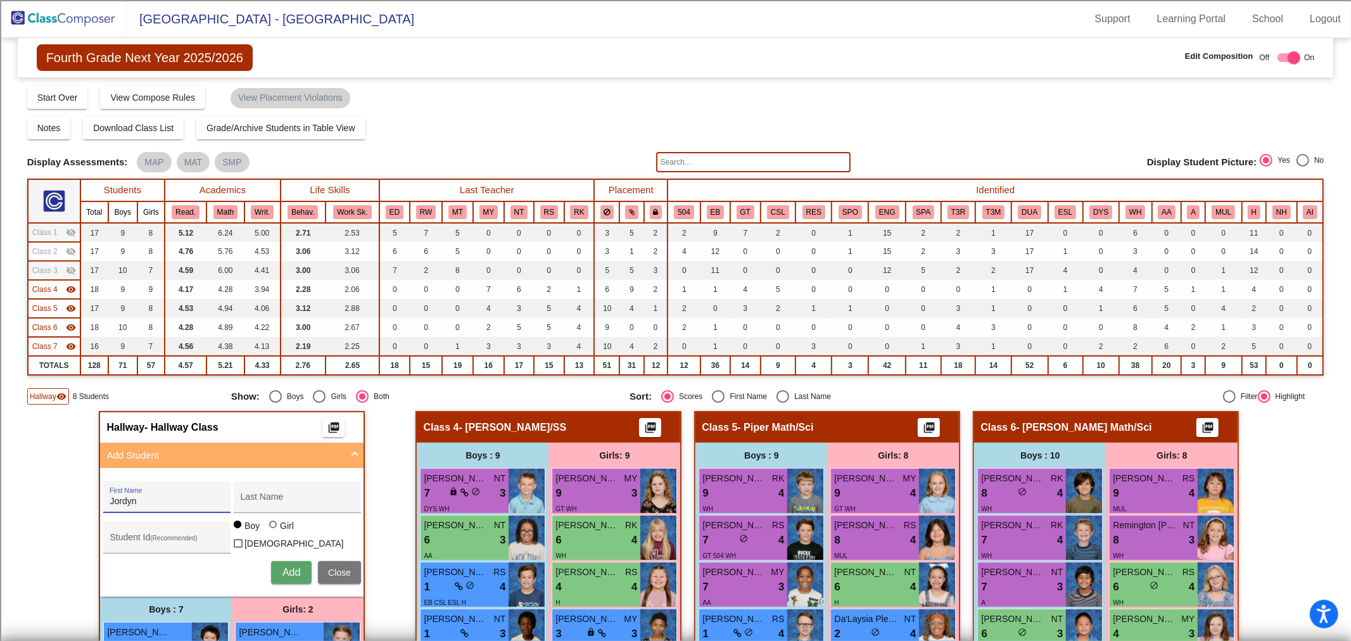
type input "Jordyn"
type input "[PERSON_NAME]"
type input "100073467"
click at [283, 567] on span "Add" at bounding box center [291, 572] width 18 height 11
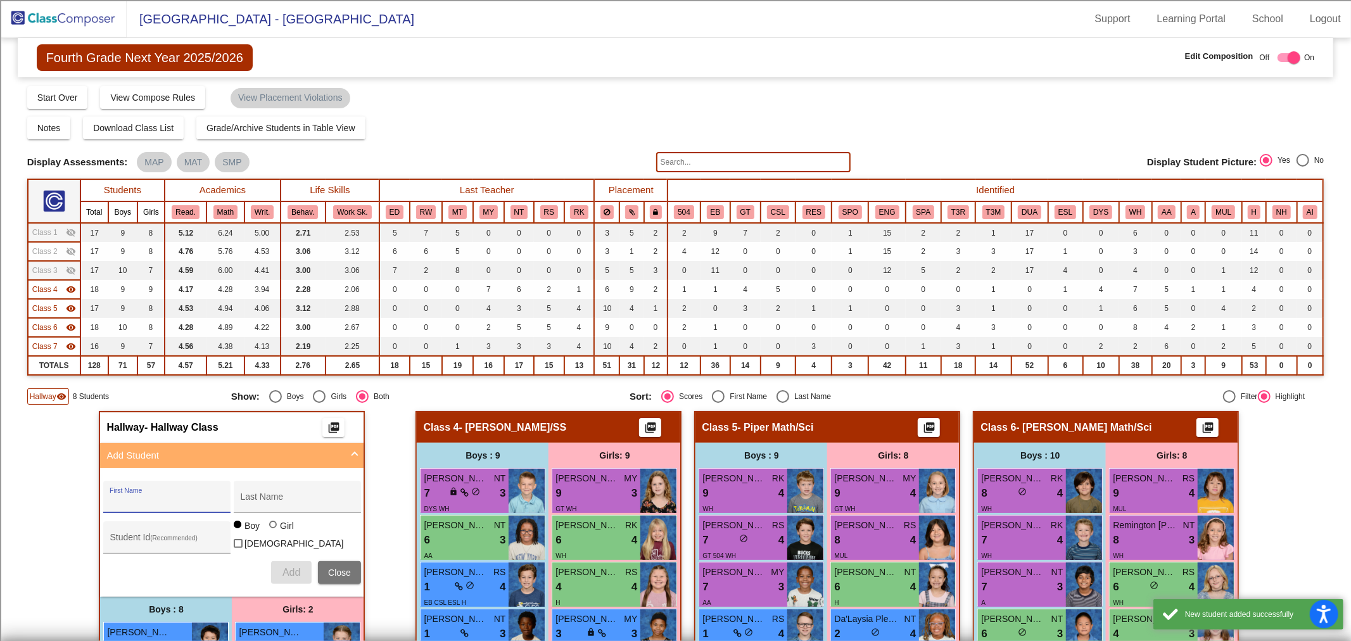
scroll to position [422, 0]
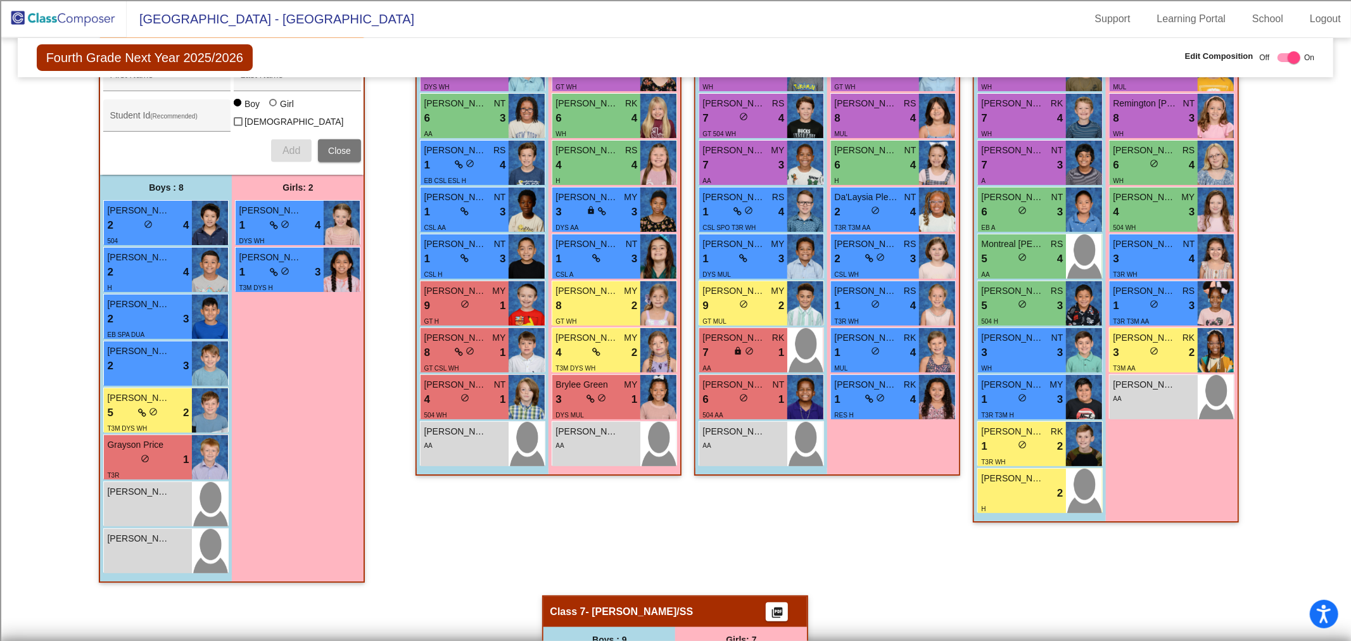
click at [187, 571] on div "Boys : 8 [PERSON_NAME] 2 lock do_not_disturb_alt 4 504 [PERSON_NAME] 2 lock do_…" at bounding box center [166, 378] width 132 height 407
click at [192, 559] on img at bounding box center [210, 551] width 36 height 44
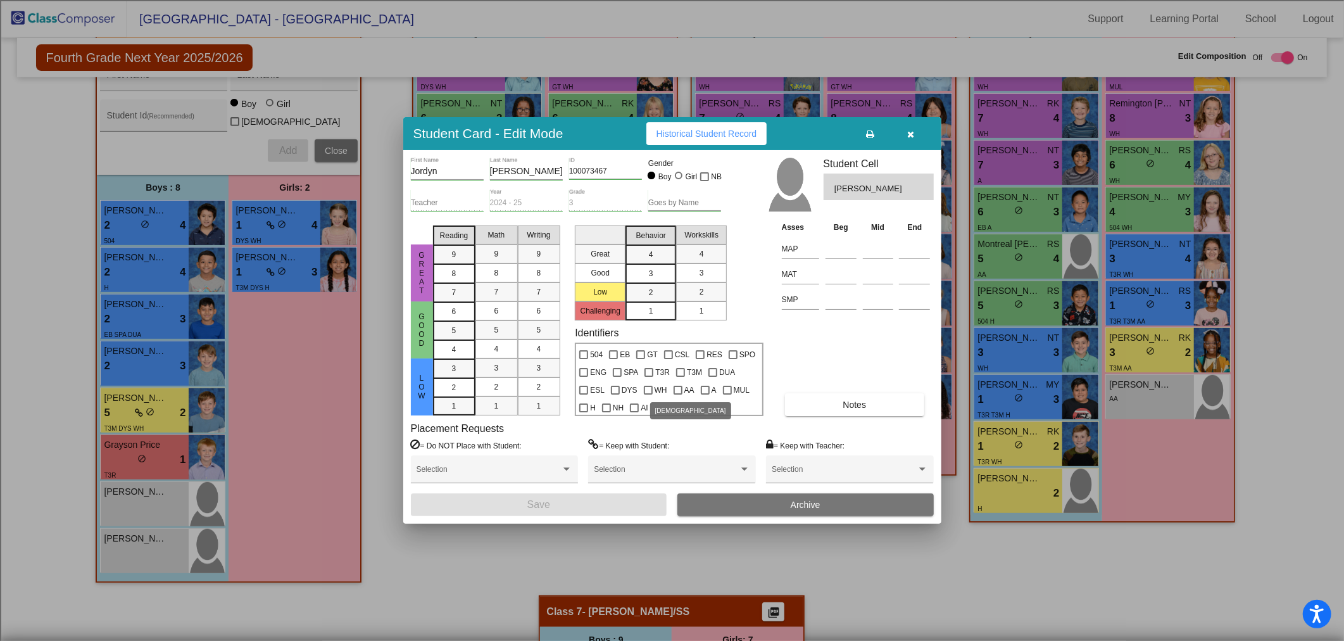
click at [674, 393] on div at bounding box center [678, 390] width 9 height 9
click at [678, 395] on input "AA" at bounding box center [678, 395] width 1 height 1
checkbox input "true"
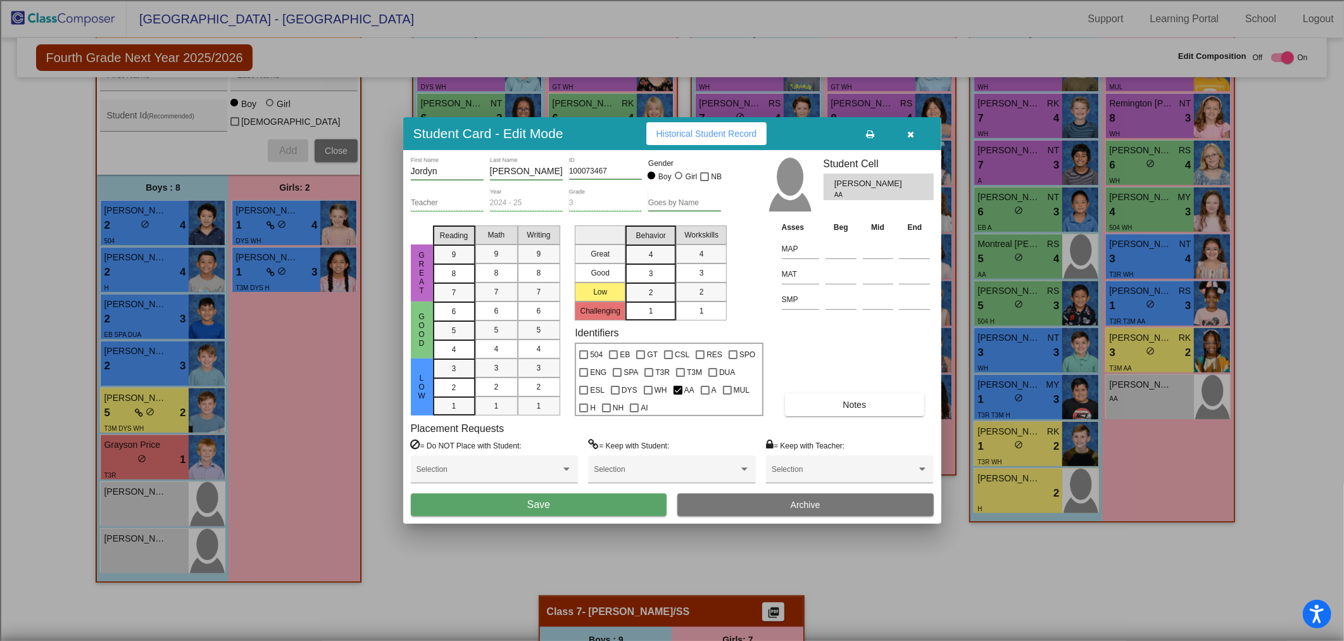
click at [592, 502] on button "Save" at bounding box center [539, 504] width 256 height 23
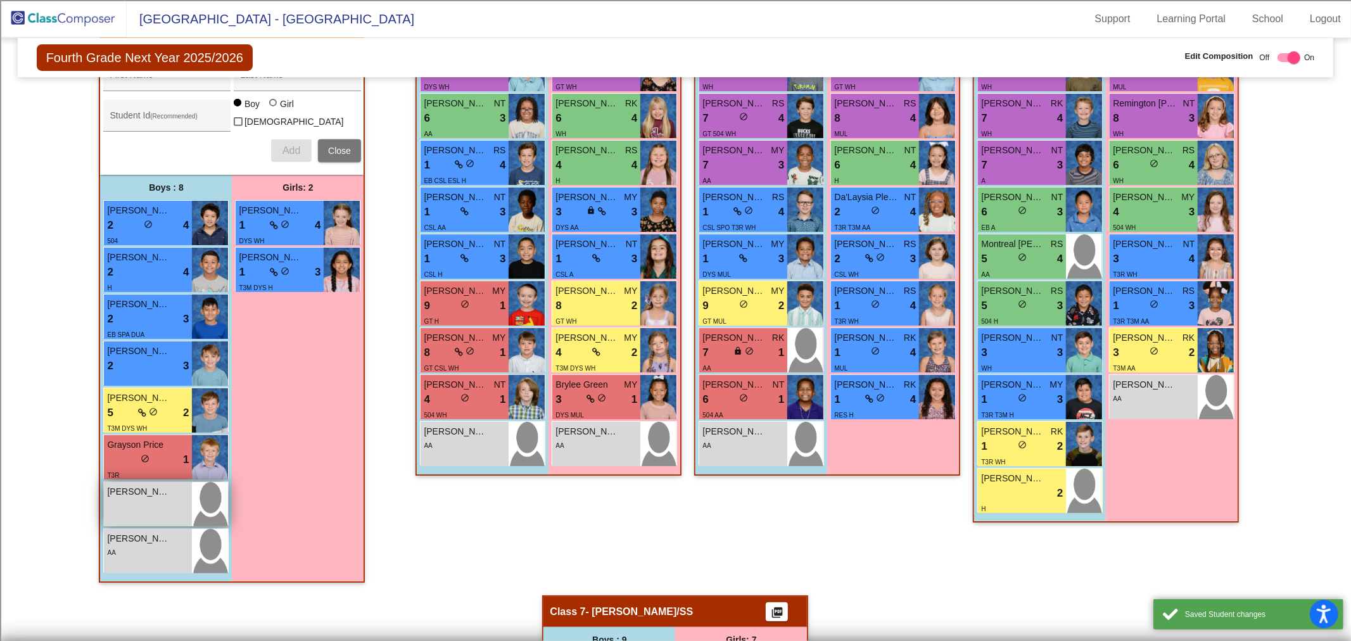
click at [172, 492] on div "[PERSON_NAME]" at bounding box center [148, 491] width 82 height 13
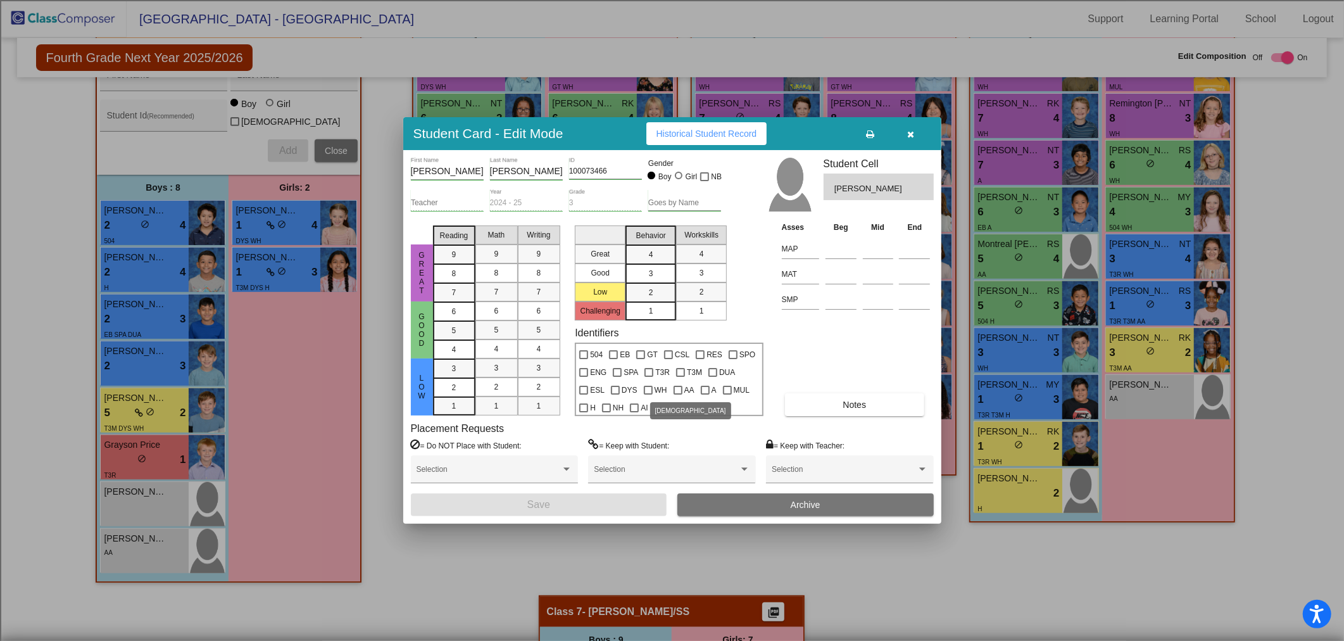
click at [674, 389] on div at bounding box center [678, 390] width 9 height 9
click at [678, 395] on input "AA" at bounding box center [678, 395] width 1 height 1
checkbox input "true"
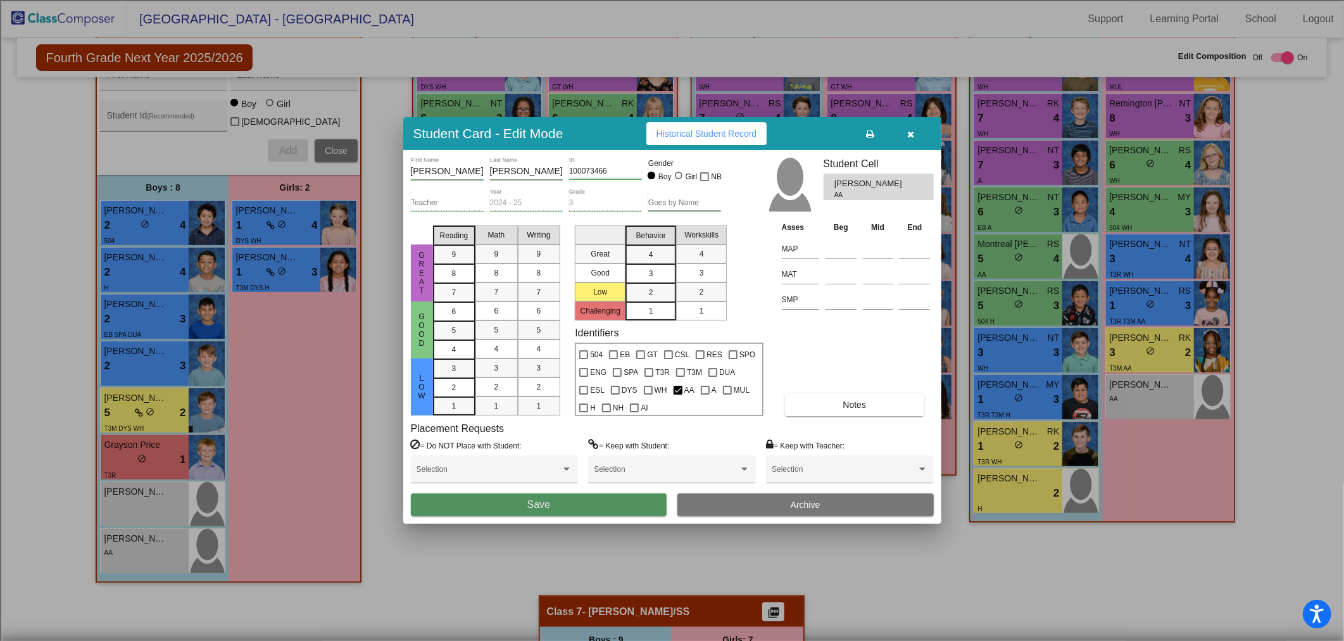
click at [617, 495] on button "Save" at bounding box center [539, 504] width 256 height 23
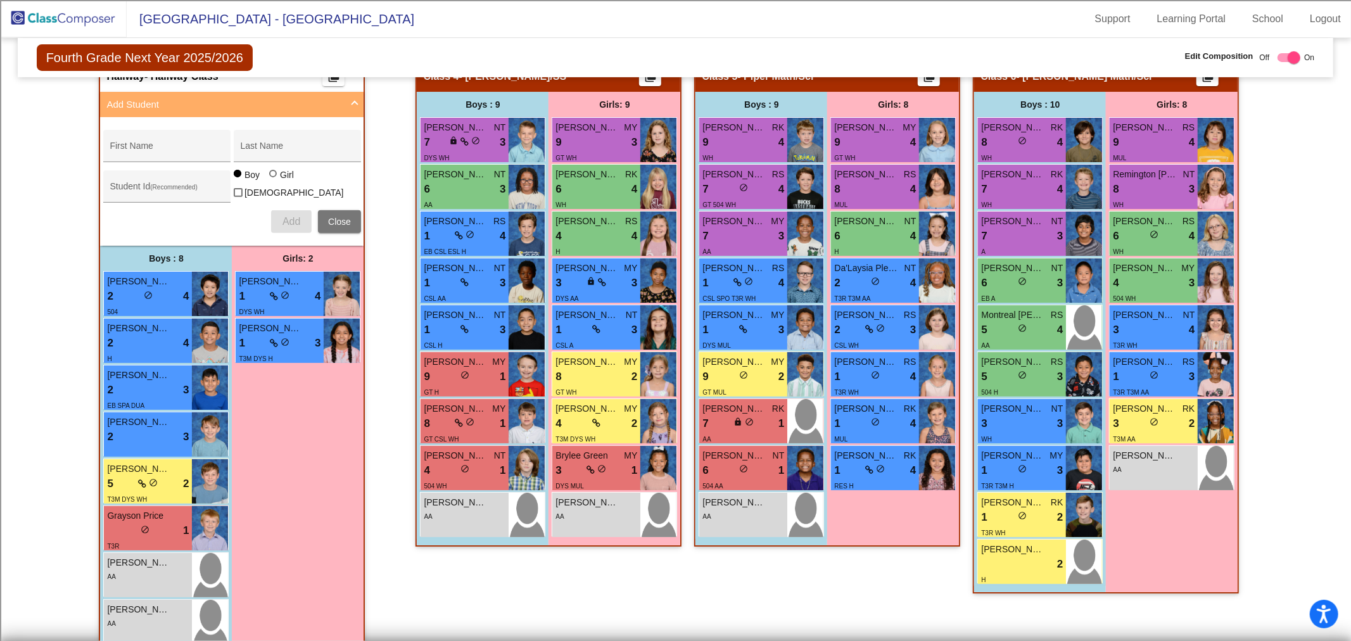
scroll to position [351, 0]
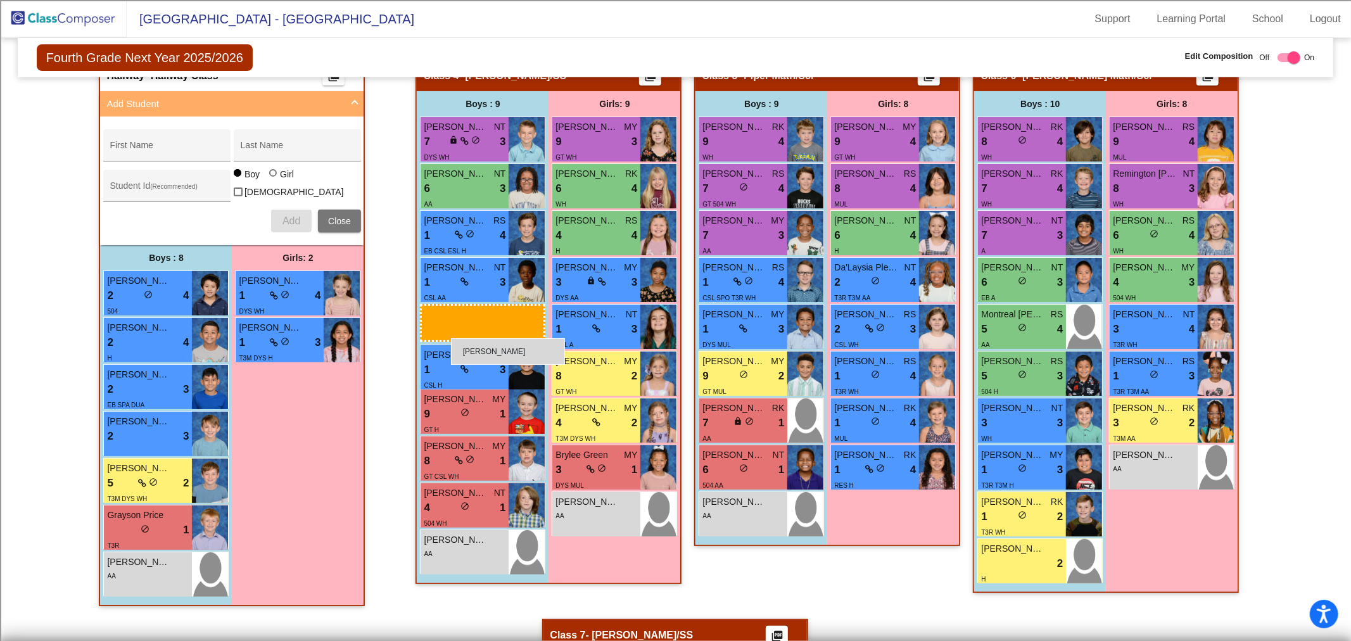
drag, startPoint x: 160, startPoint y: 579, endPoint x: 451, endPoint y: 338, distance: 378.2
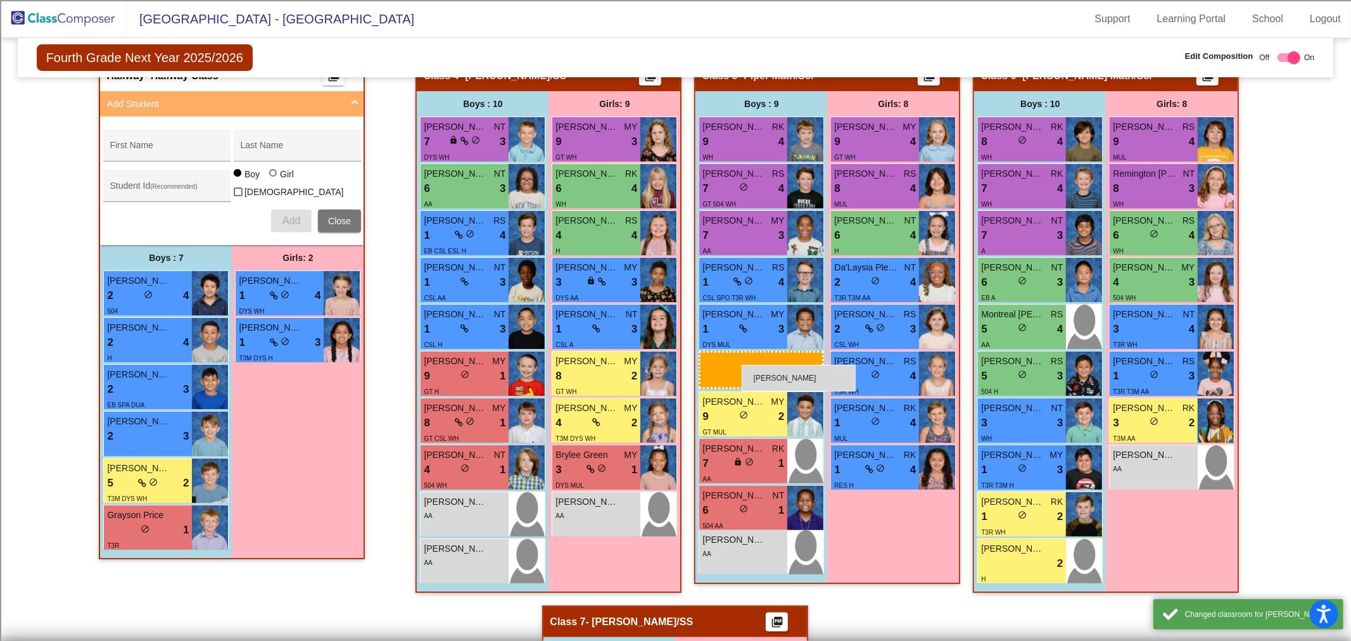
drag, startPoint x: 135, startPoint y: 572, endPoint x: 742, endPoint y: 363, distance: 641.6
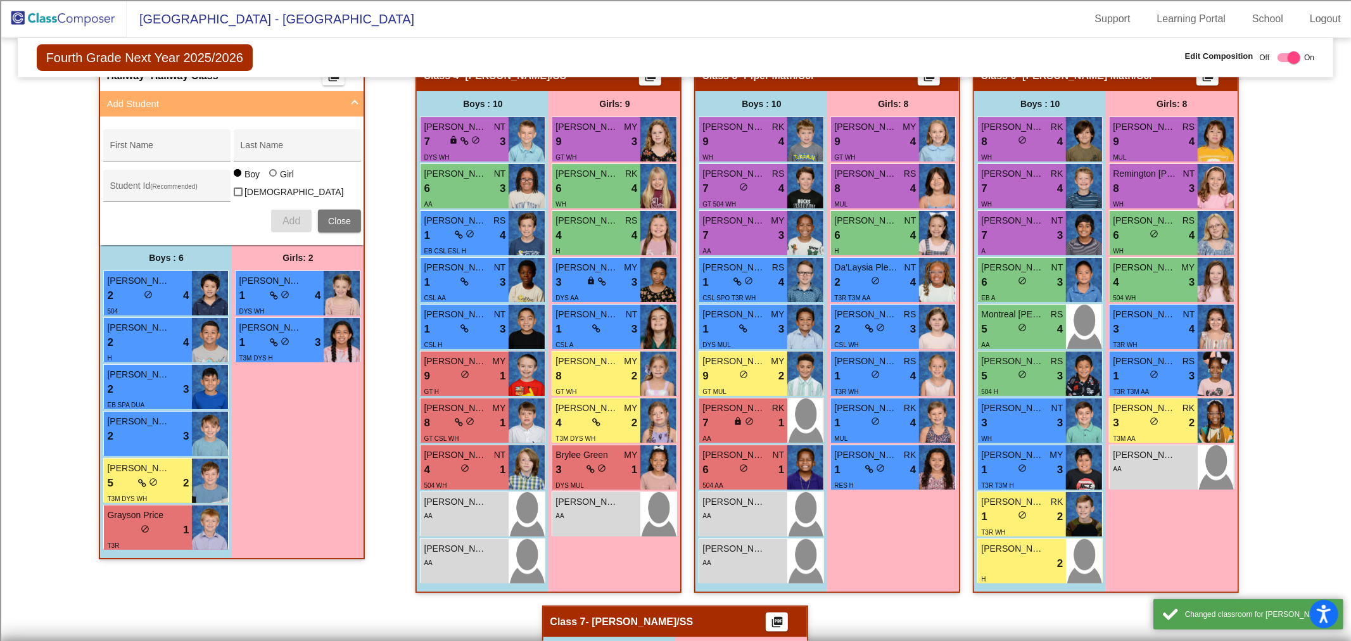
click at [339, 210] on button "Close" at bounding box center [339, 221] width 43 height 23
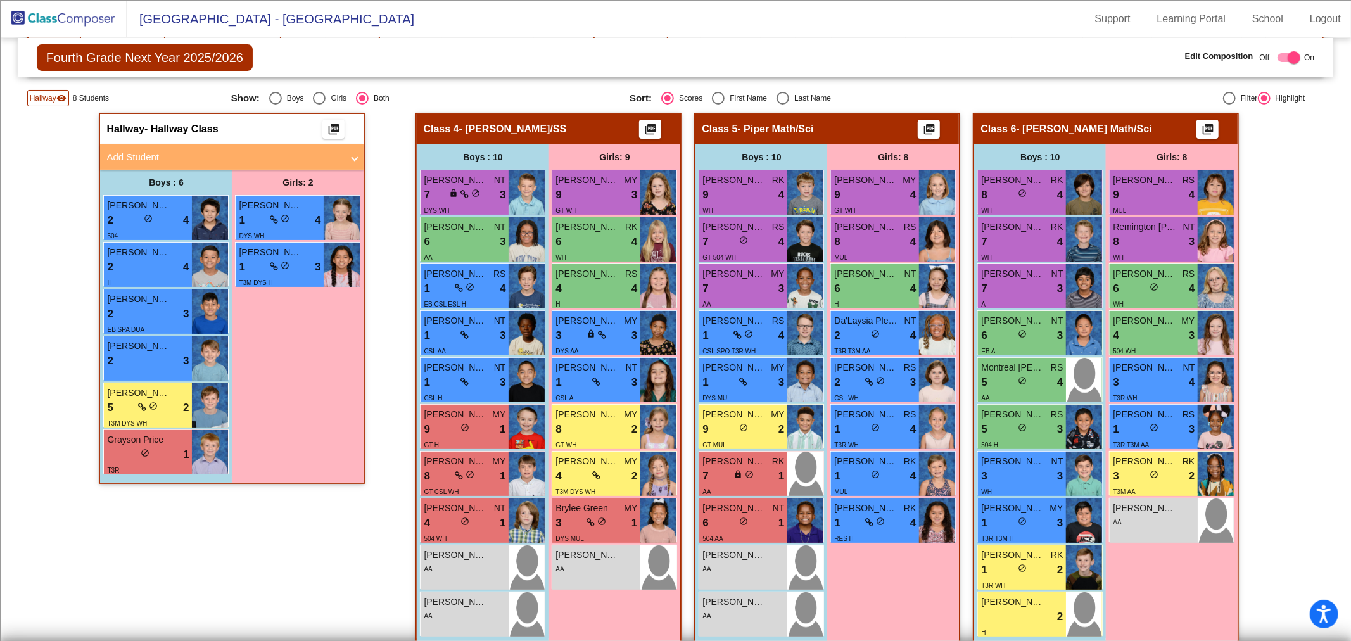
scroll to position [141, 0]
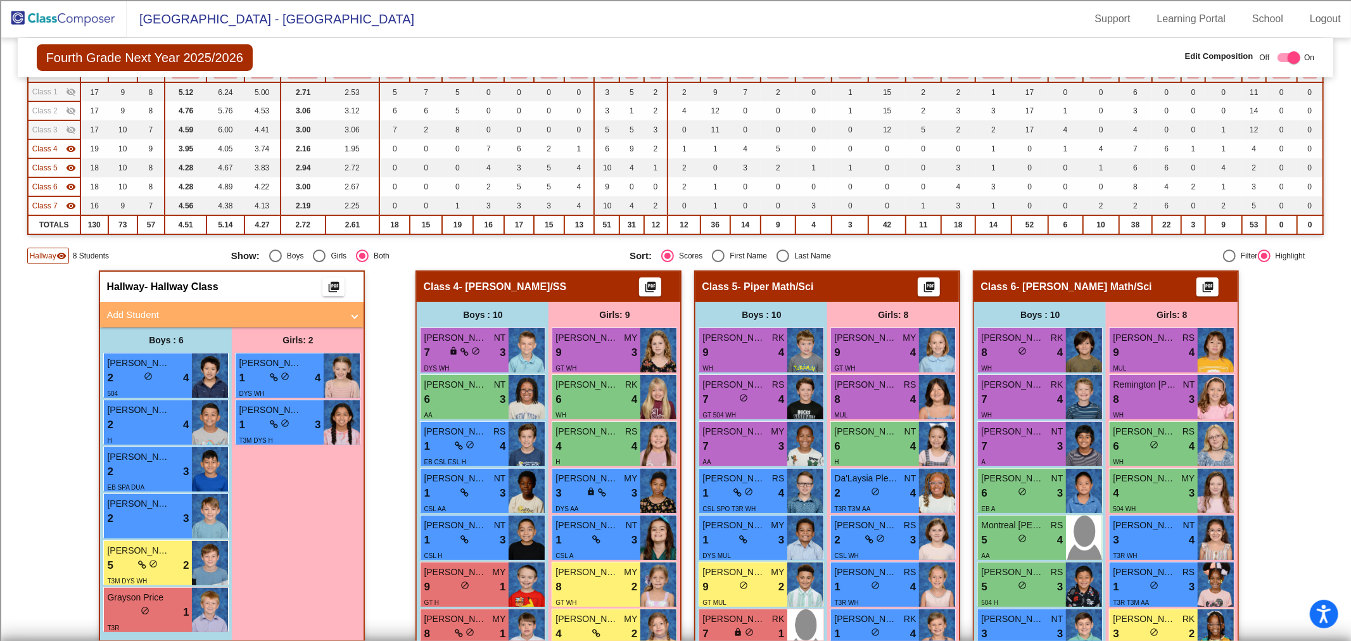
drag, startPoint x: 97, startPoint y: 27, endPoint x: 113, endPoint y: 19, distance: 17.8
click at [97, 27] on img at bounding box center [63, 18] width 127 height 37
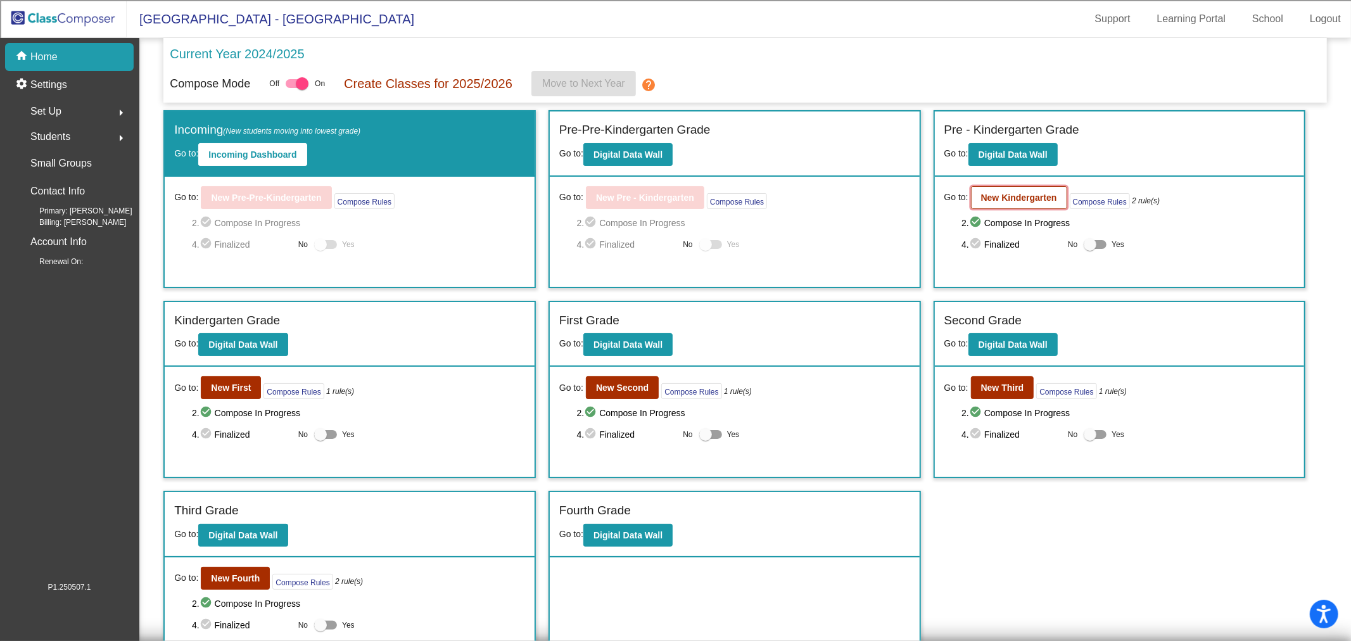
click at [1016, 199] on b "New Kindergarten" at bounding box center [1019, 198] width 76 height 10
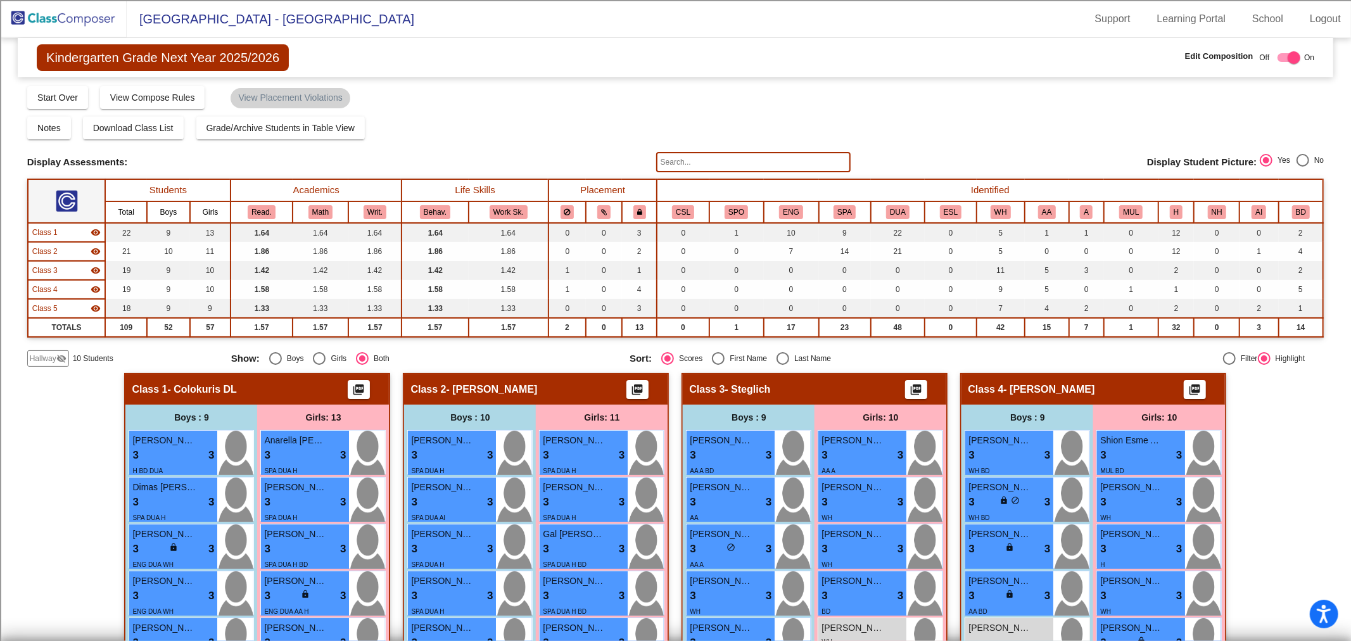
click at [53, 357] on span "Hallway" at bounding box center [43, 358] width 27 height 11
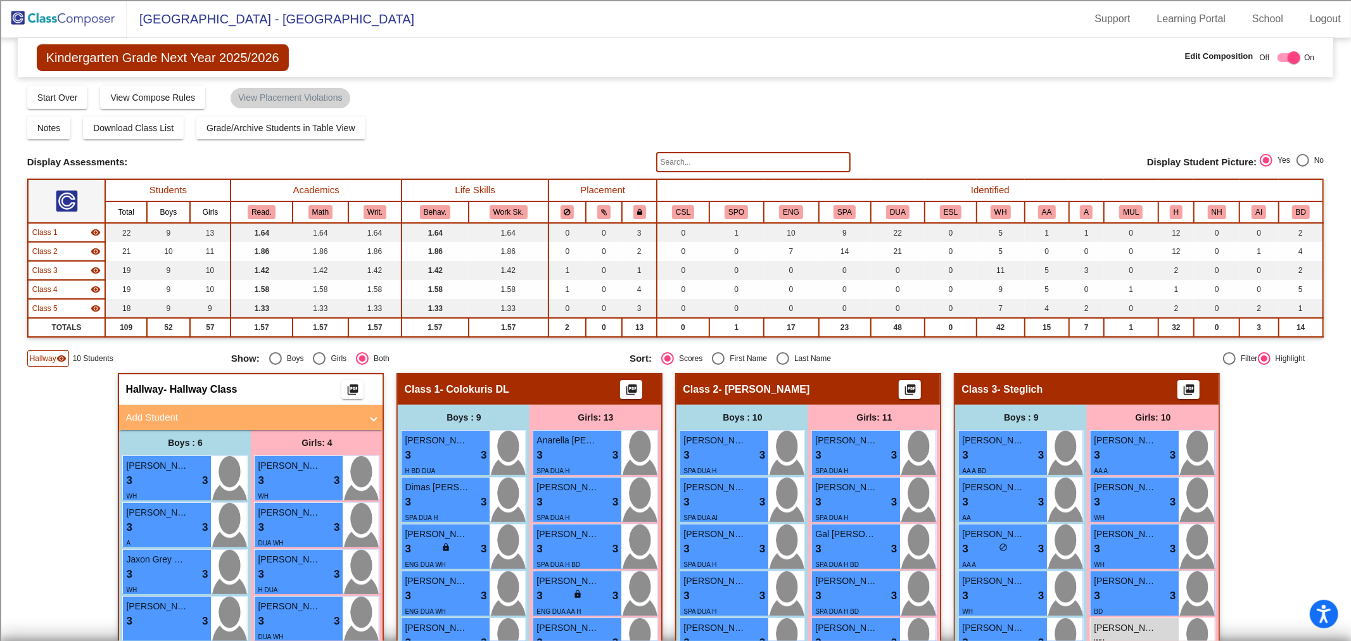
click at [781, 358] on div "Select an option" at bounding box center [782, 358] width 13 height 13
click at [782, 365] on input "Last Name" at bounding box center [782, 365] width 1 height 1
radio input "true"
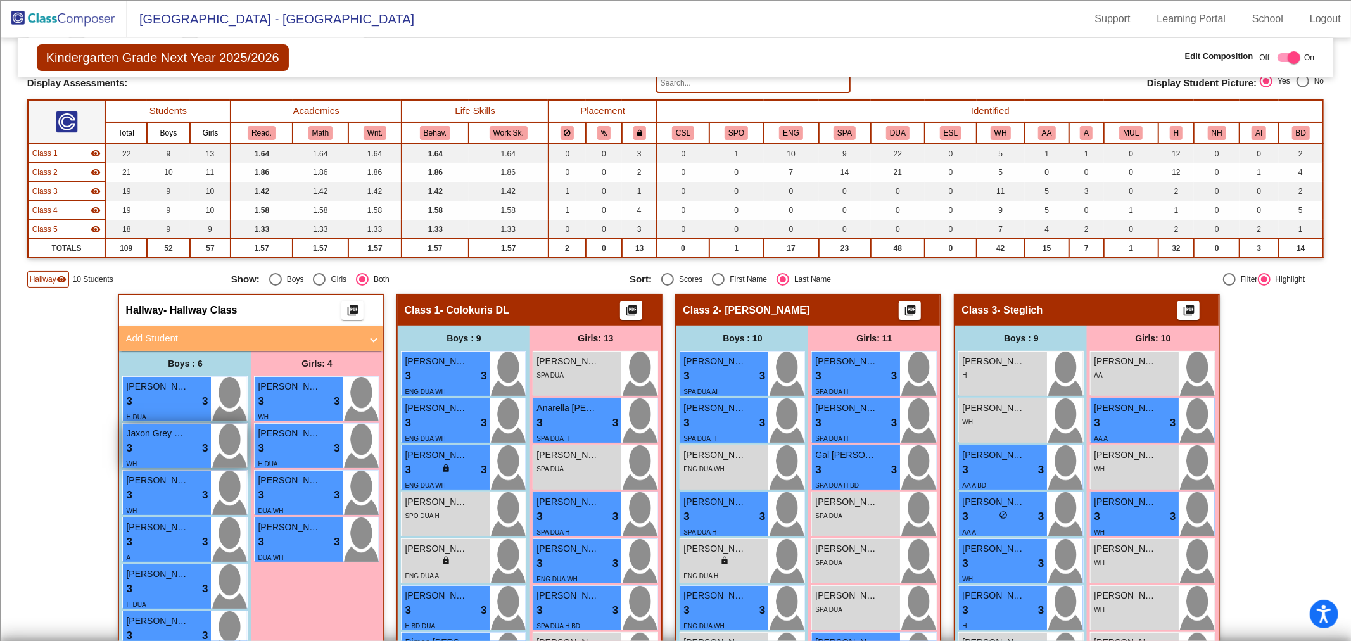
scroll to position [70, 0]
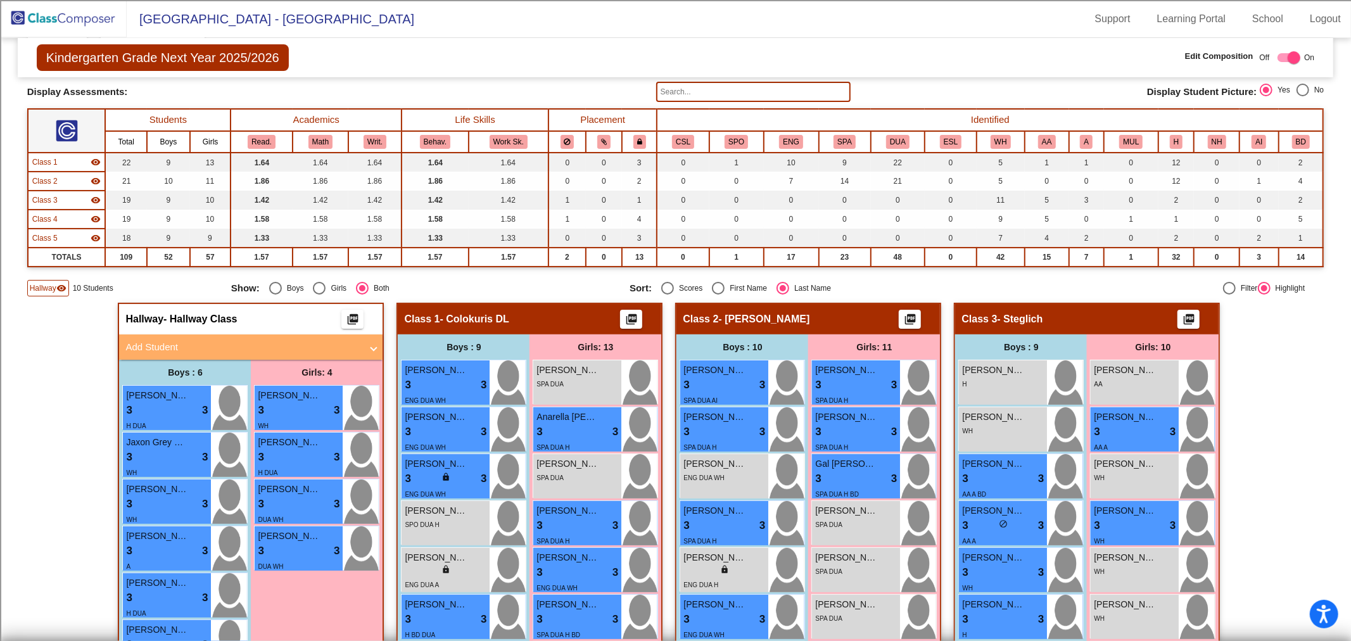
click at [186, 352] on mat-expansion-panel-header "Add Student" at bounding box center [250, 346] width 263 height 25
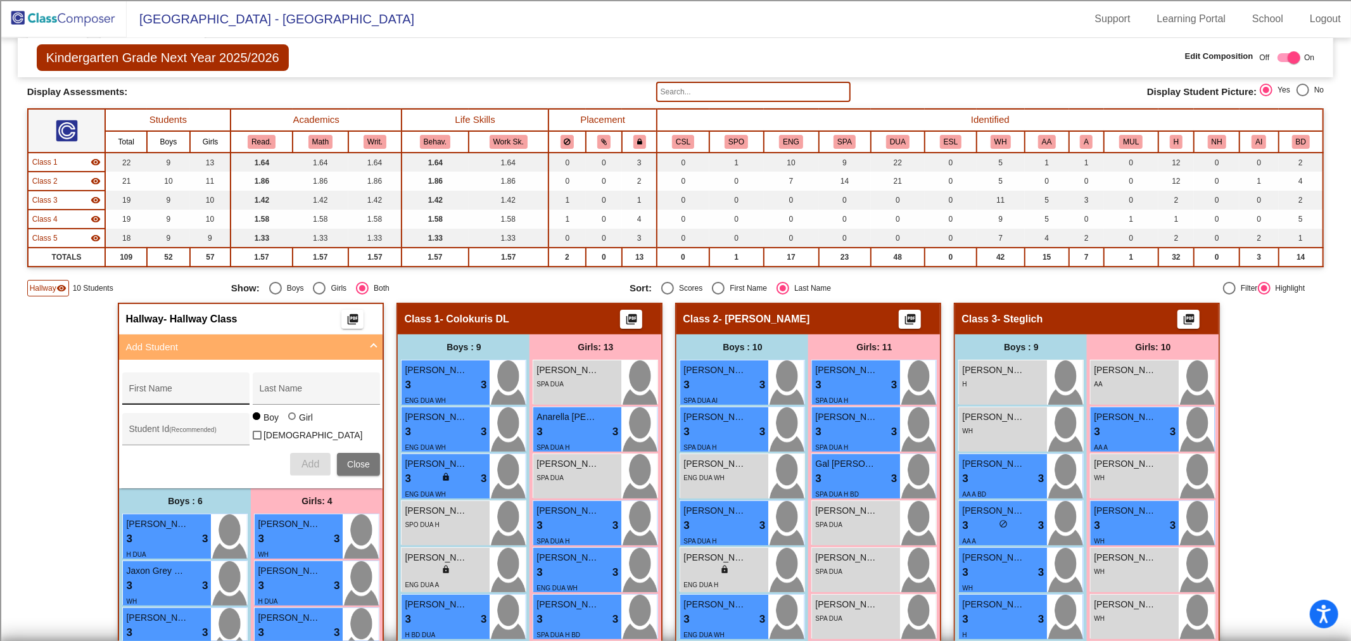
click at [160, 394] on input "First Name" at bounding box center [186, 393] width 114 height 10
type input "[PERSON_NAME]"
type input "Tusiime"
type input "100068904"
click at [289, 422] on div at bounding box center [293, 417] width 10 height 10
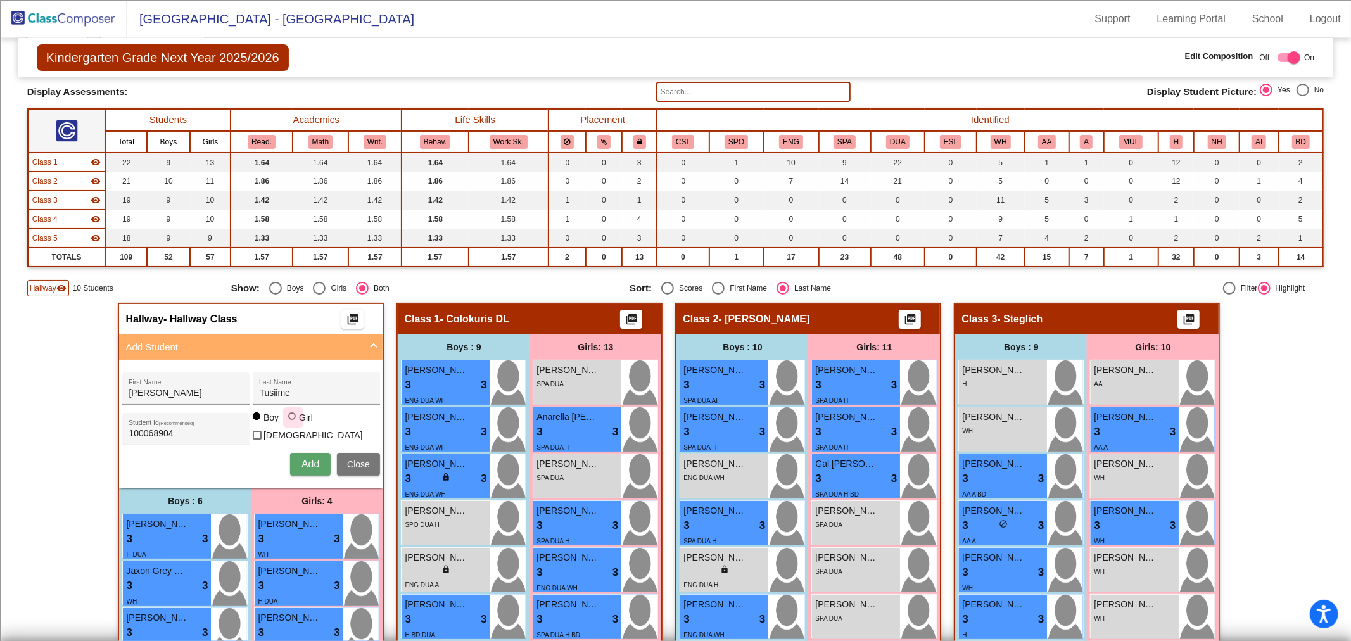
click at [293, 423] on input "Girl" at bounding box center [293, 422] width 1 height 1
radio input "true"
click at [305, 460] on span "Add" at bounding box center [310, 463] width 18 height 11
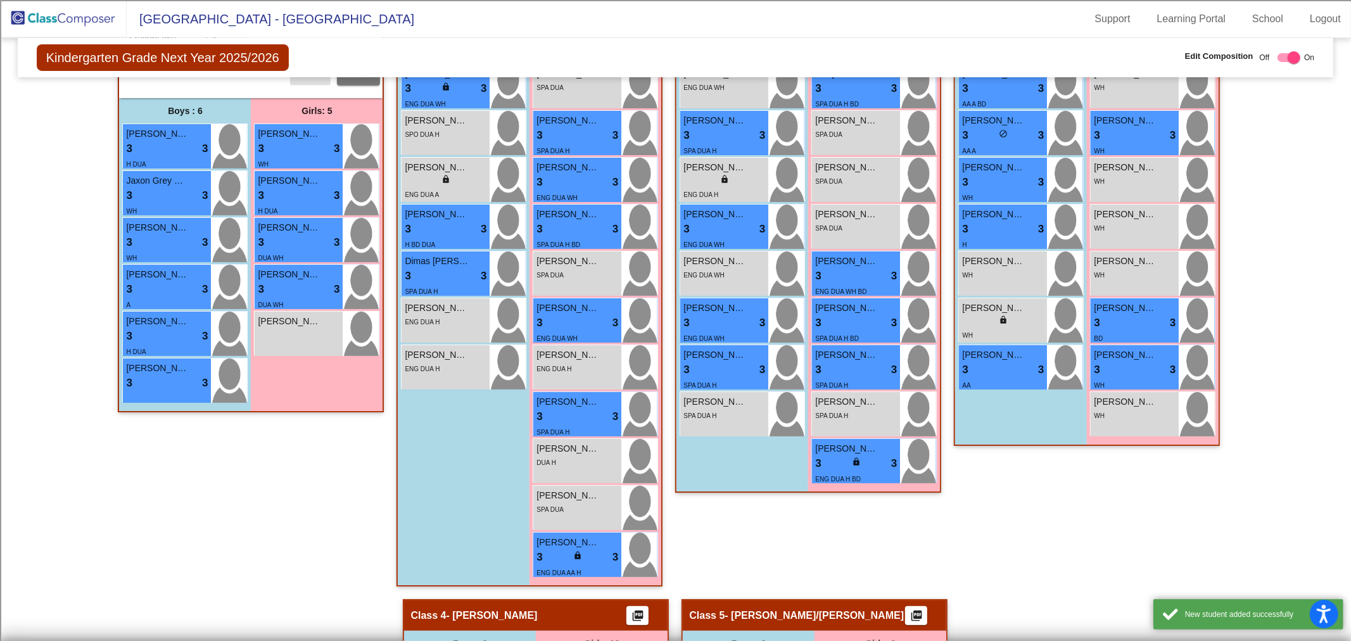
scroll to position [492, 0]
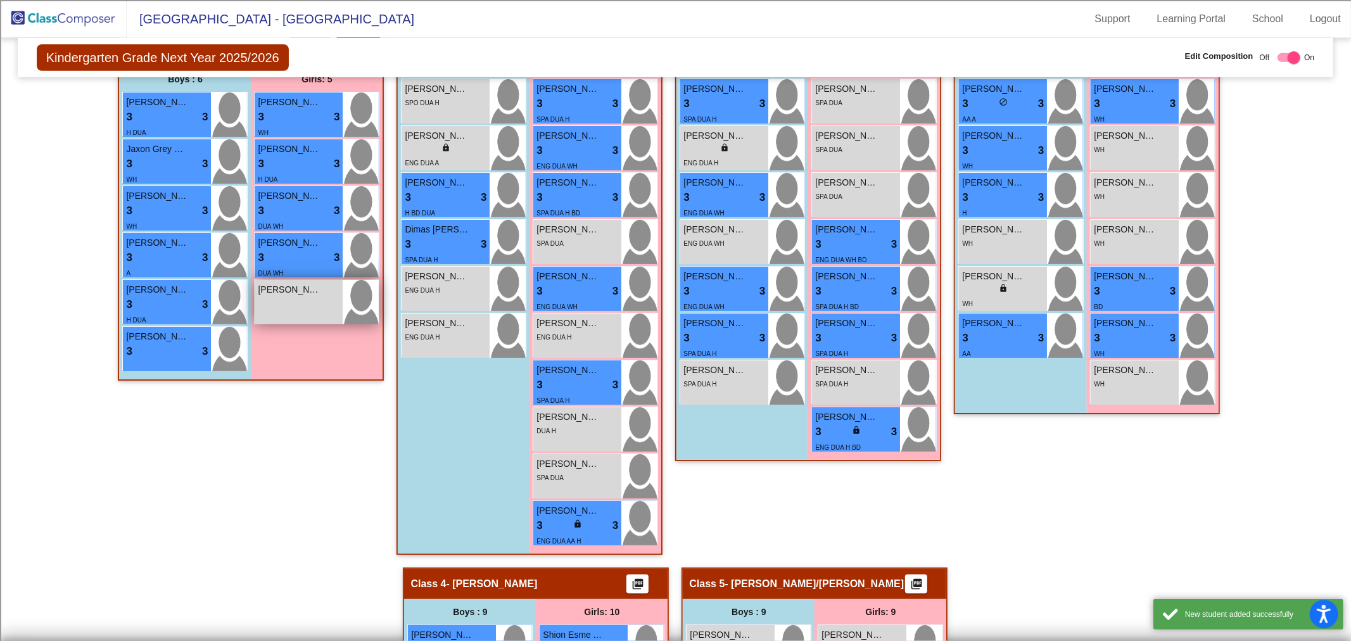
click at [319, 285] on div "[PERSON_NAME]" at bounding box center [299, 289] width 82 height 13
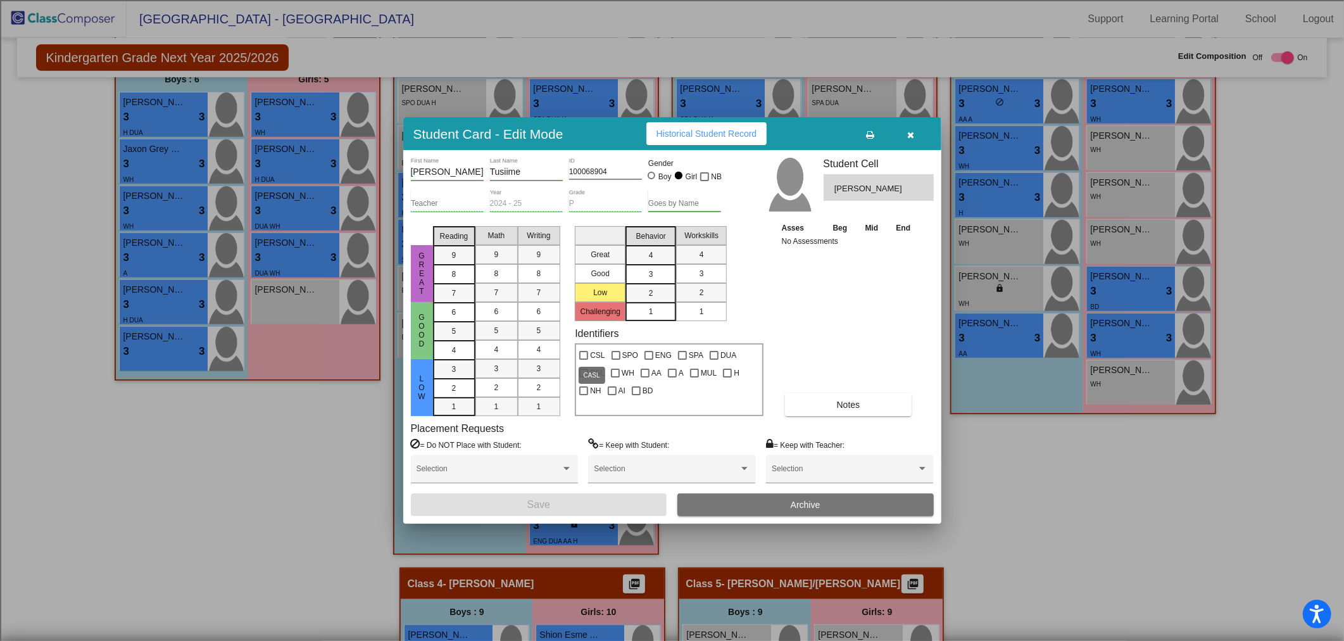
click at [584, 358] on div at bounding box center [583, 355] width 9 height 9
click at [584, 360] on input "CSL" at bounding box center [583, 360] width 1 height 1
checkbox input "true"
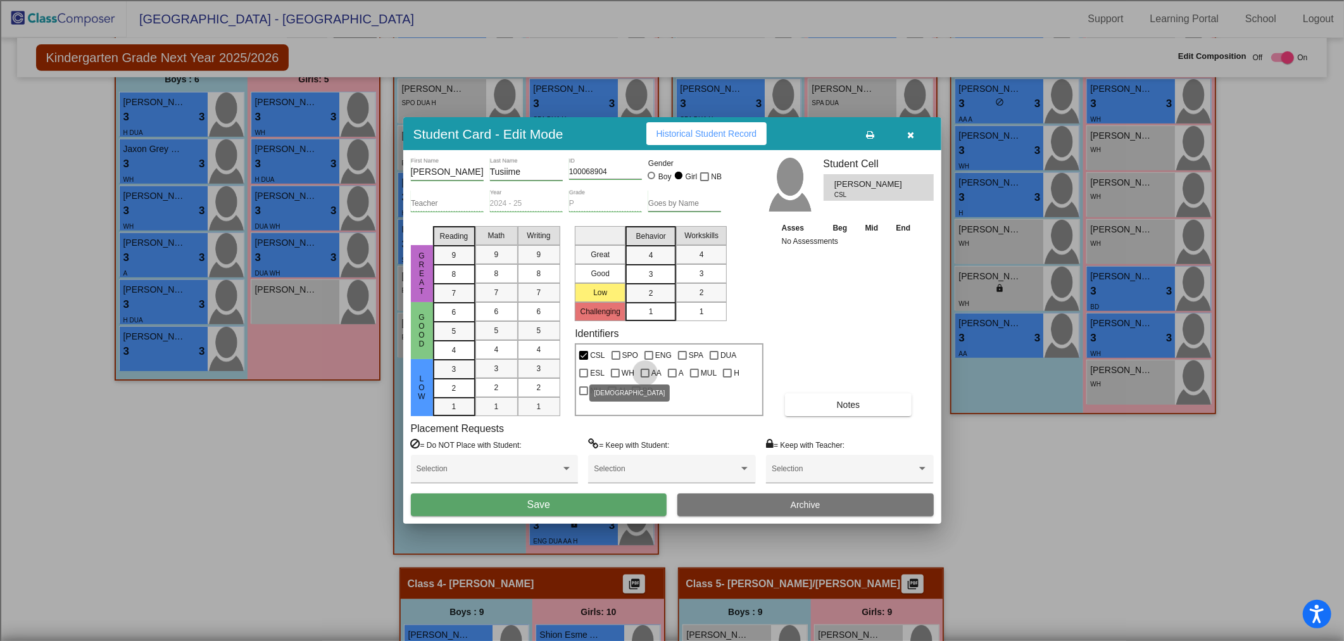
click at [641, 375] on div at bounding box center [645, 373] width 9 height 9
click at [645, 377] on input "AA" at bounding box center [645, 377] width 1 height 1
checkbox input "true"
click at [526, 505] on button "Save" at bounding box center [539, 504] width 256 height 23
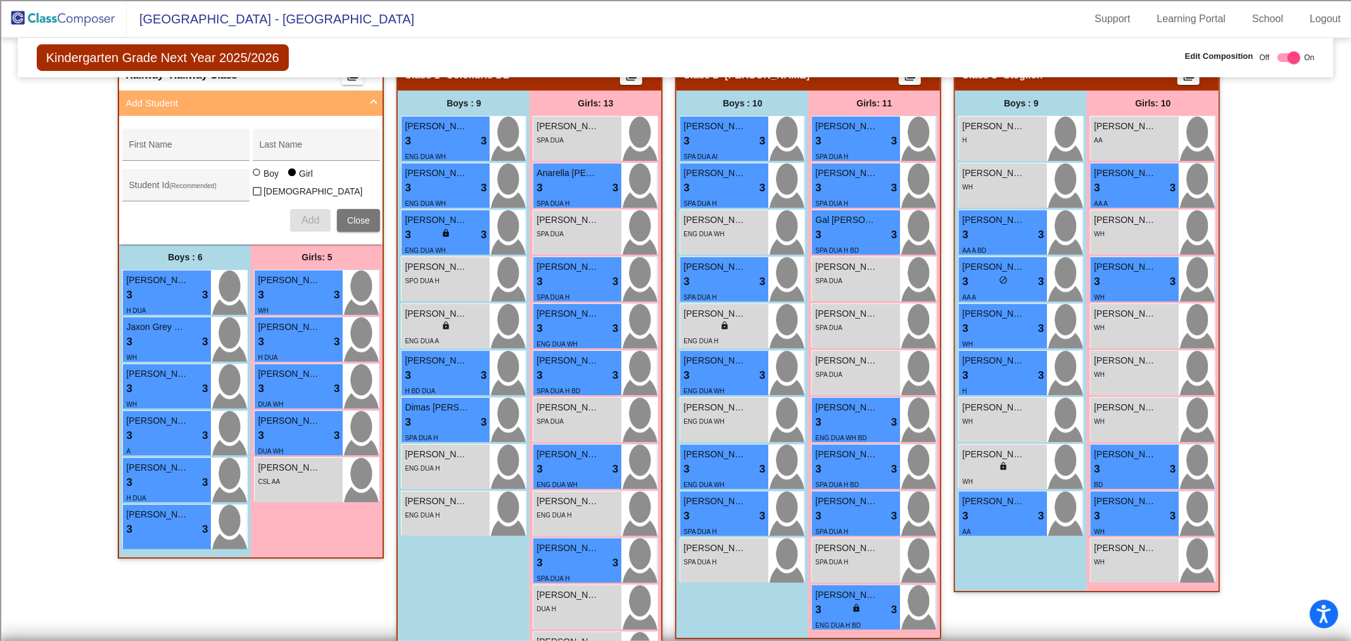
scroll to position [422, 0]
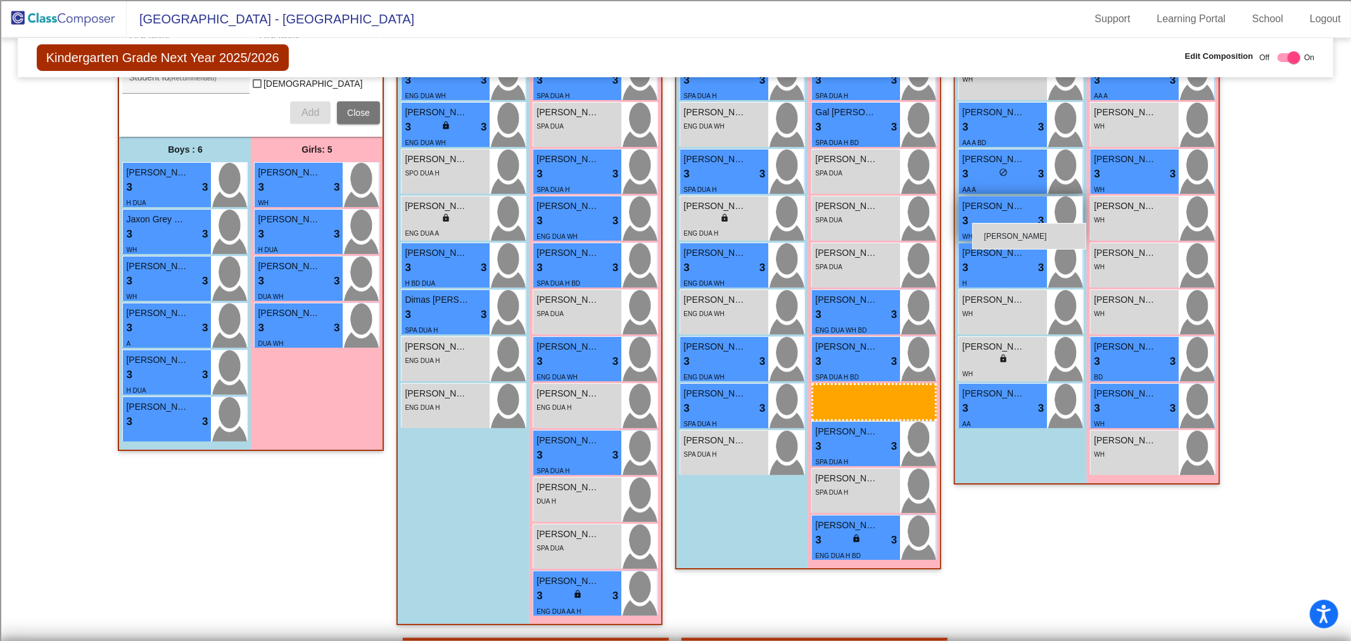
drag, startPoint x: 298, startPoint y: 353, endPoint x: 972, endPoint y: 223, distance: 686.2
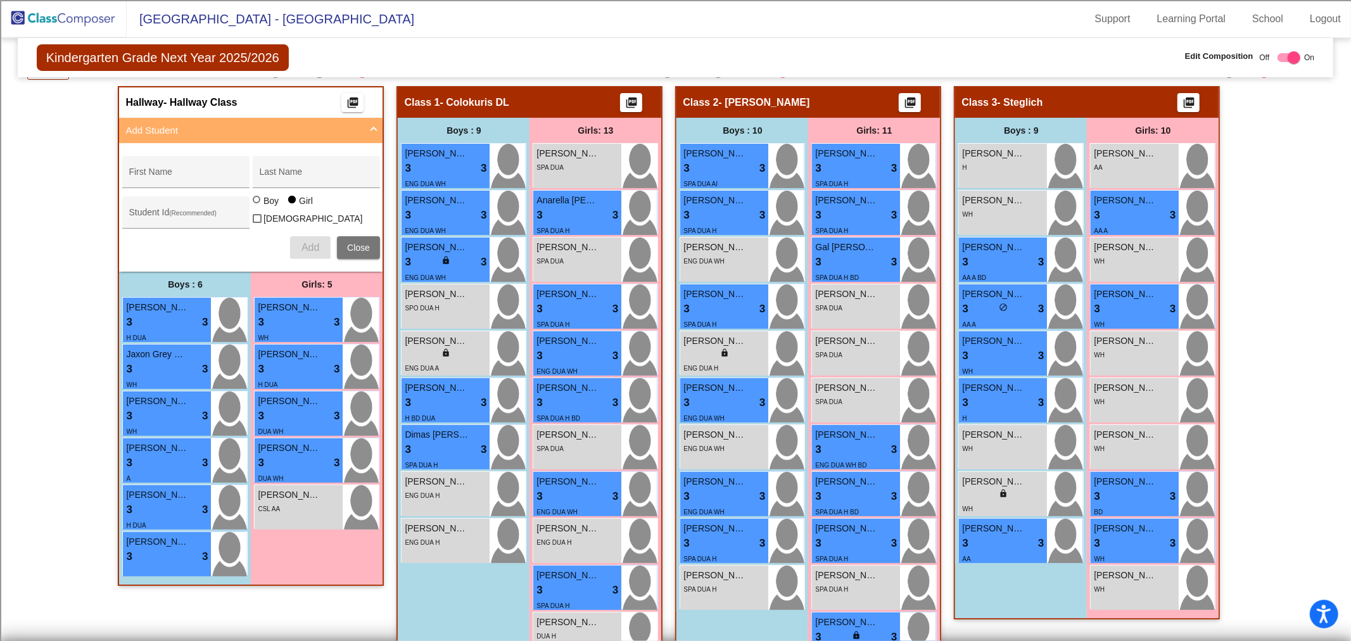
scroll to position [281, 0]
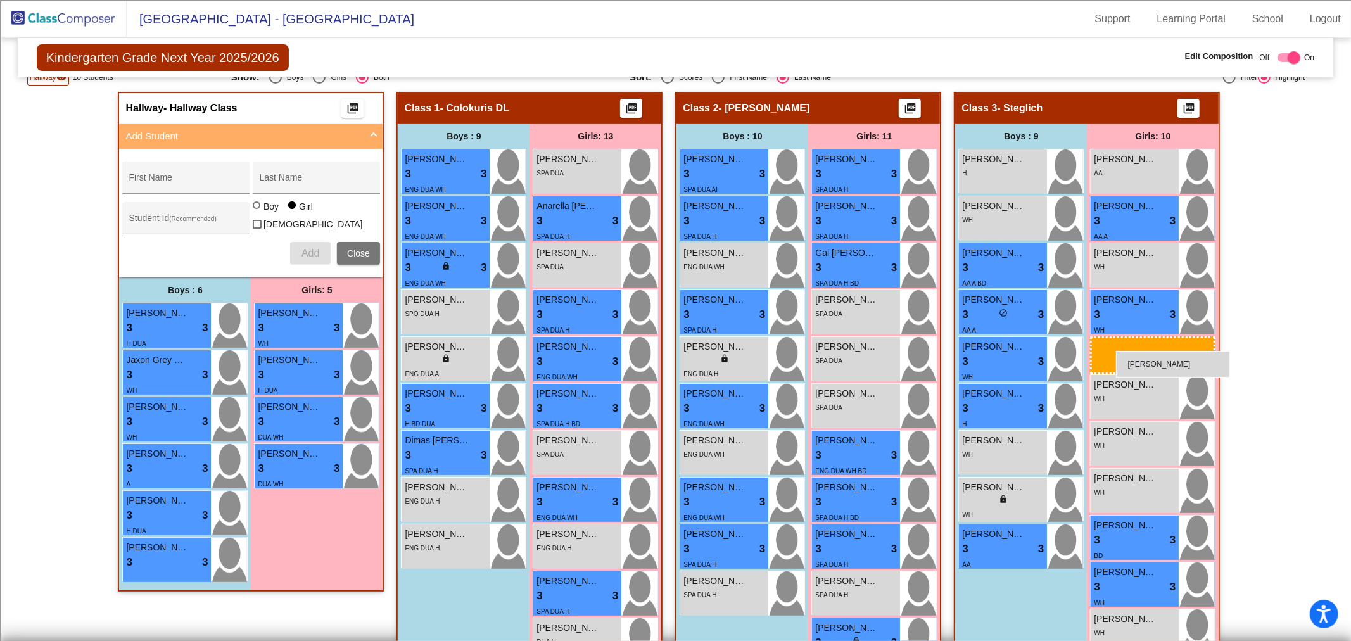
drag, startPoint x: 295, startPoint y: 515, endPoint x: 1116, endPoint y: 351, distance: 836.9
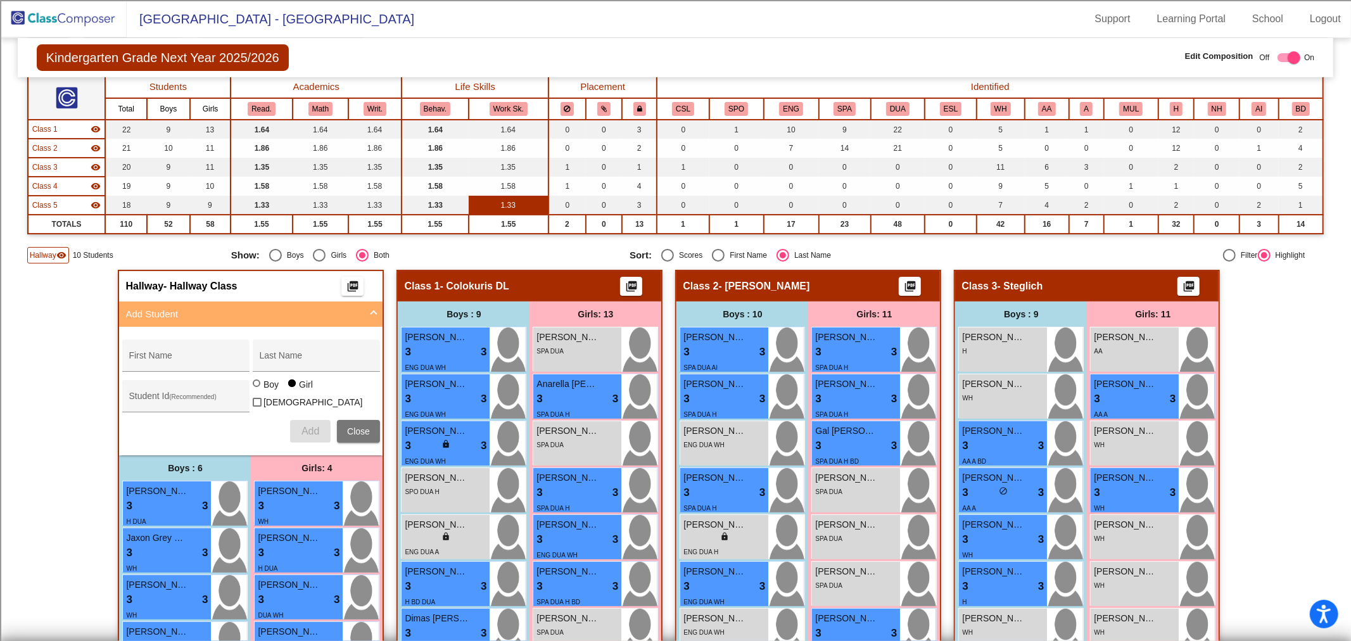
scroll to position [0, 0]
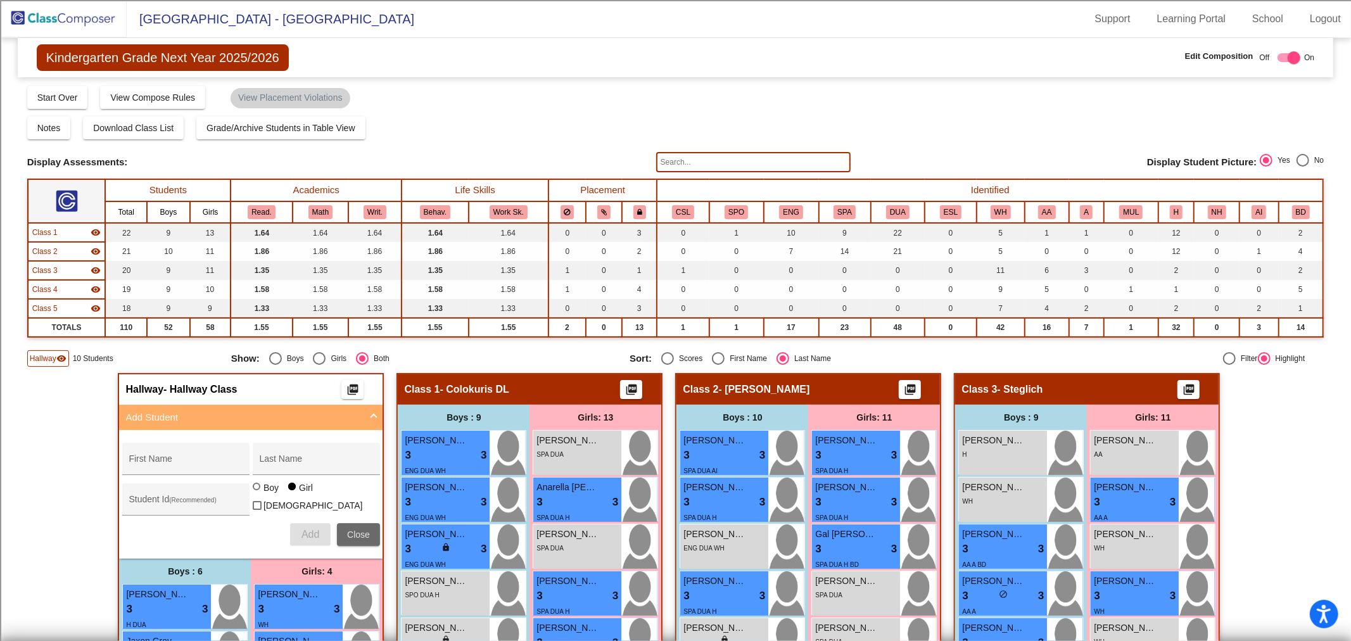
click at [353, 529] on span "Close" at bounding box center [358, 534] width 23 height 10
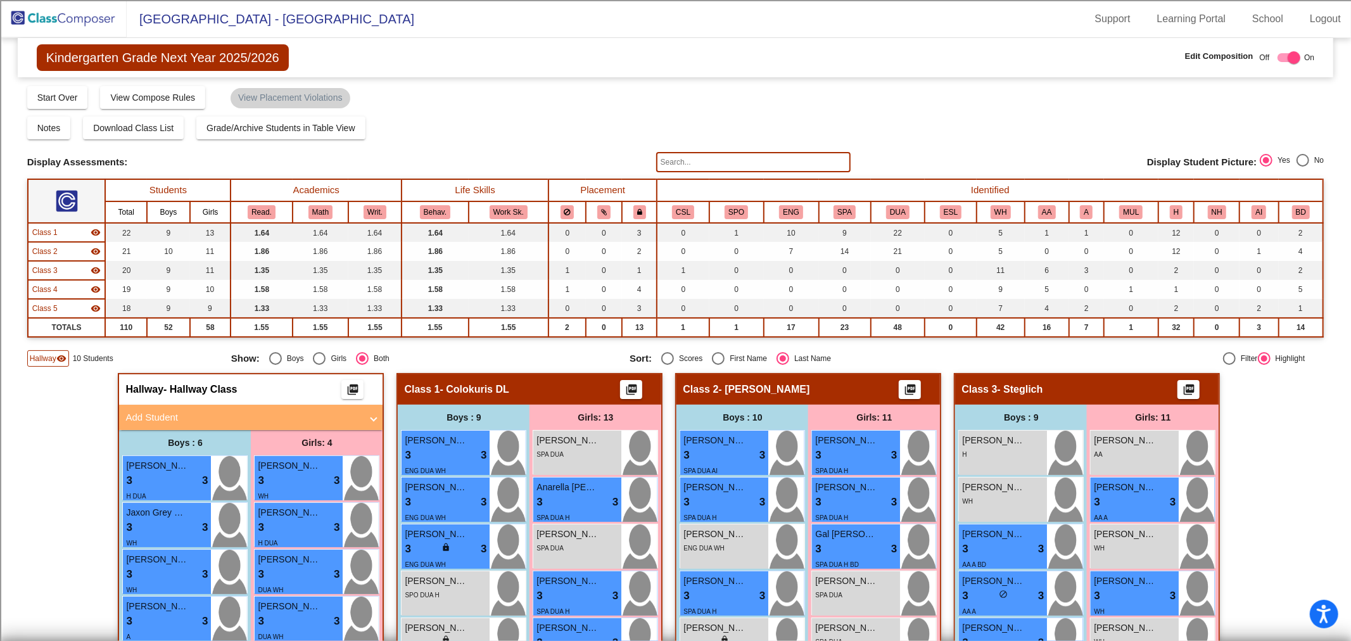
click at [45, 359] on span "Hallway" at bounding box center [43, 358] width 27 height 11
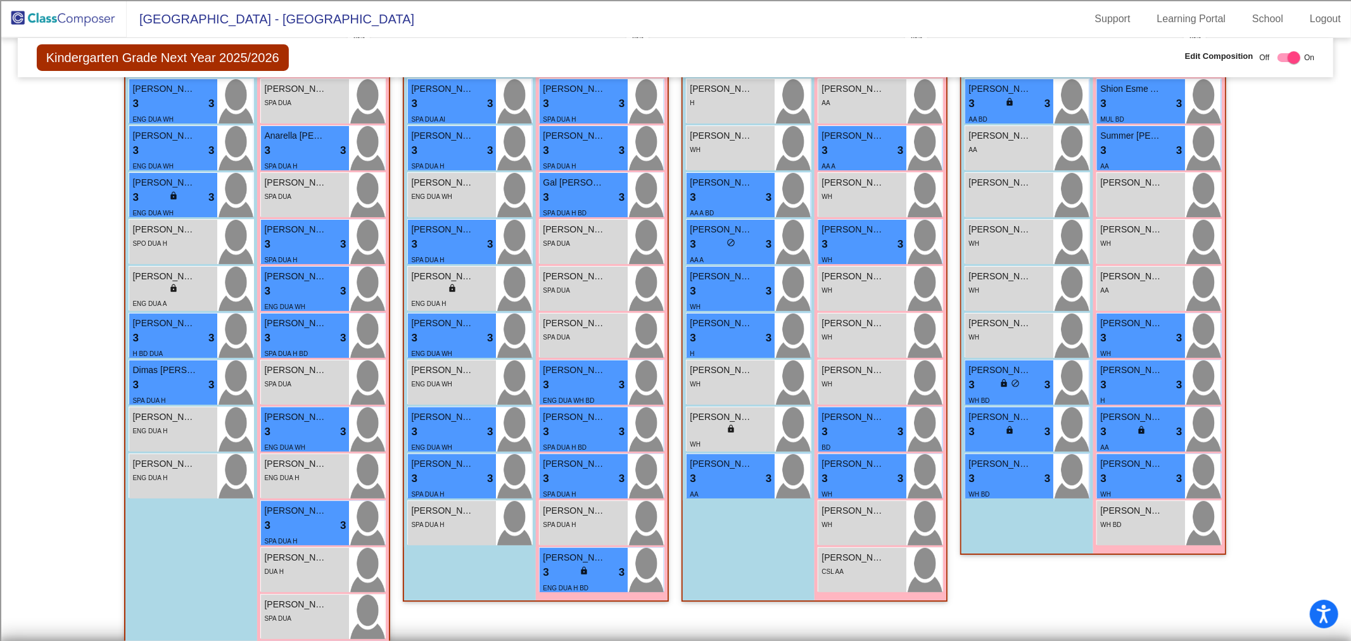
scroll to position [281, 0]
